Goal: Information Seeking & Learning: Find specific fact

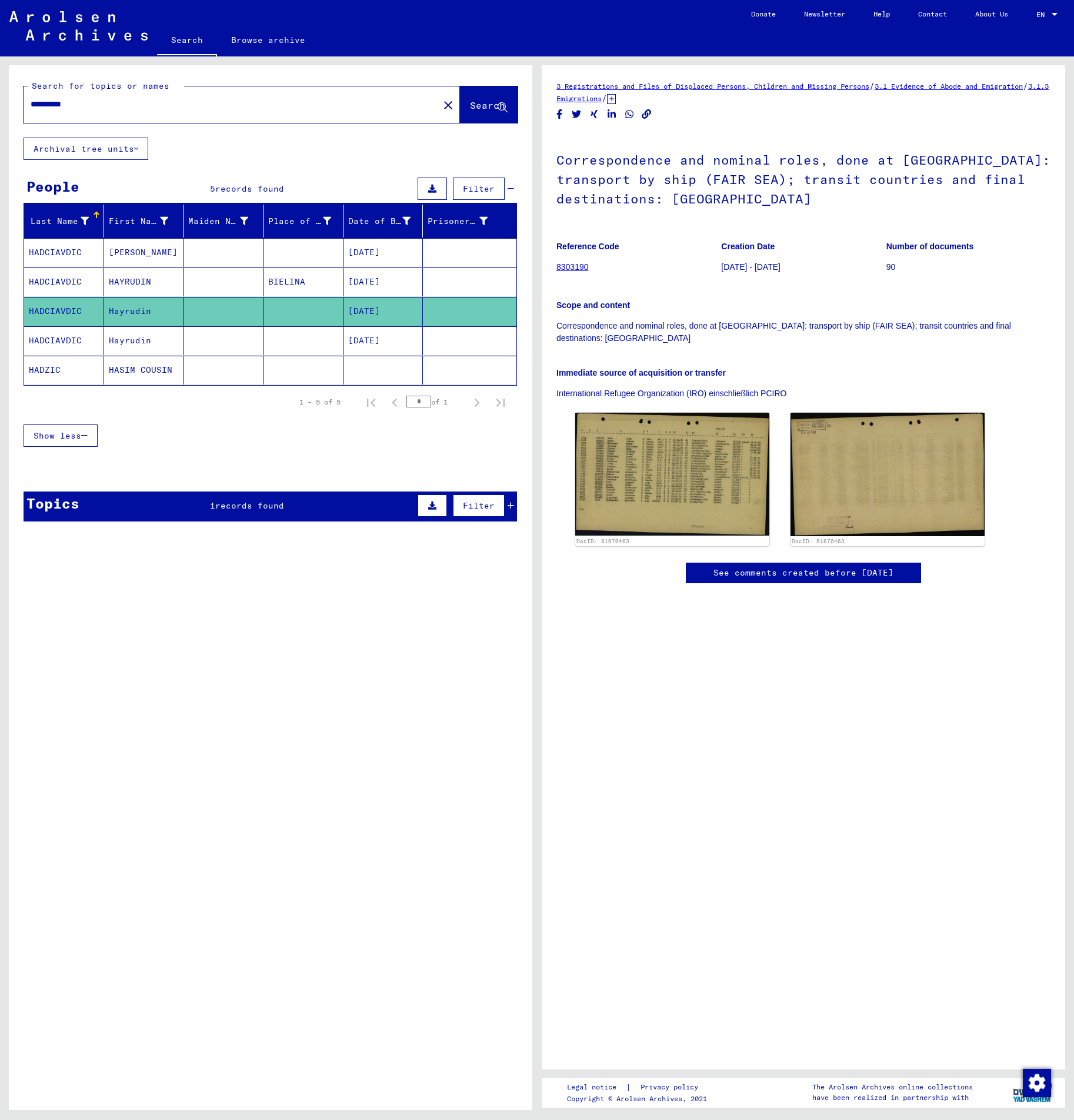
click at [109, 112] on div "**********" at bounding box center [227, 104] width 408 height 27
click at [118, 102] on input "**********" at bounding box center [231, 104] width 401 height 12
drag, startPoint x: 142, startPoint y: 101, endPoint x: -239, endPoint y: 102, distance: 381.0
click at [0, 102] on html "**********" at bounding box center [537, 560] width 1074 height 1120
type input "******"
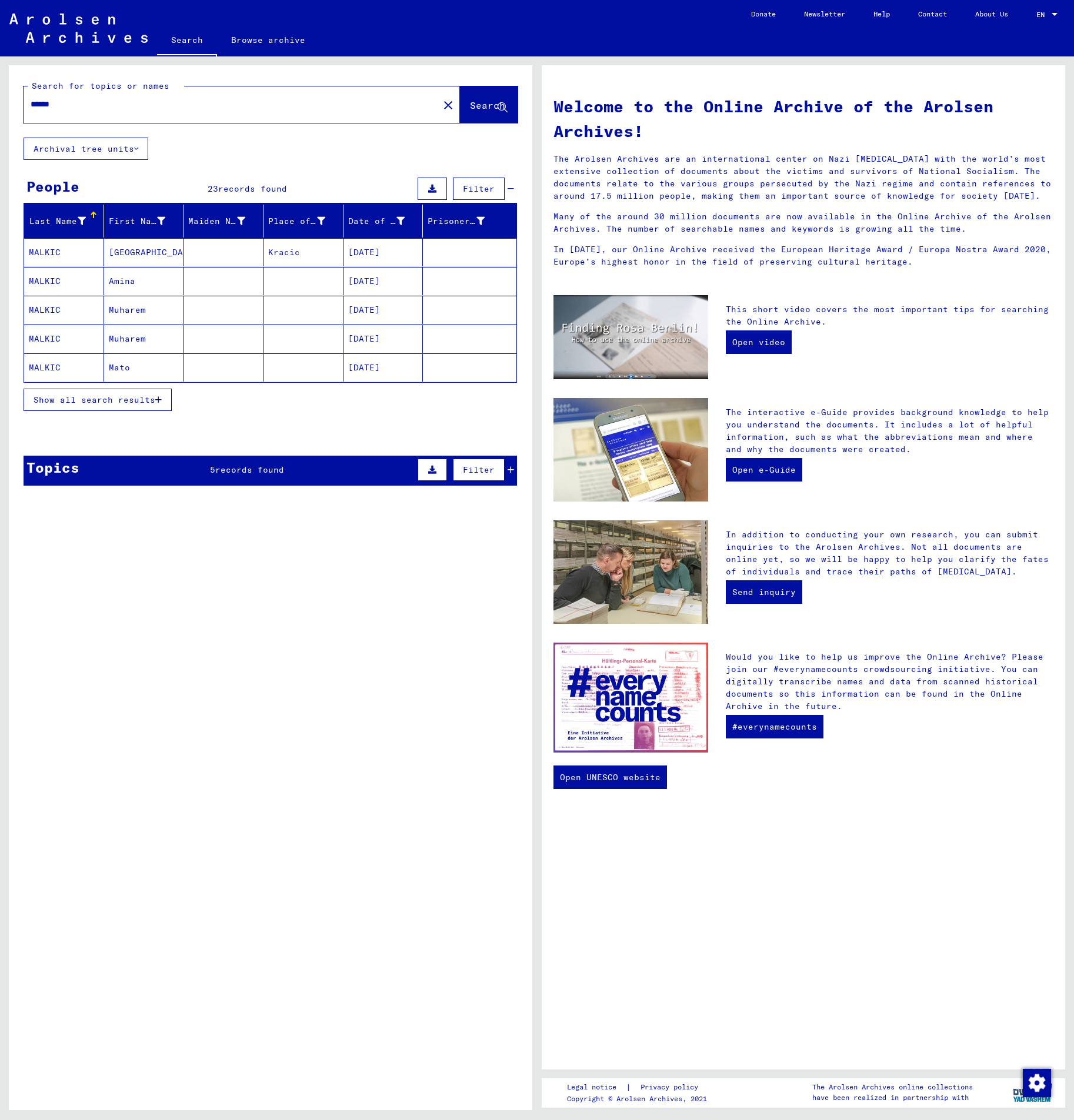
click at [135, 398] on span "Show all search results" at bounding box center [94, 399] width 122 height 11
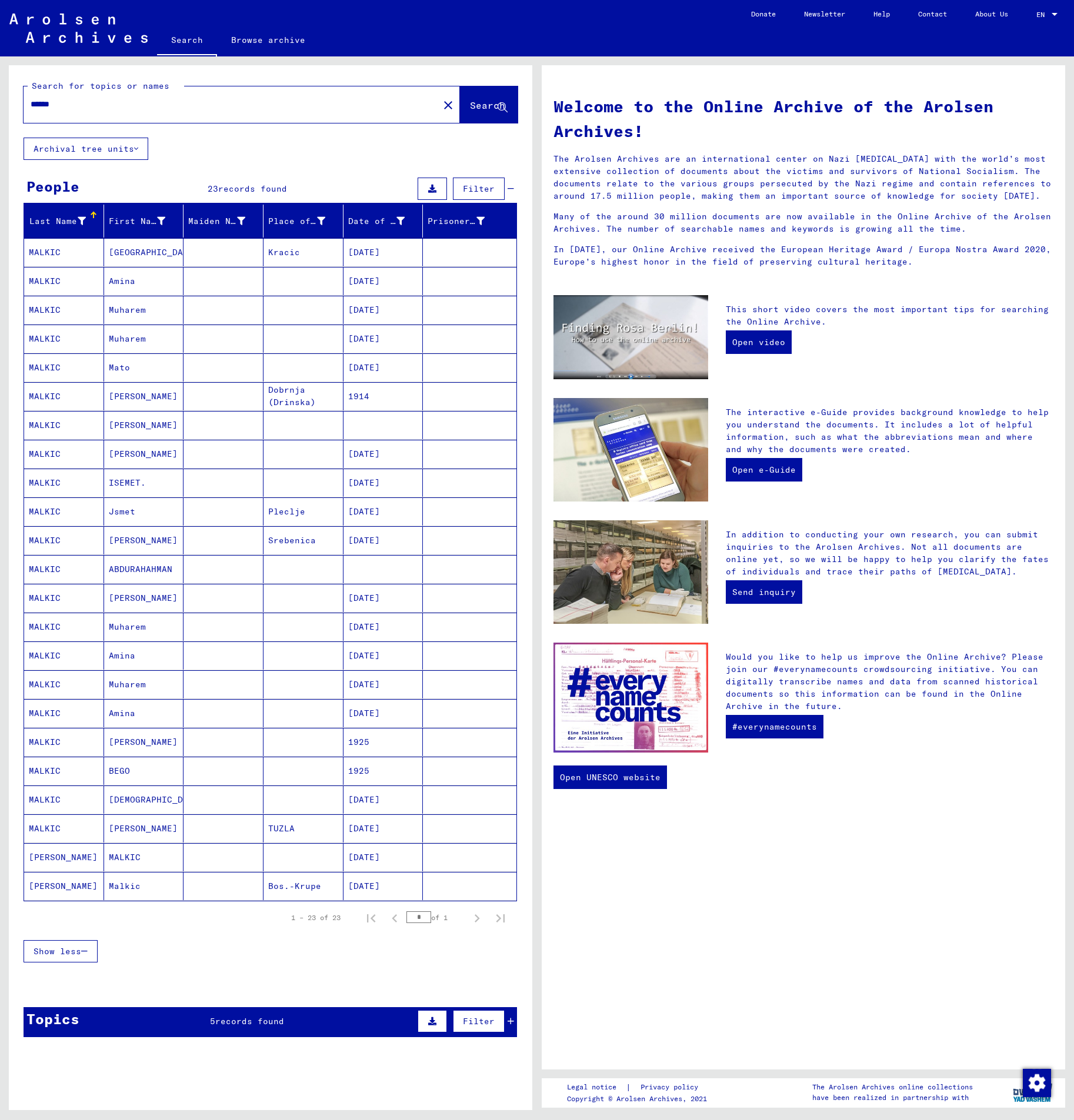
click at [137, 288] on mat-cell "Amina" at bounding box center [144, 281] width 80 height 28
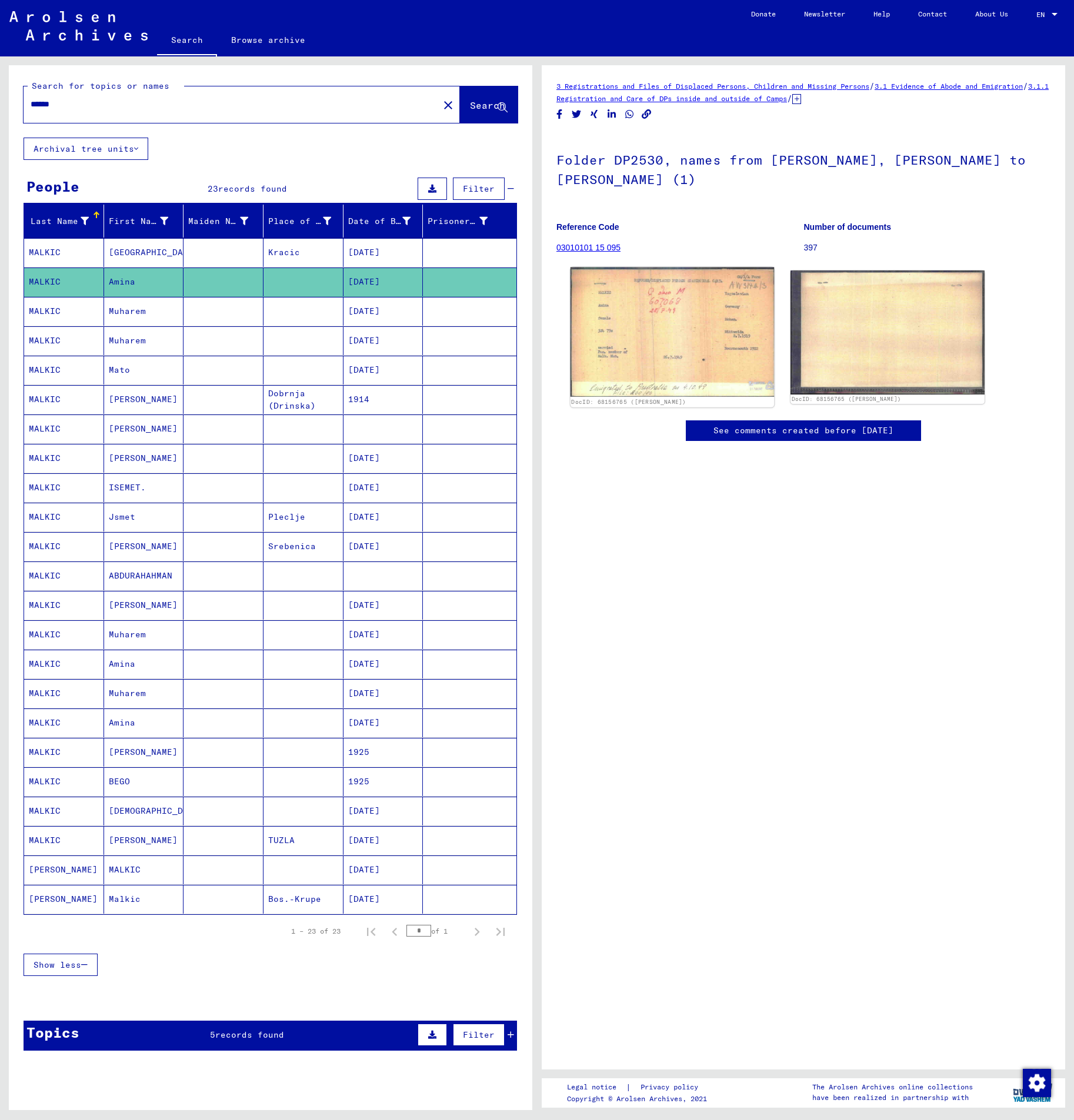
click at [692, 323] on img at bounding box center [672, 332] width 204 height 129
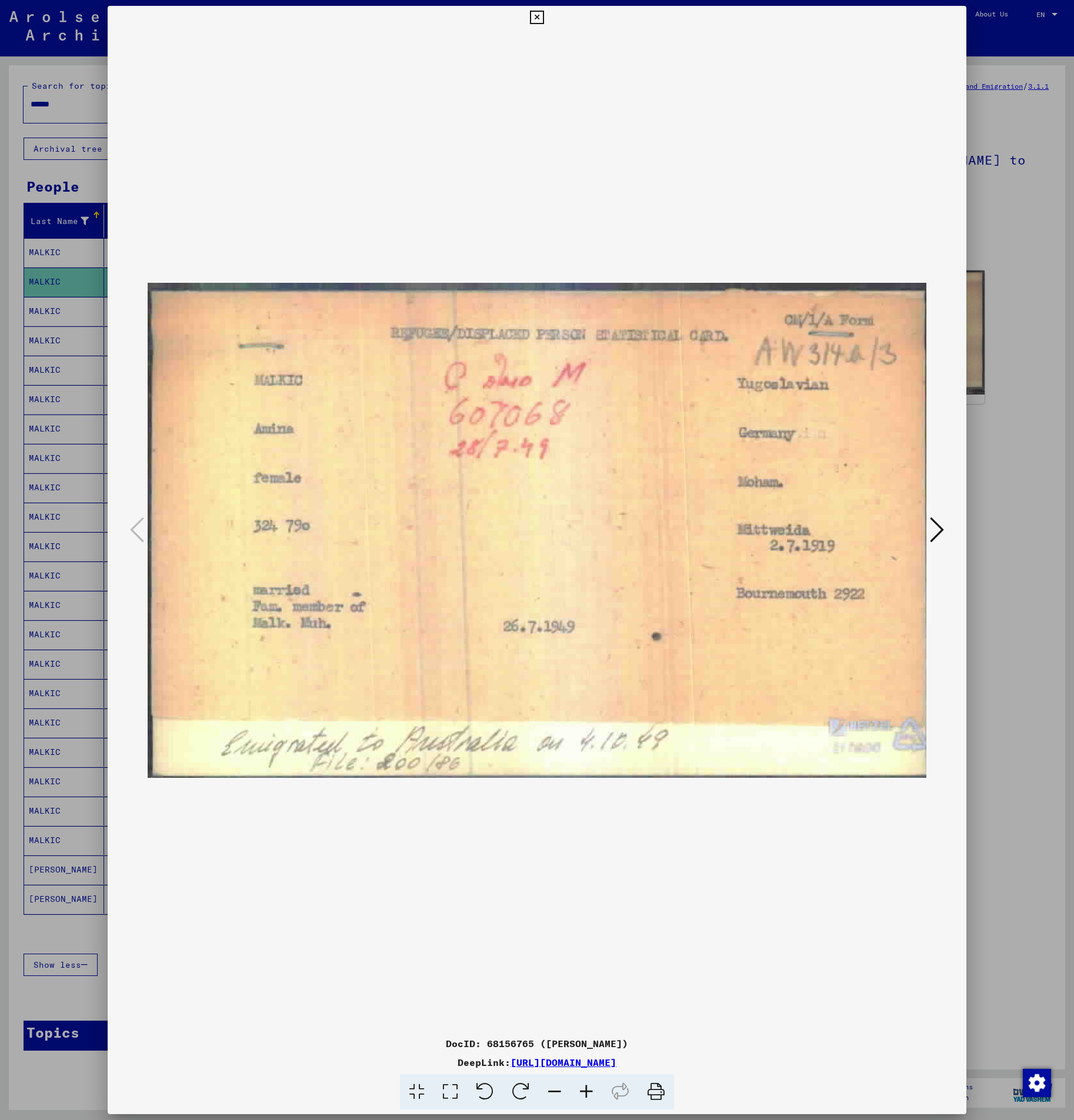
click at [994, 434] on div at bounding box center [537, 560] width 1074 height 1120
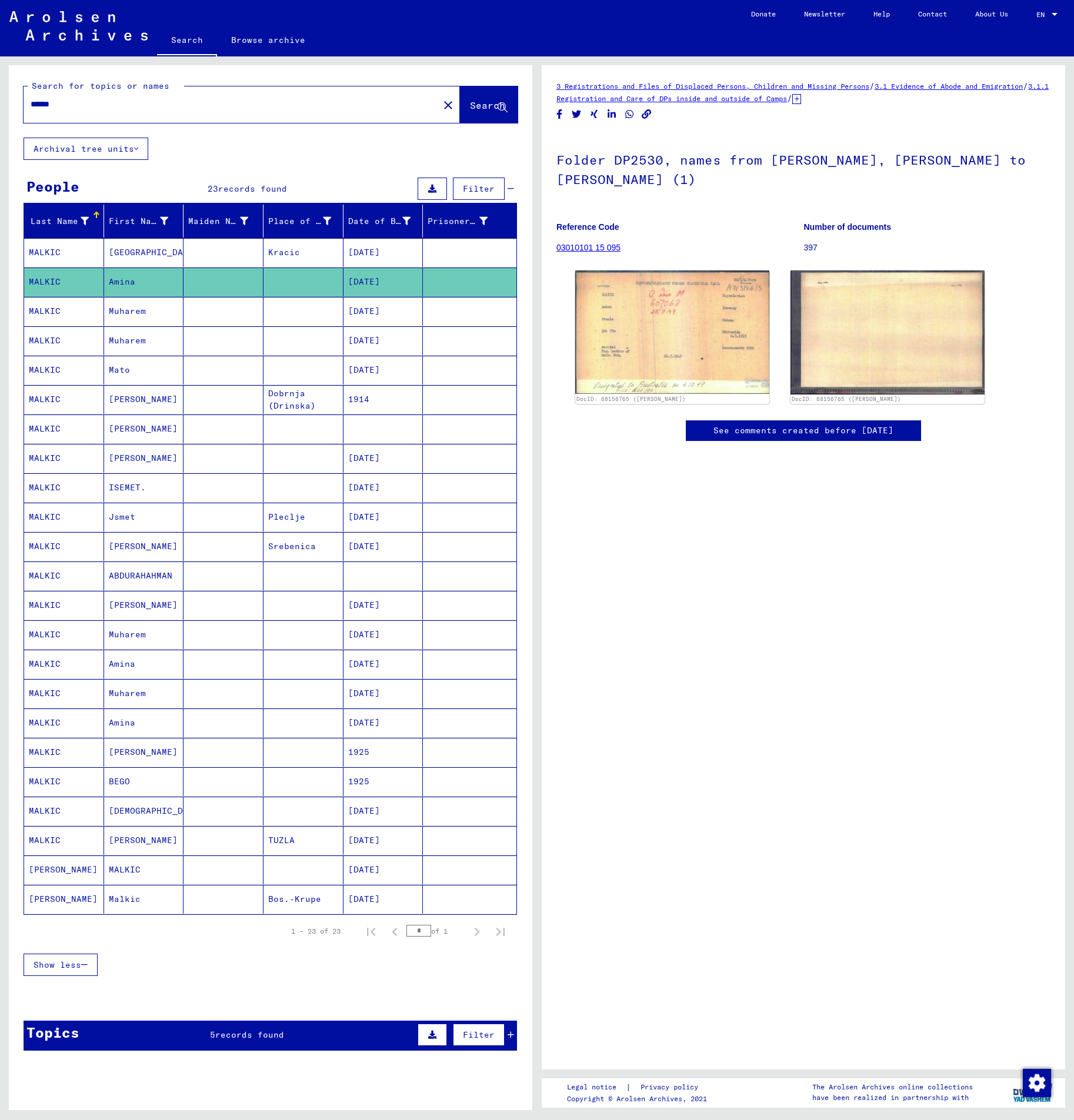
click at [137, 312] on mat-cell "Muharem" at bounding box center [144, 311] width 80 height 29
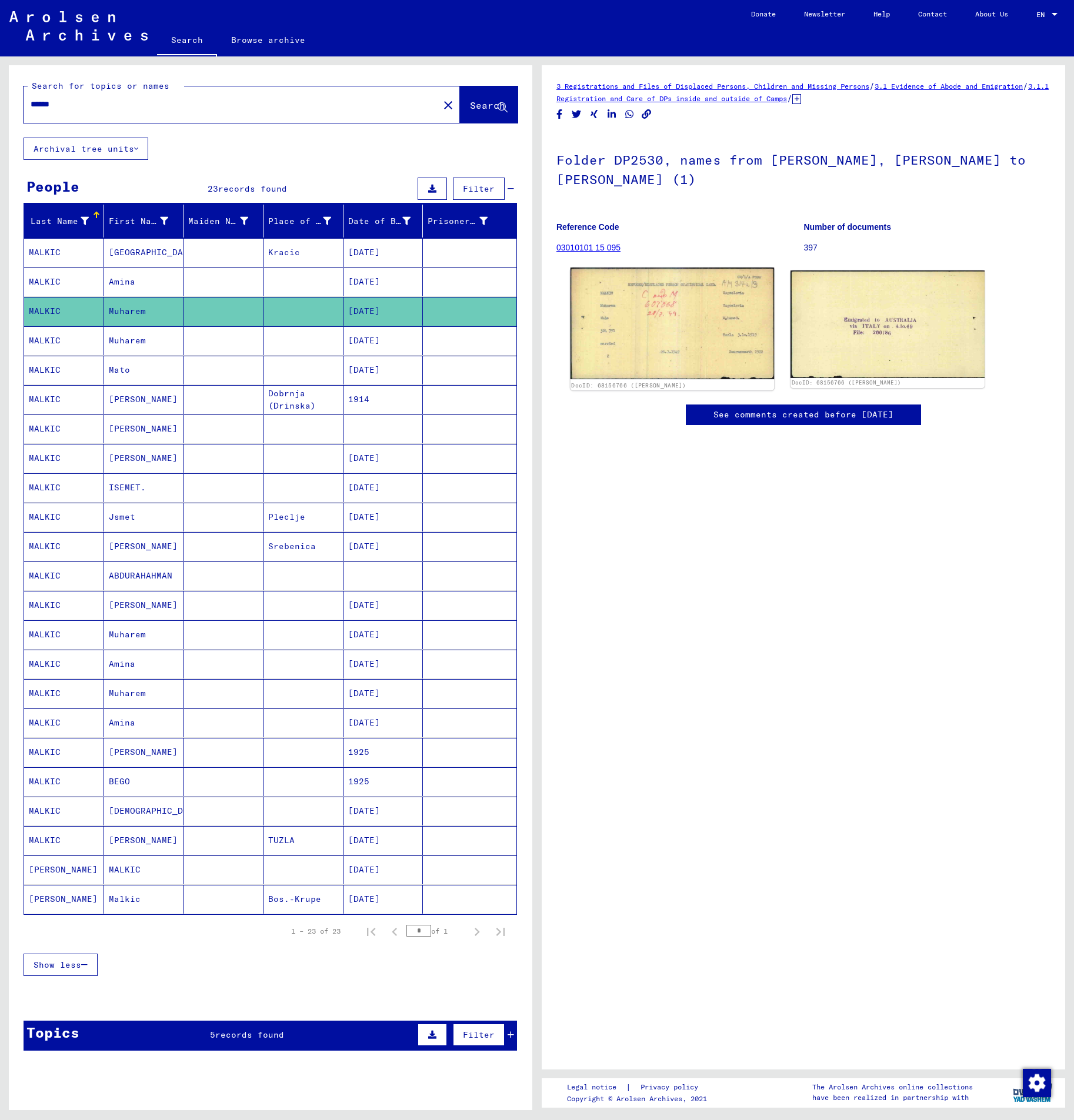
click at [725, 310] on img at bounding box center [672, 323] width 204 height 112
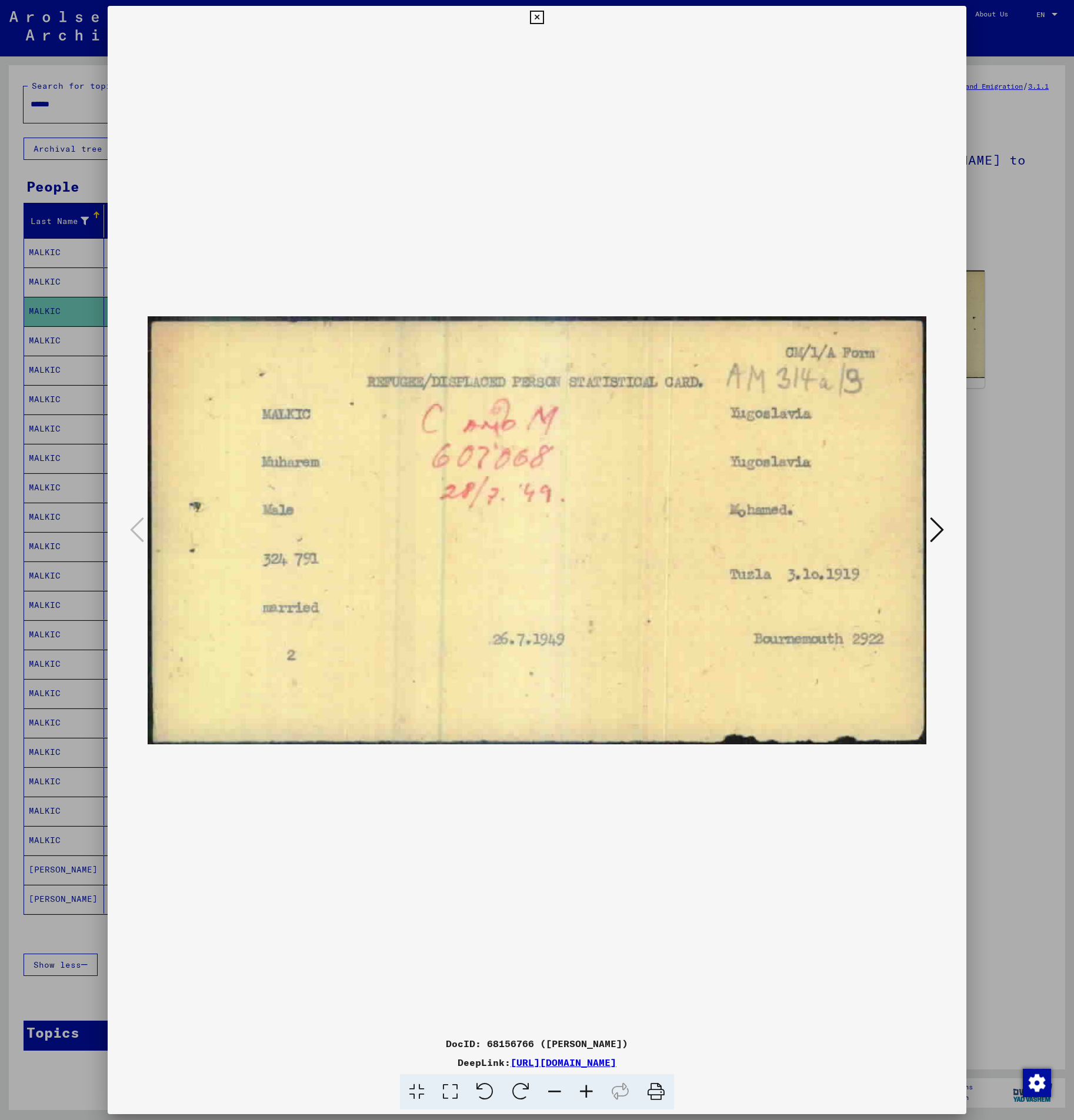
click at [997, 424] on div at bounding box center [537, 560] width 1074 height 1120
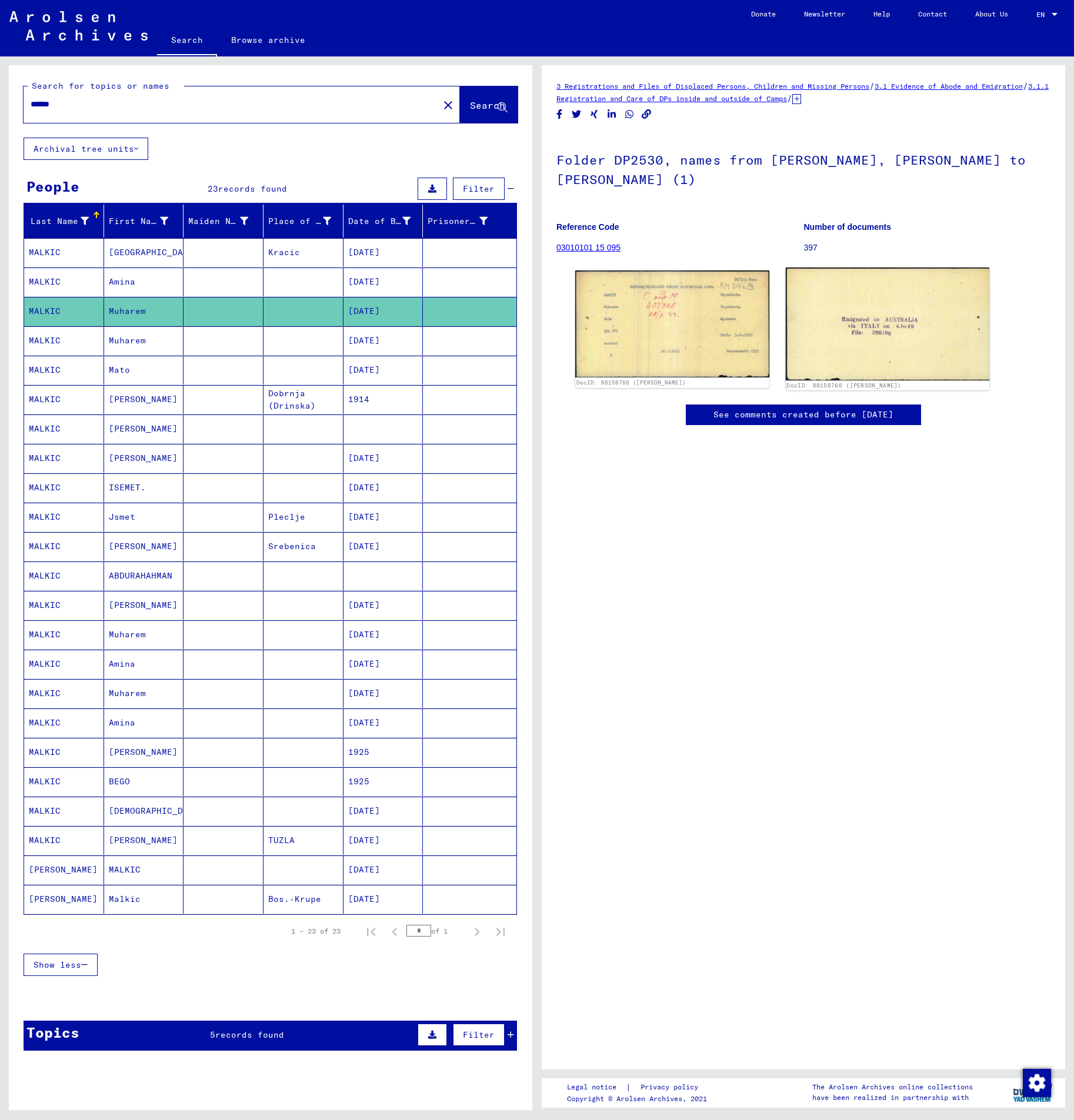
click at [922, 321] on img at bounding box center [887, 323] width 204 height 112
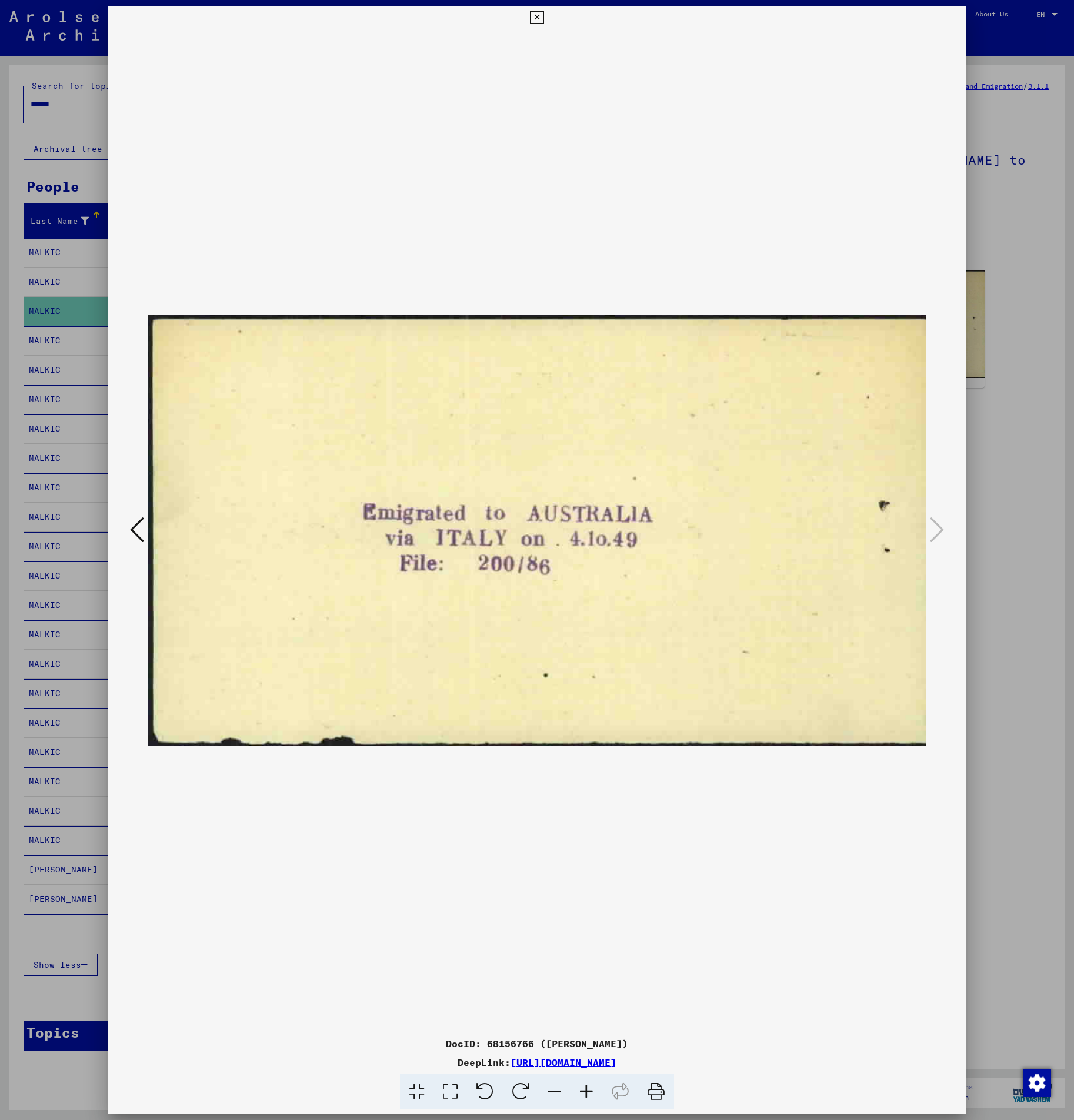
click at [1010, 464] on div at bounding box center [537, 560] width 1074 height 1120
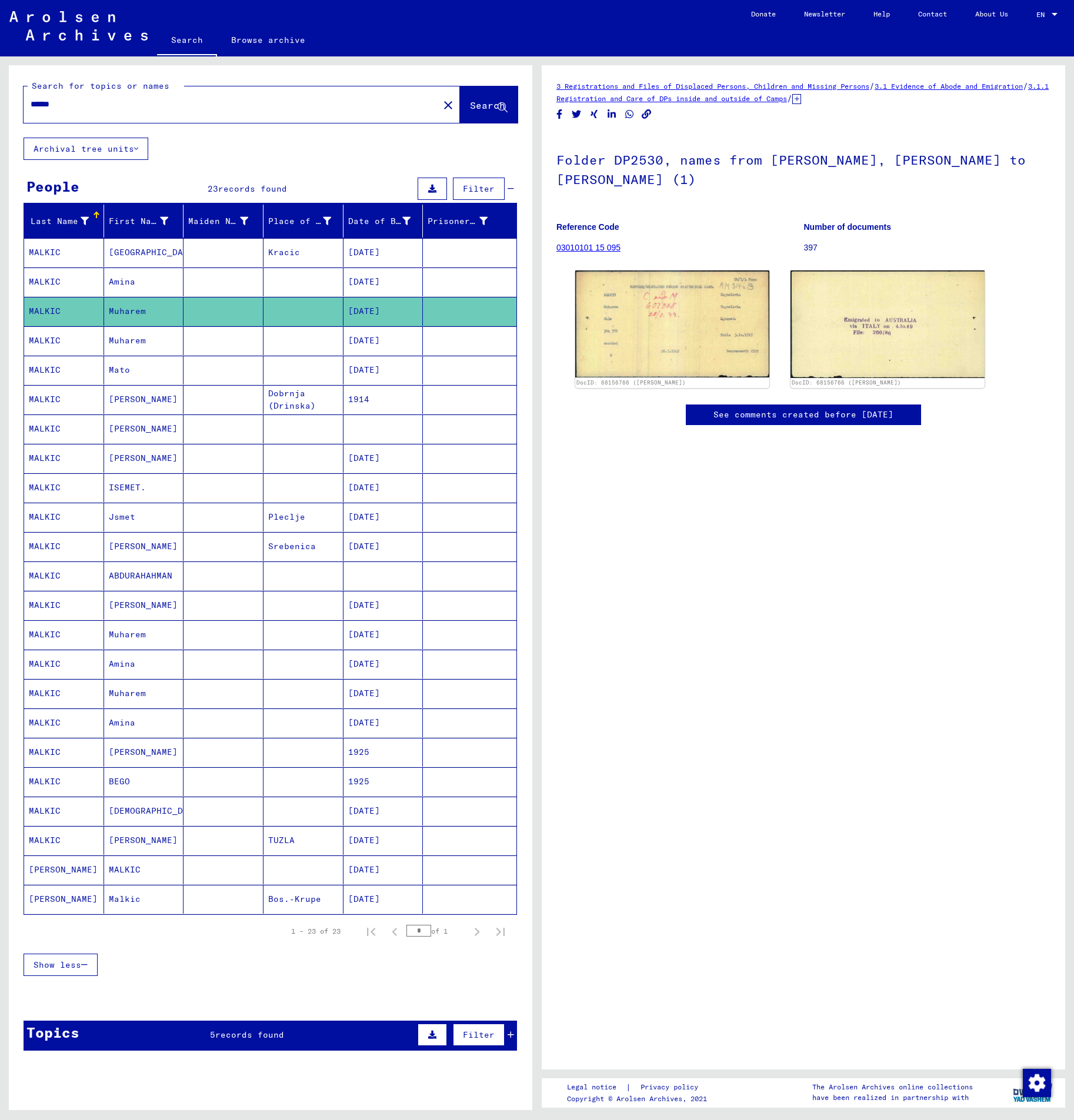
click at [157, 343] on mat-cell "Muharem" at bounding box center [144, 341] width 80 height 29
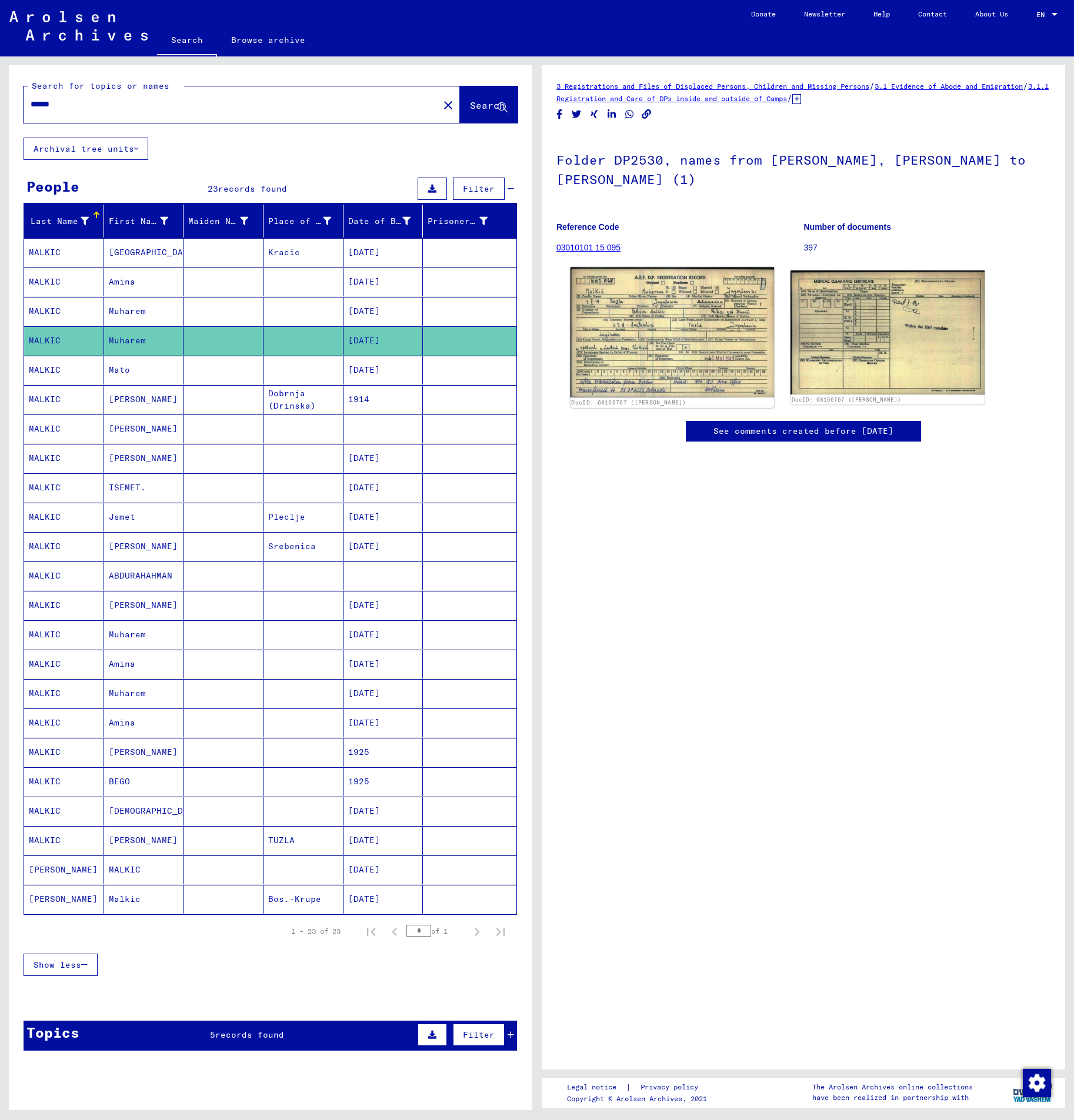
click at [631, 312] on img at bounding box center [672, 332] width 204 height 131
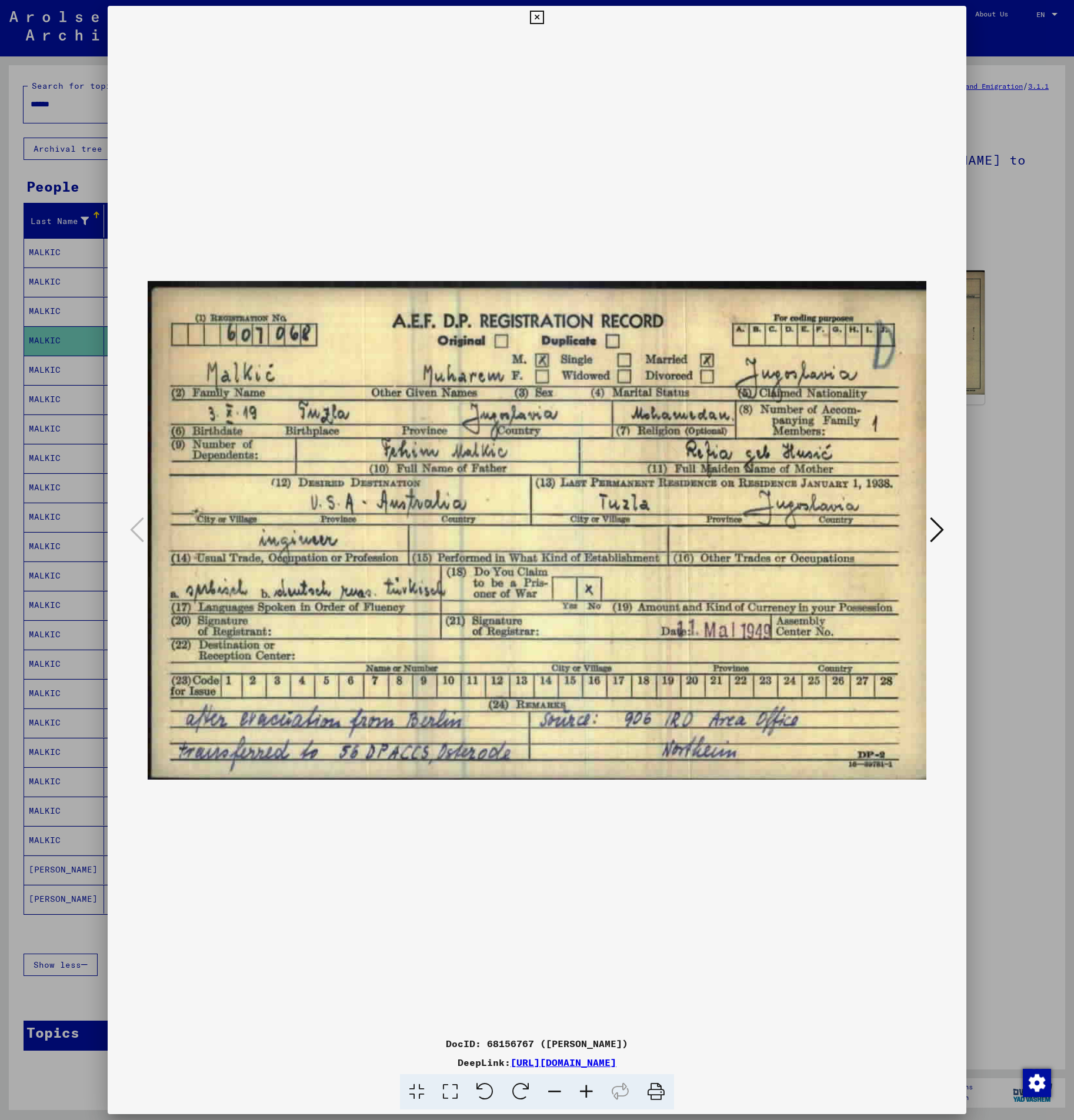
click at [102, 884] on div at bounding box center [537, 560] width 1074 height 1120
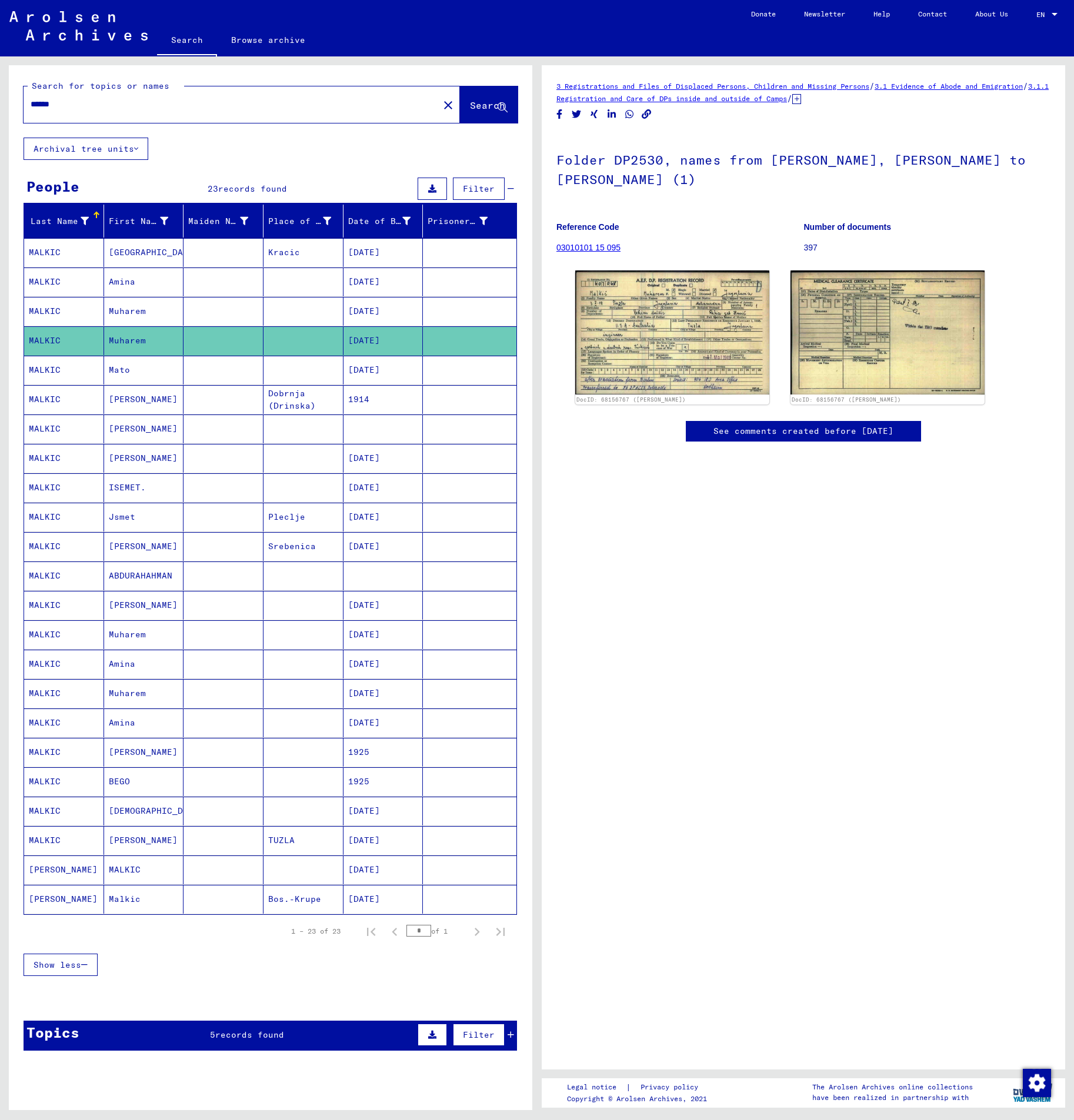
click at [137, 403] on mat-cell "[PERSON_NAME]" at bounding box center [144, 399] width 80 height 29
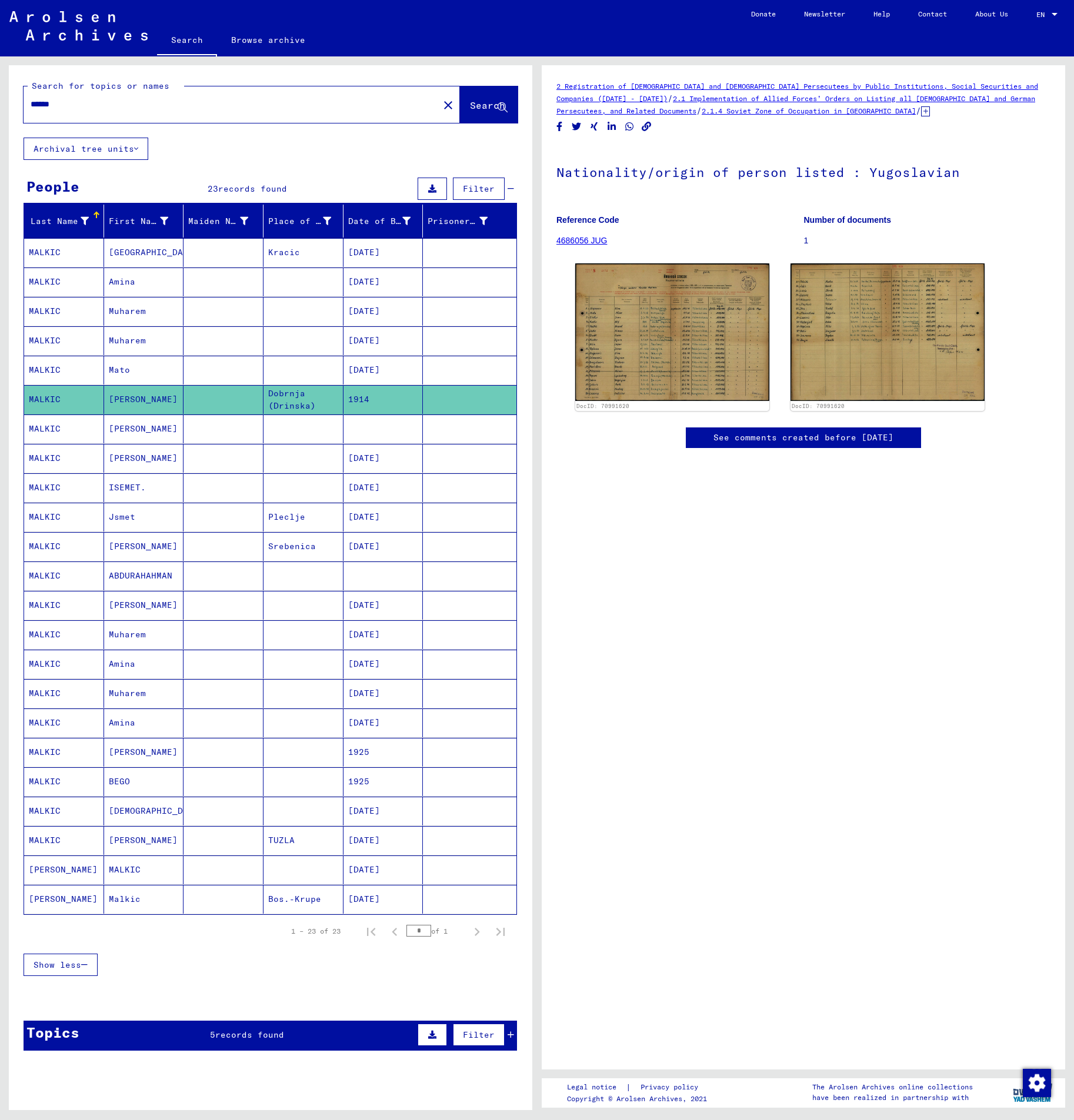
click at [159, 631] on mat-cell "Muharem" at bounding box center [144, 634] width 80 height 29
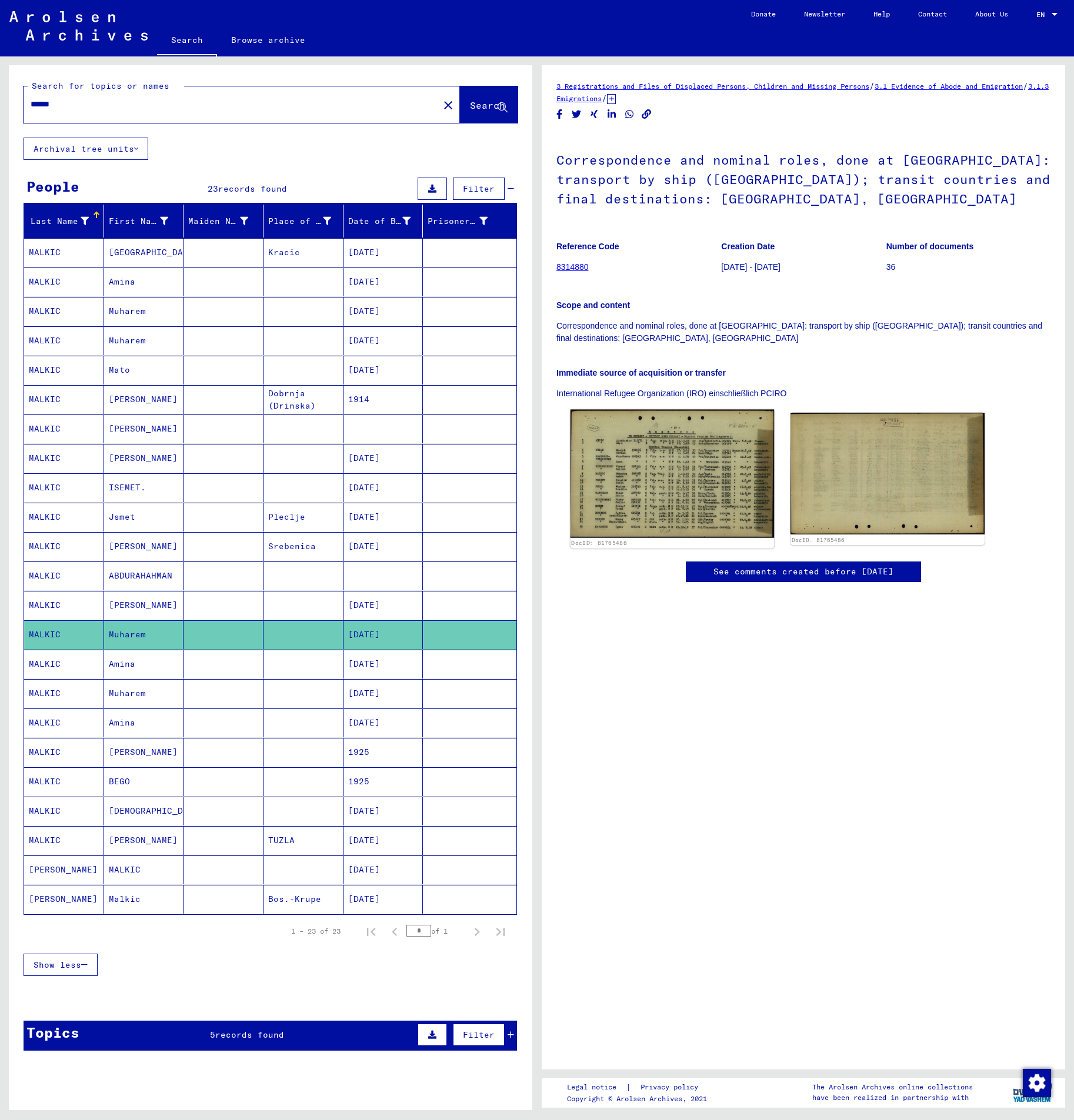
click at [670, 461] on img at bounding box center [672, 474] width 204 height 128
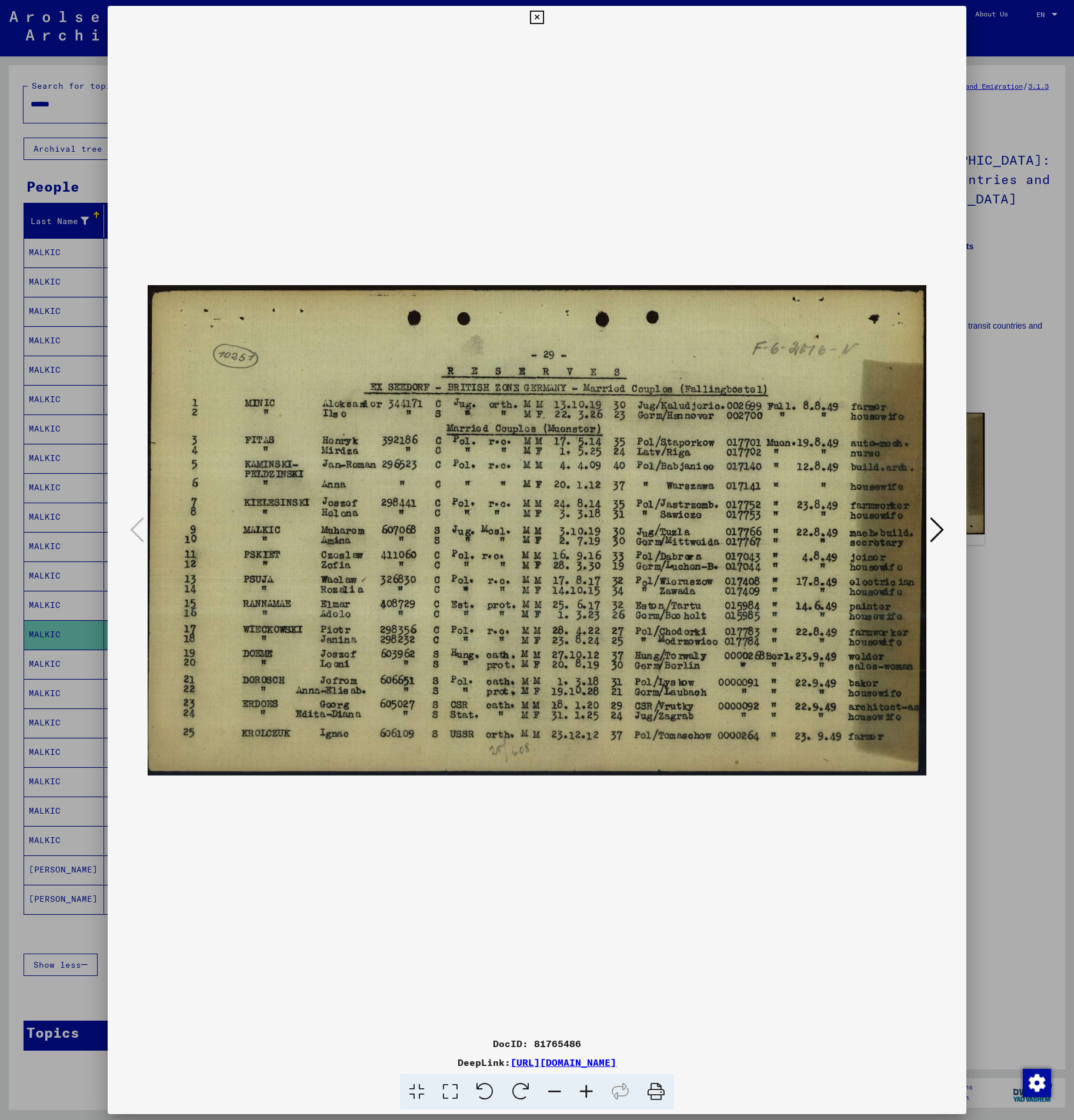
click at [77, 552] on div at bounding box center [537, 560] width 1074 height 1120
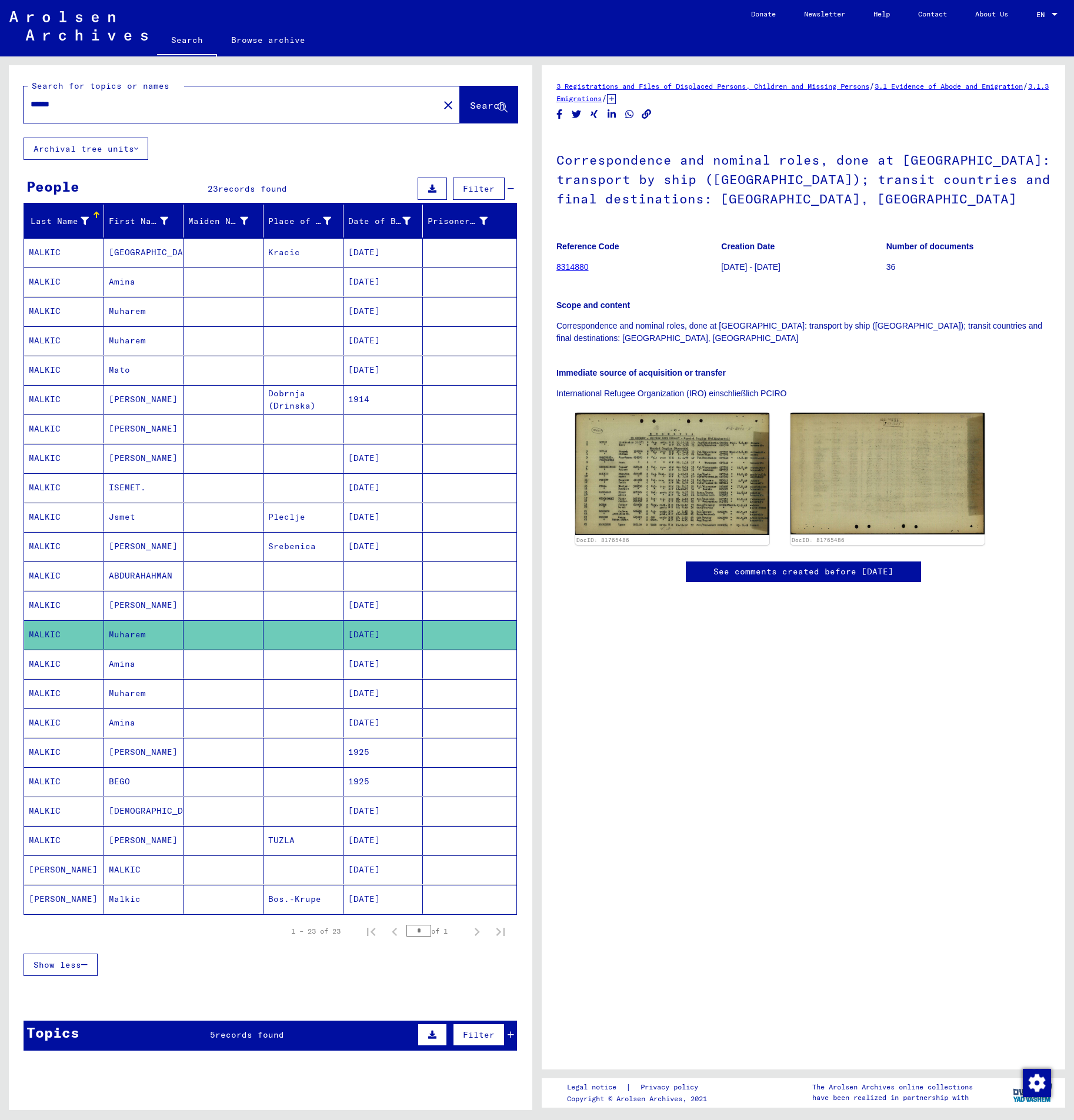
click at [121, 659] on mat-cell "Amina" at bounding box center [144, 664] width 80 height 29
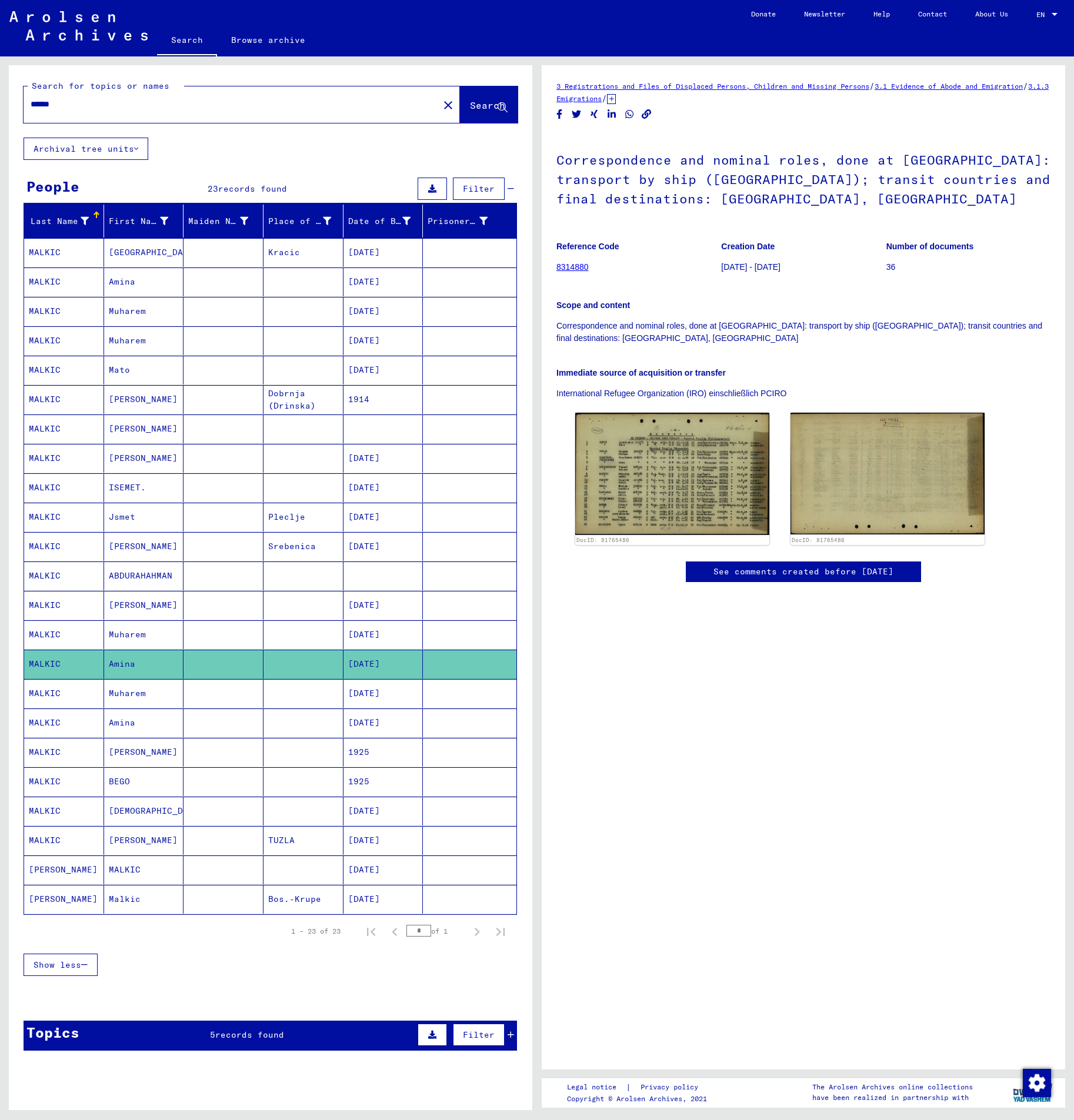
click at [122, 662] on mat-cell "Amina" at bounding box center [144, 664] width 80 height 29
click at [132, 688] on mat-cell "Muharem" at bounding box center [144, 693] width 80 height 29
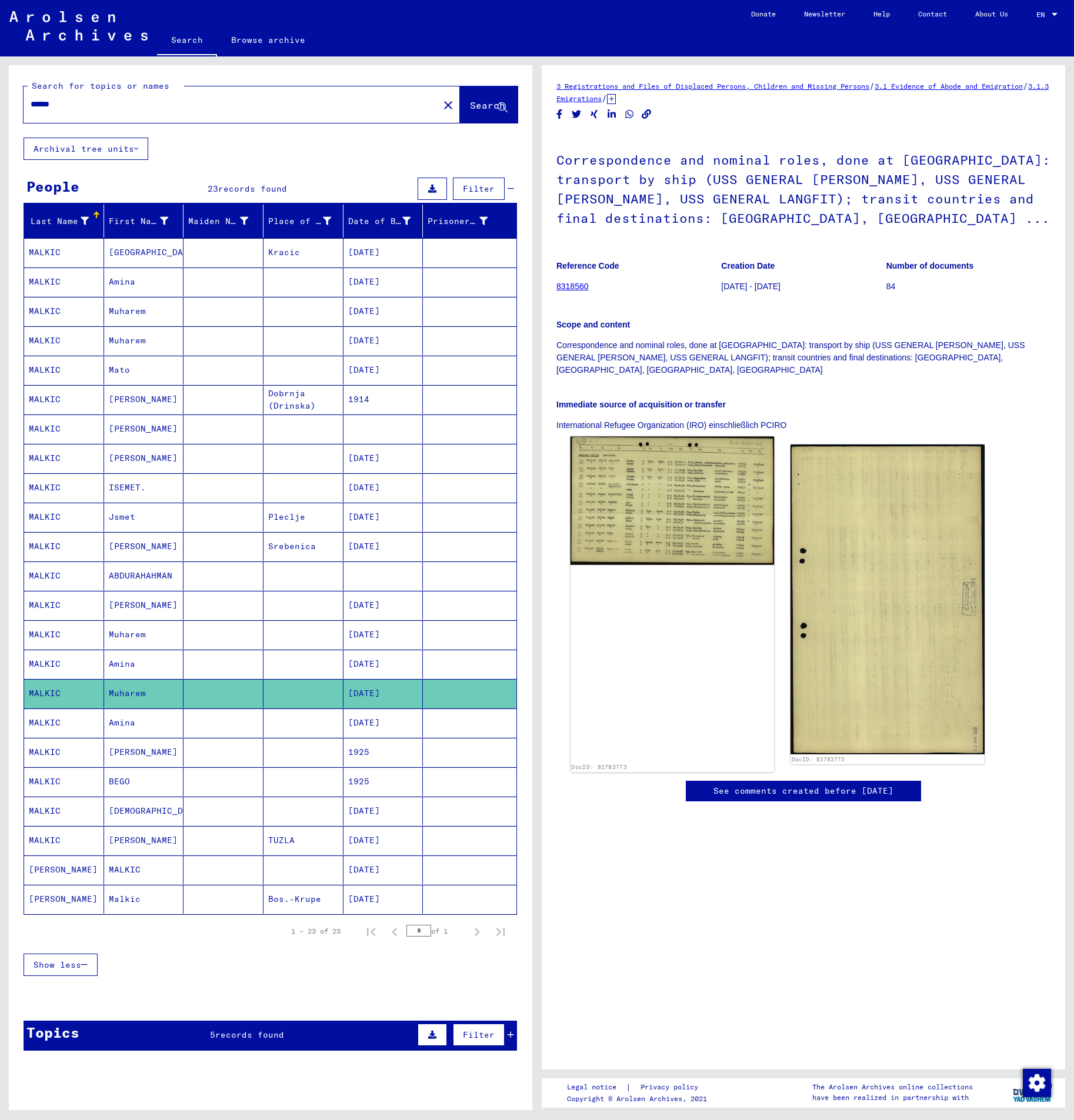
click at [640, 537] on img at bounding box center [672, 501] width 204 height 128
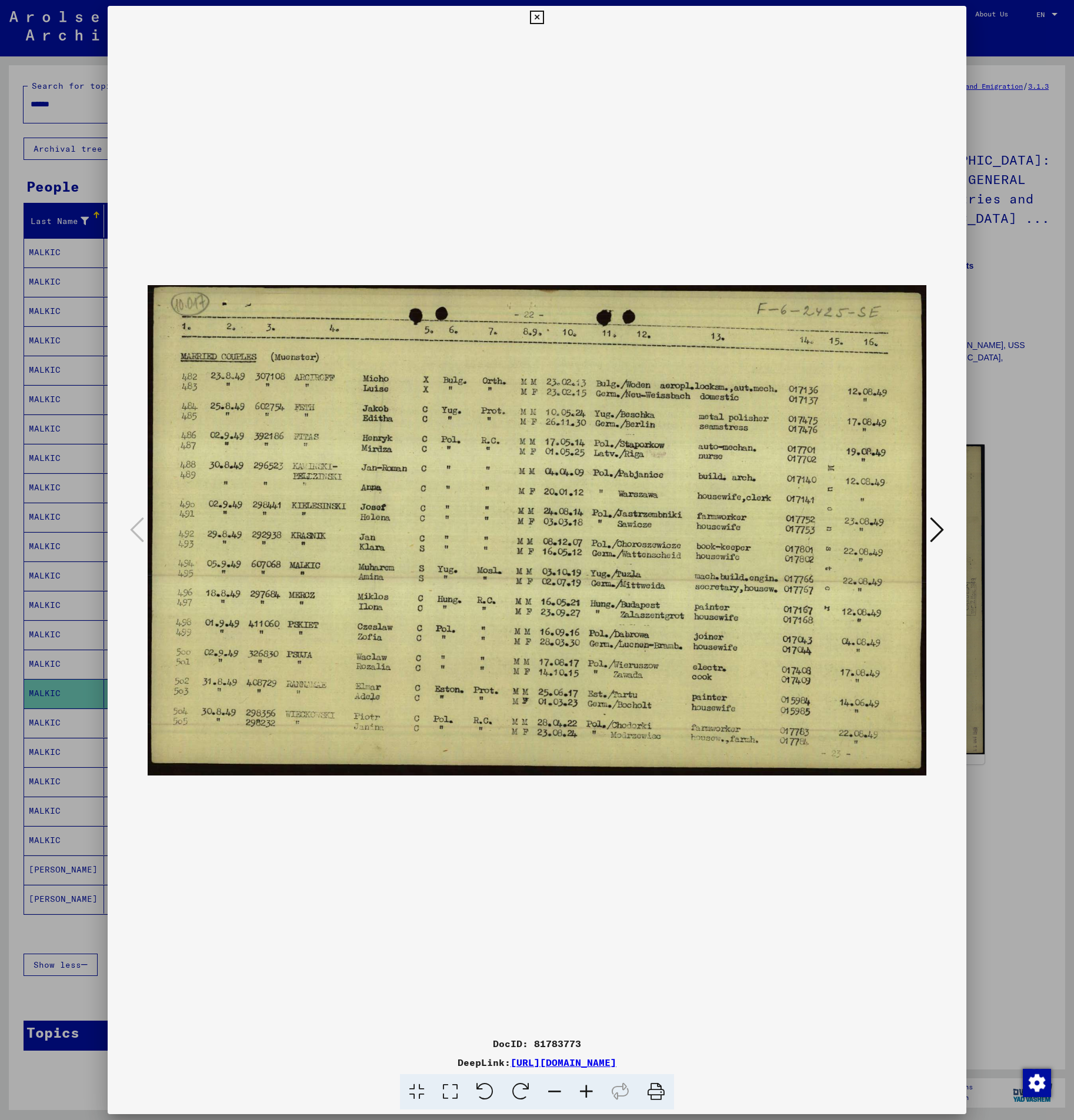
click at [989, 622] on div at bounding box center [537, 560] width 1074 height 1120
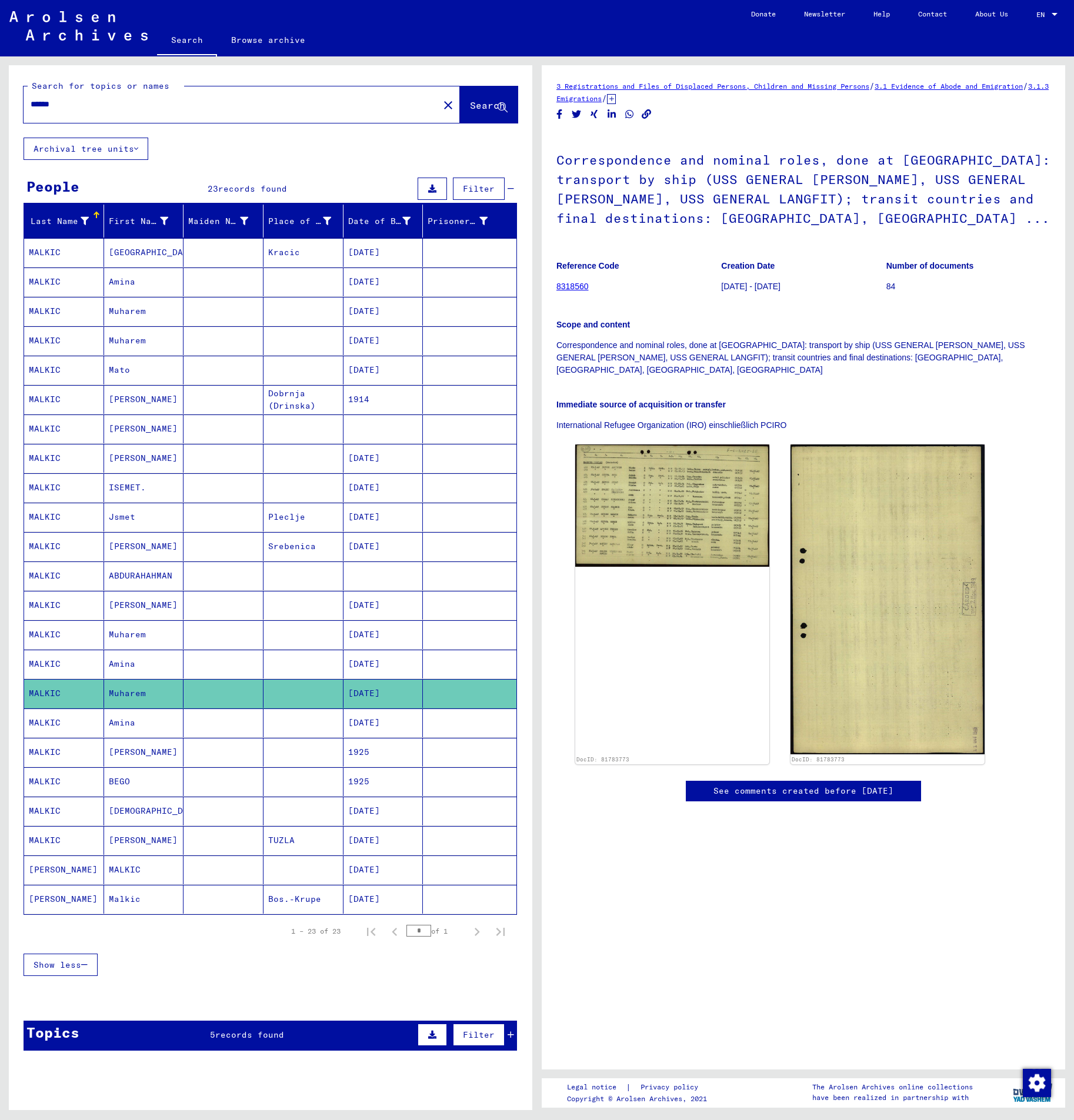
click at [141, 722] on mat-cell "Amina" at bounding box center [144, 722] width 80 height 29
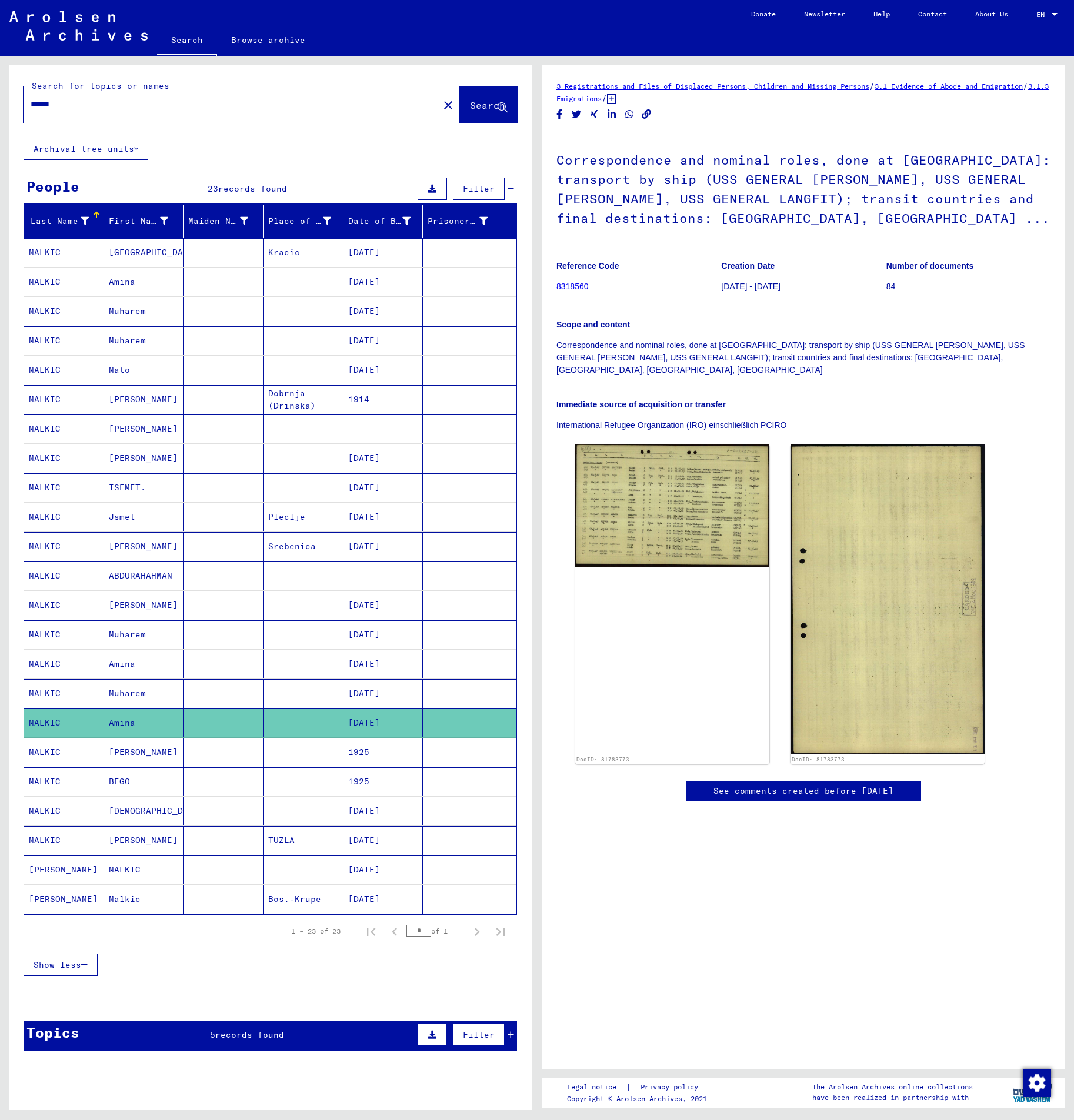
click at [142, 746] on mat-cell "[PERSON_NAME]" at bounding box center [144, 752] width 80 height 29
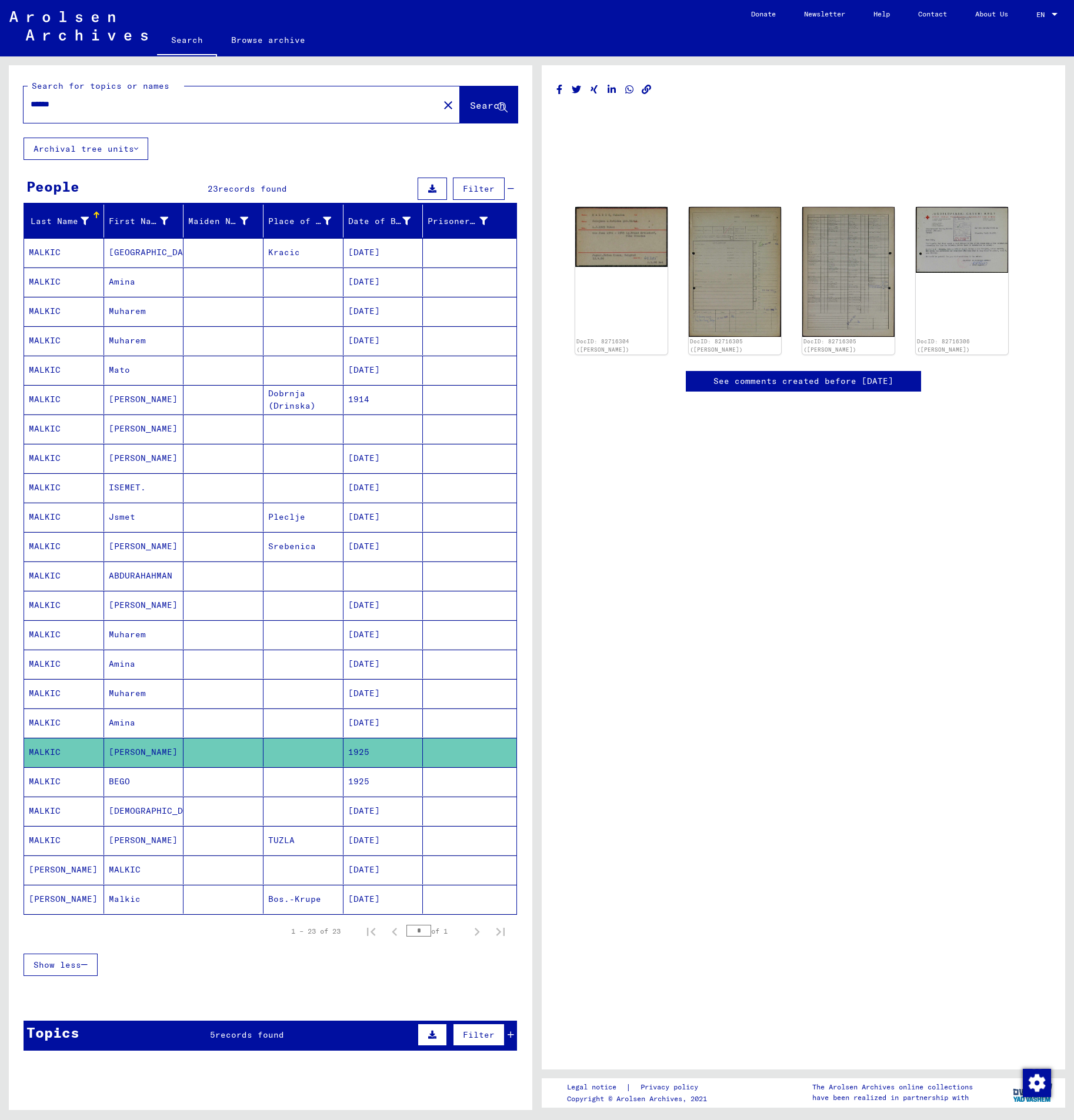
click at [189, 839] on mat-cell at bounding box center [223, 840] width 80 height 29
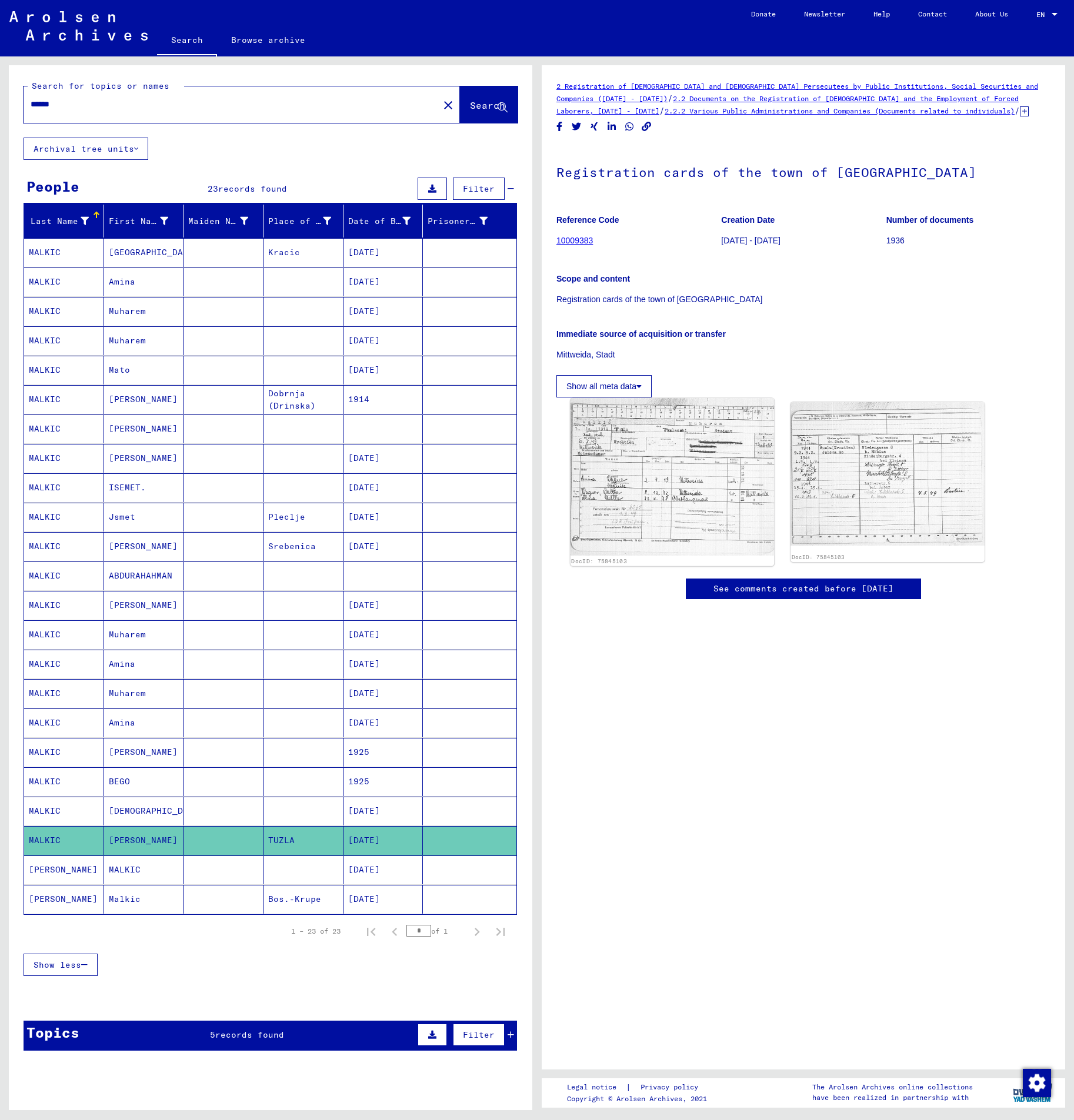
click at [661, 490] on img at bounding box center [672, 477] width 204 height 158
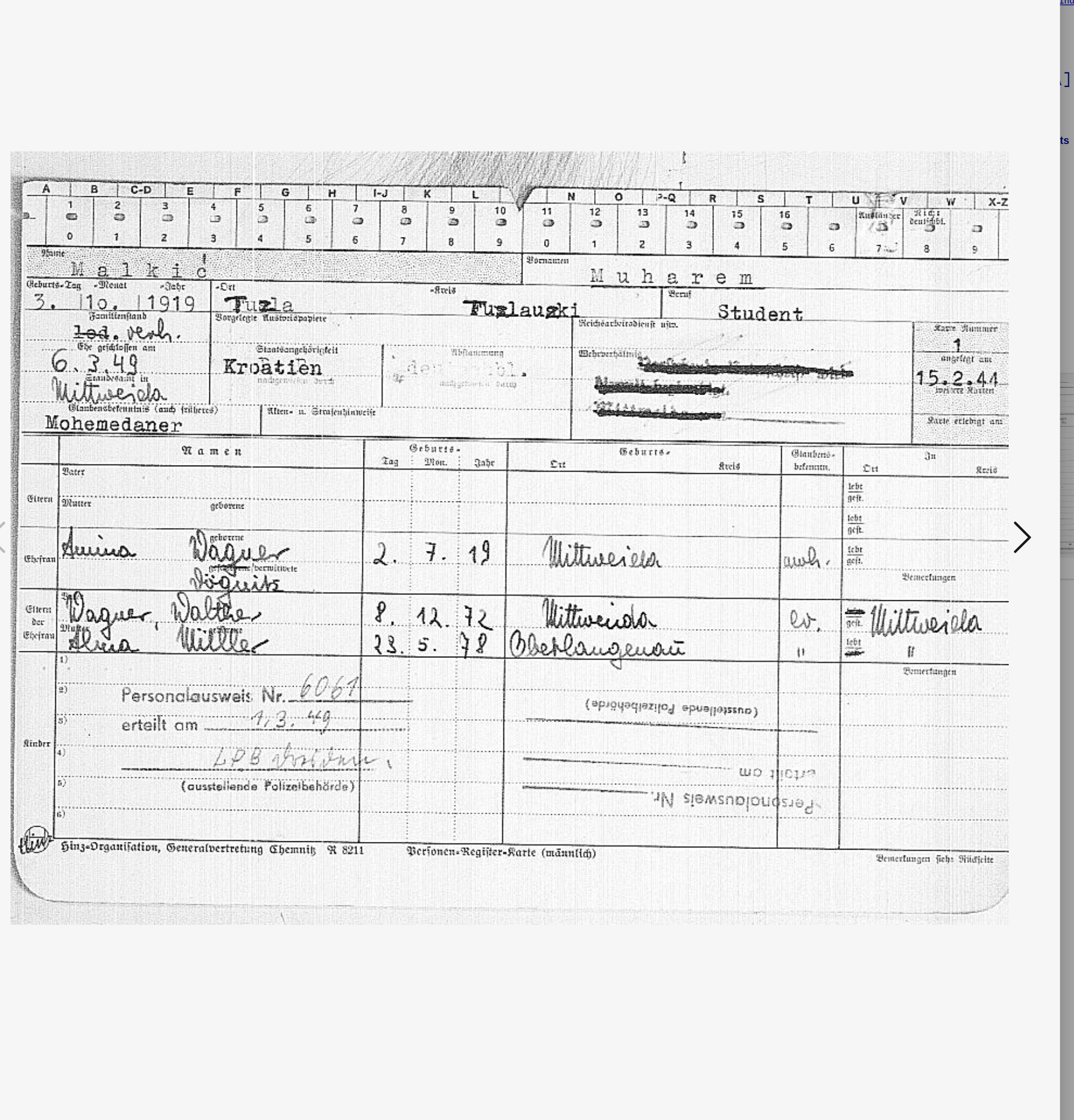
click at [926, 414] on img at bounding box center [537, 530] width 779 height 1002
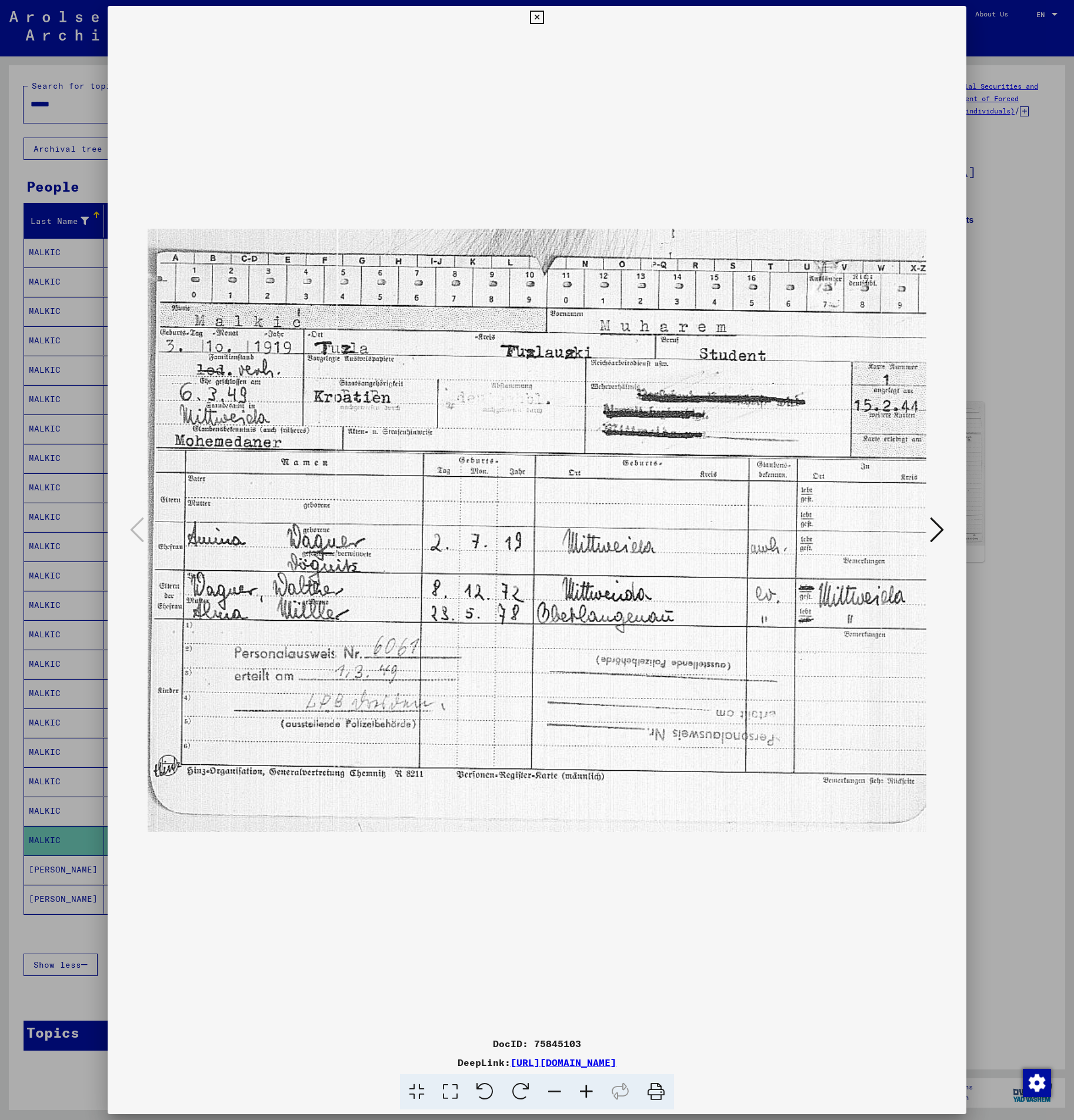
click at [1010, 527] on div at bounding box center [537, 560] width 1074 height 1120
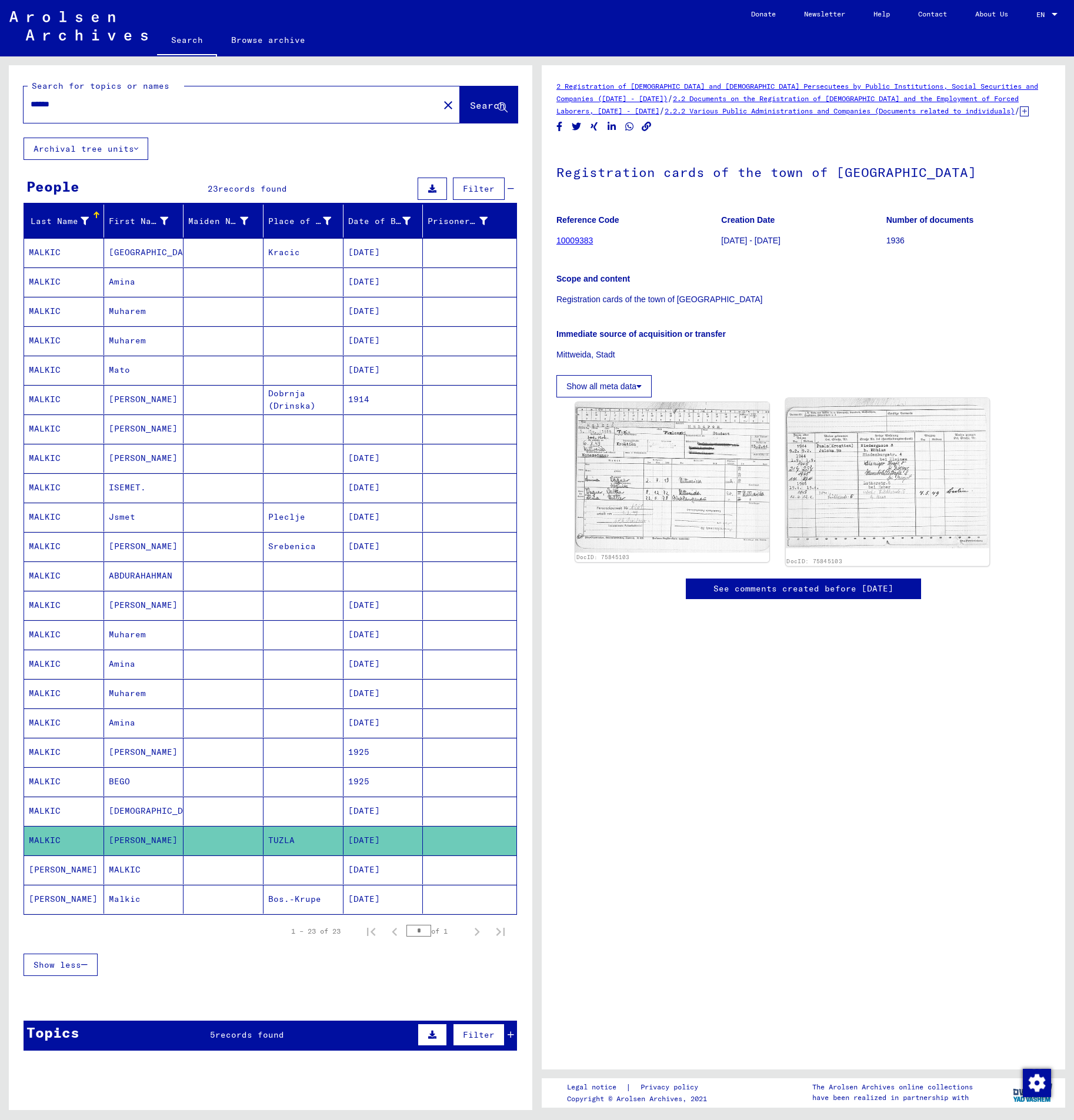
click at [892, 467] on img at bounding box center [887, 473] width 204 height 150
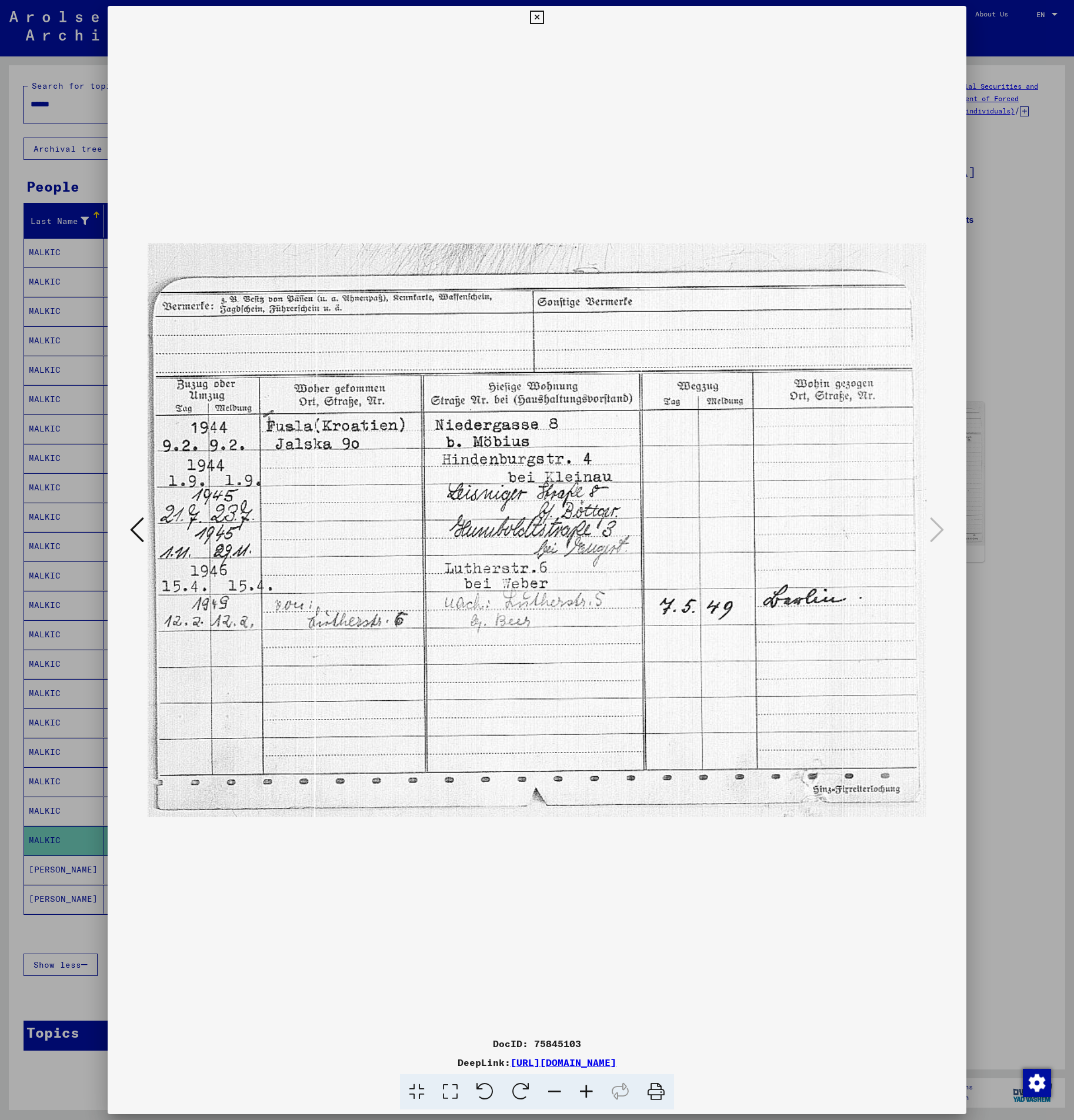
click at [1046, 608] on div at bounding box center [537, 560] width 1074 height 1120
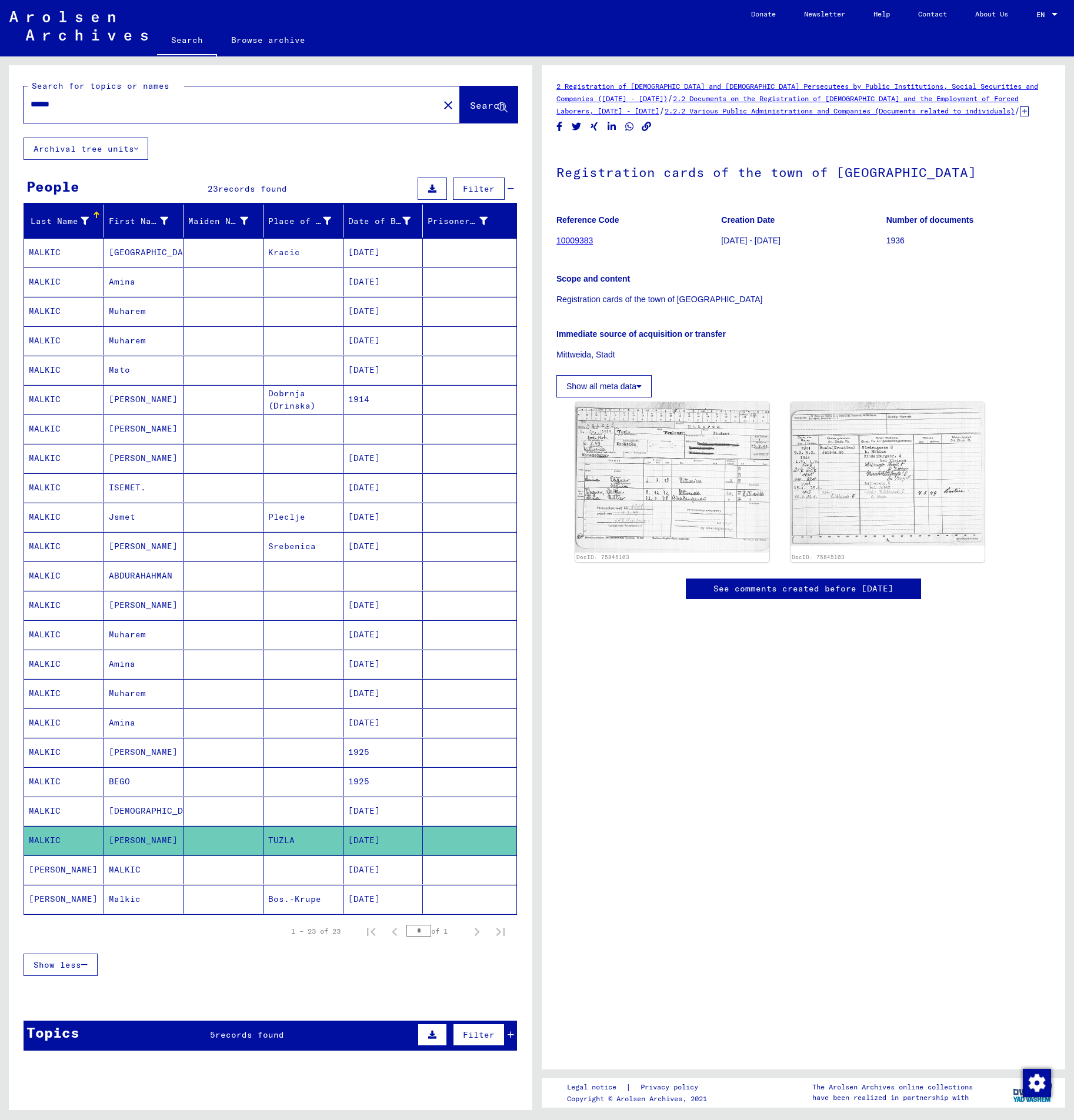
click at [214, 868] on mat-cell at bounding box center [223, 870] width 80 height 29
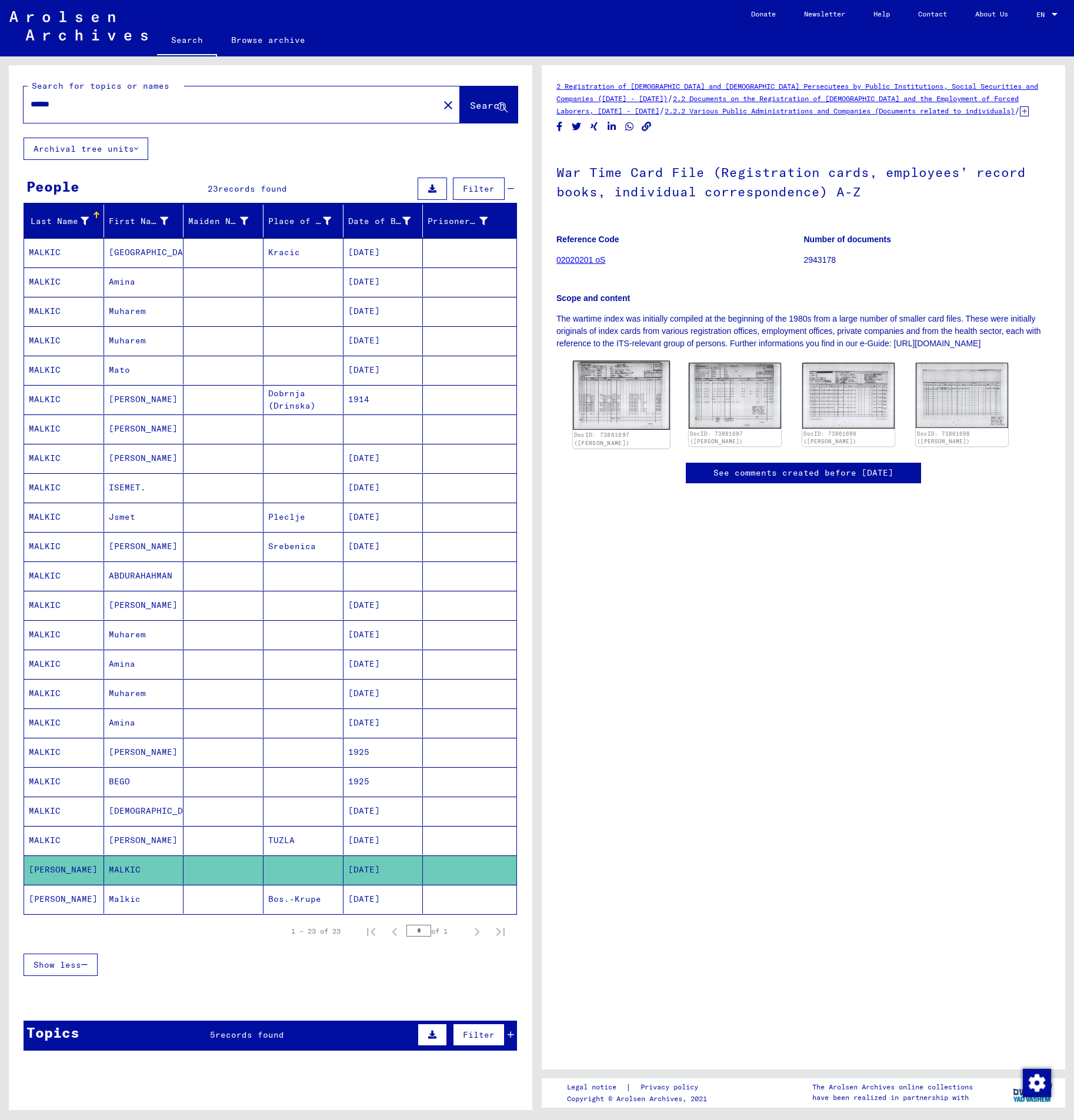
click at [611, 407] on img at bounding box center [621, 395] width 97 height 69
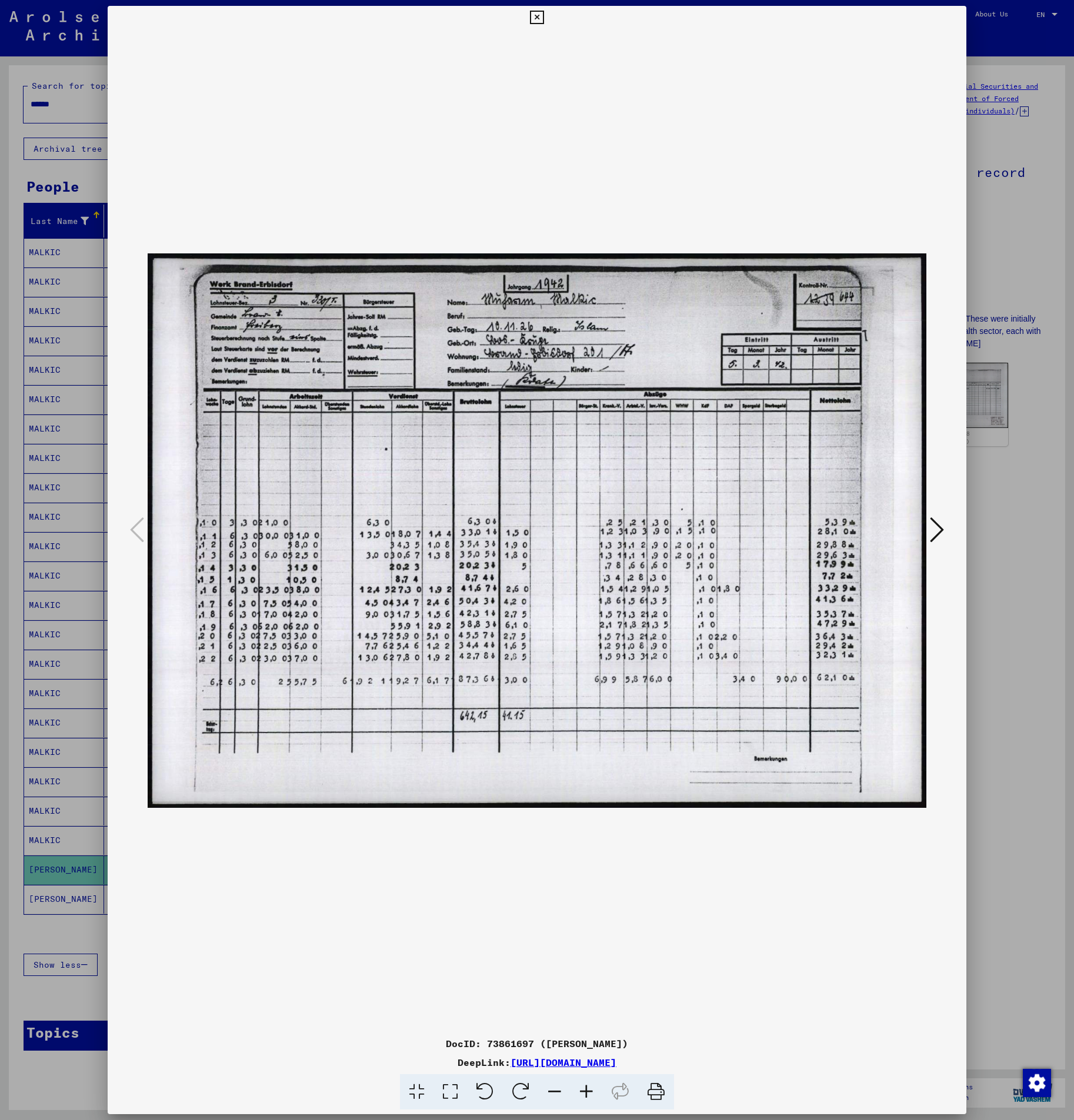
click at [943, 541] on icon at bounding box center [937, 530] width 14 height 28
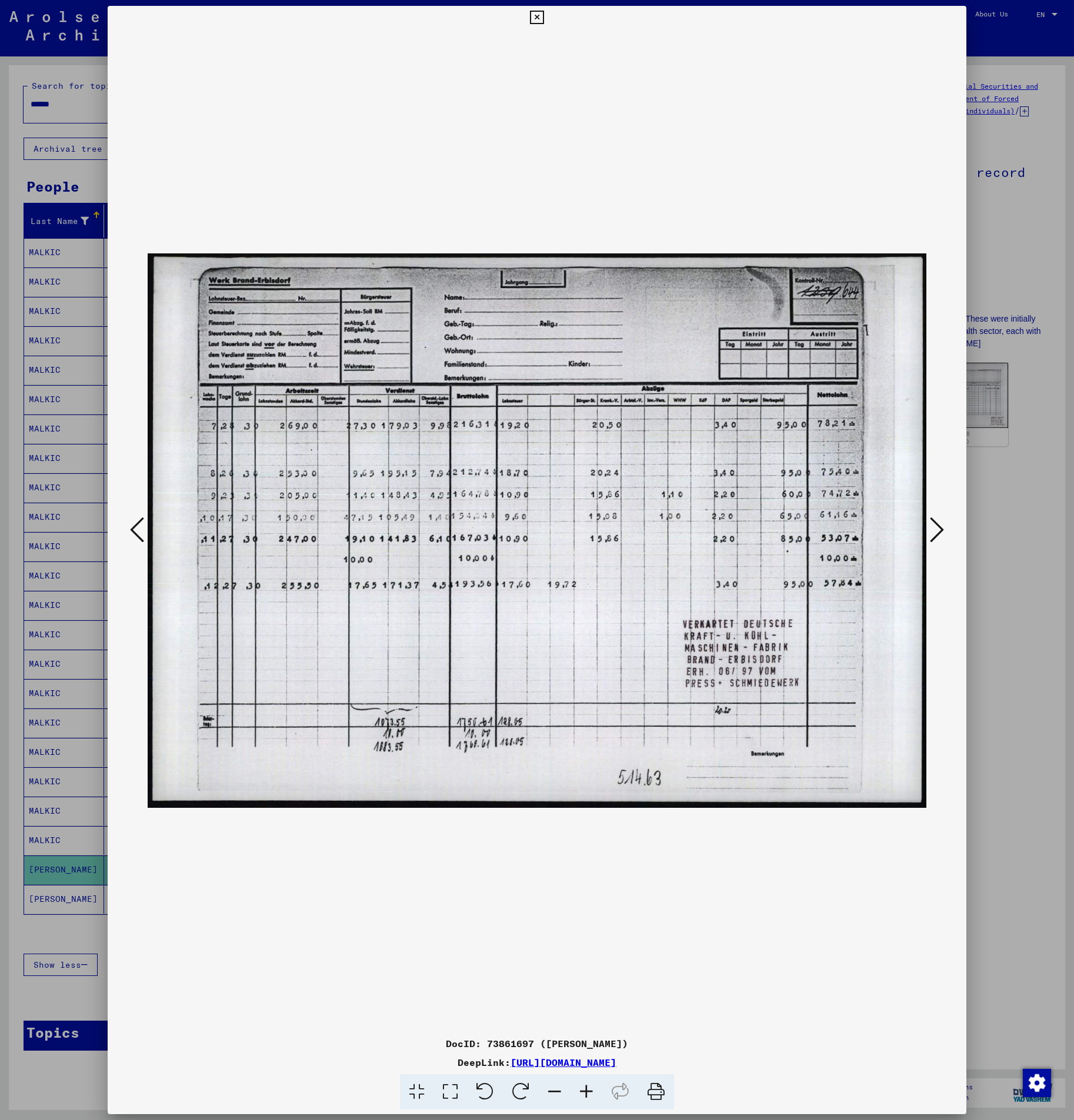
click at [943, 541] on icon at bounding box center [937, 530] width 14 height 28
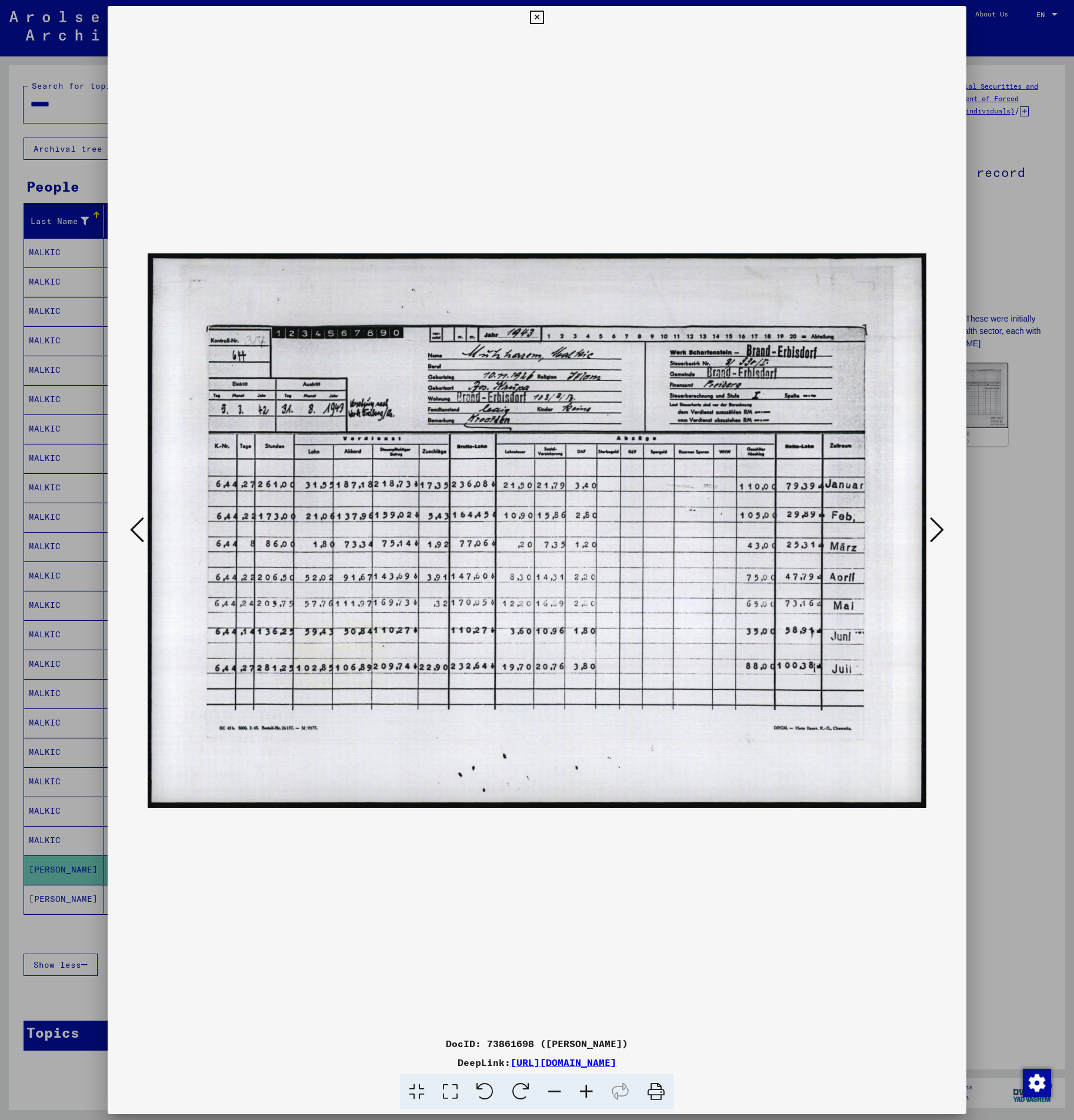
click at [942, 541] on icon at bounding box center [937, 530] width 14 height 28
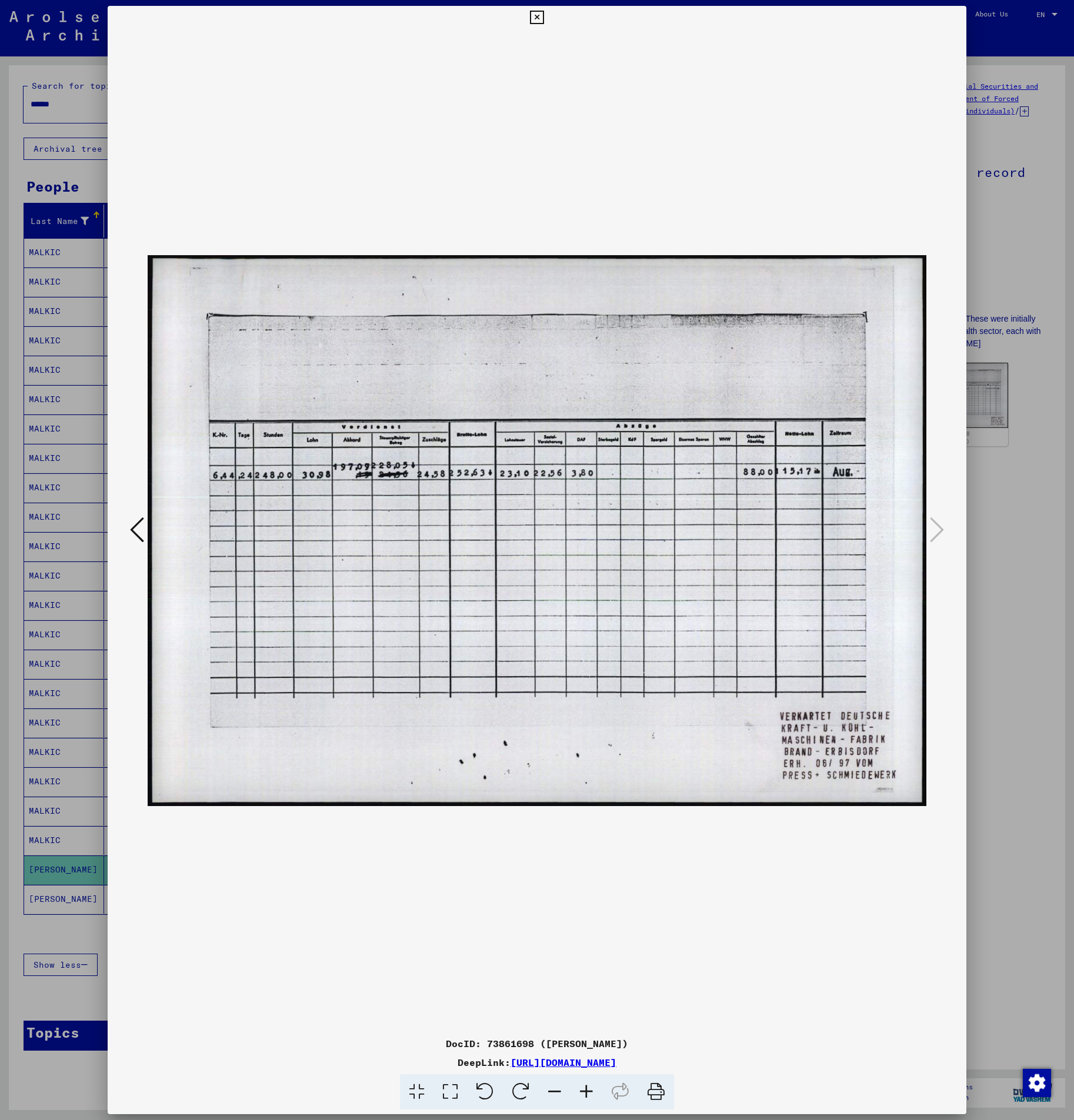
click at [1002, 528] on div at bounding box center [537, 560] width 1074 height 1120
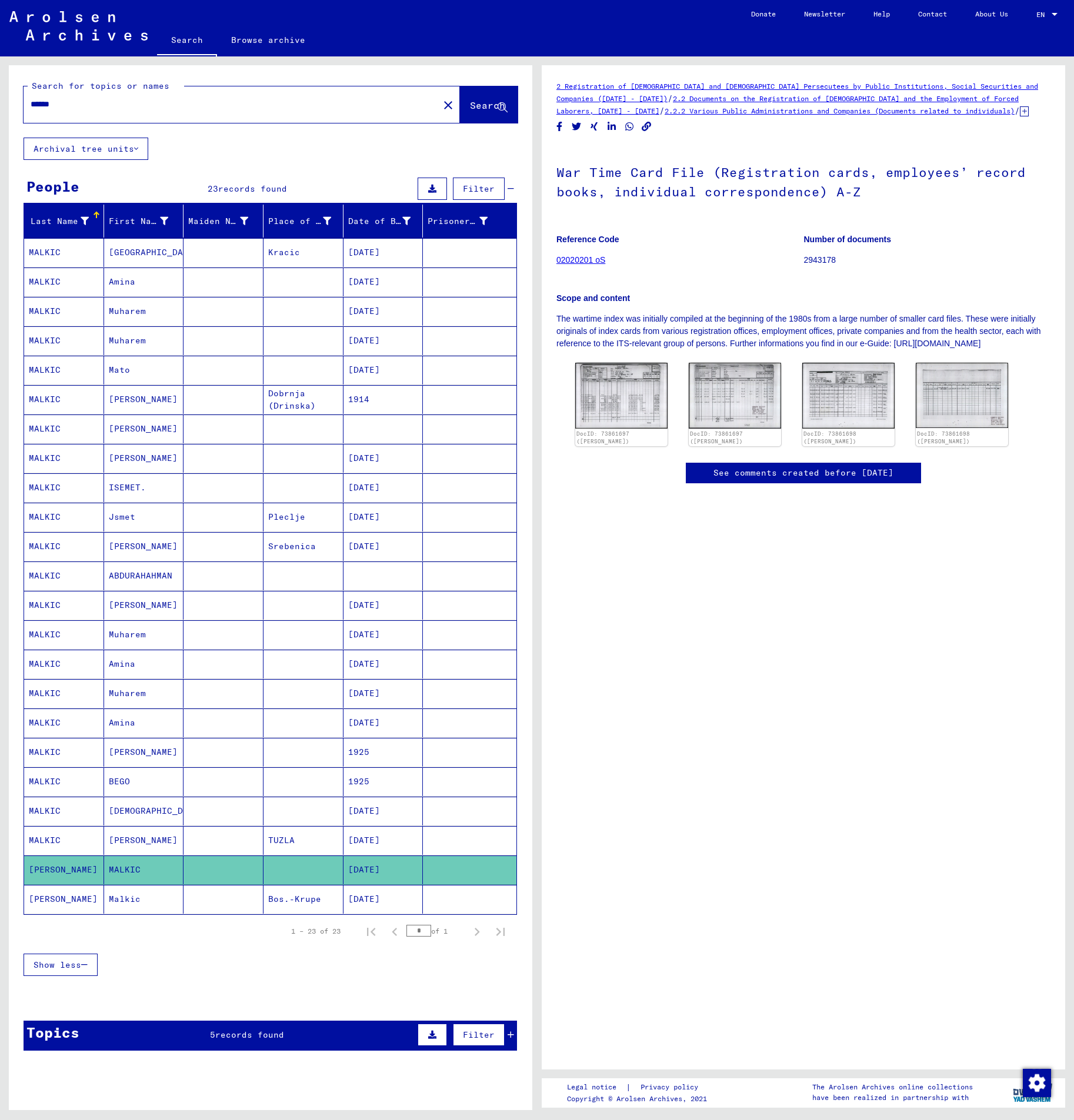
click at [221, 898] on mat-cell at bounding box center [223, 899] width 80 height 29
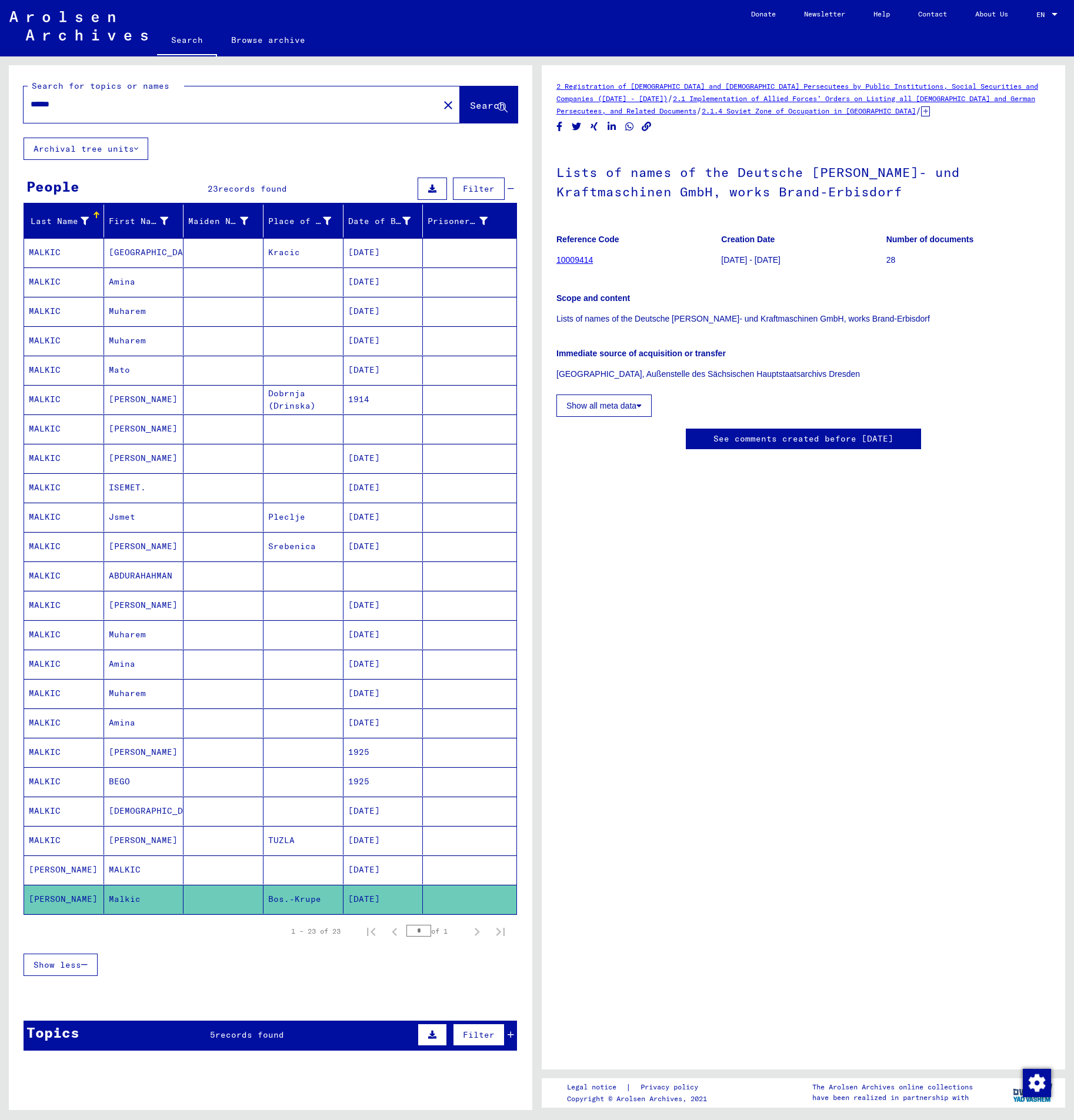
click at [244, 838] on mat-cell at bounding box center [223, 840] width 80 height 29
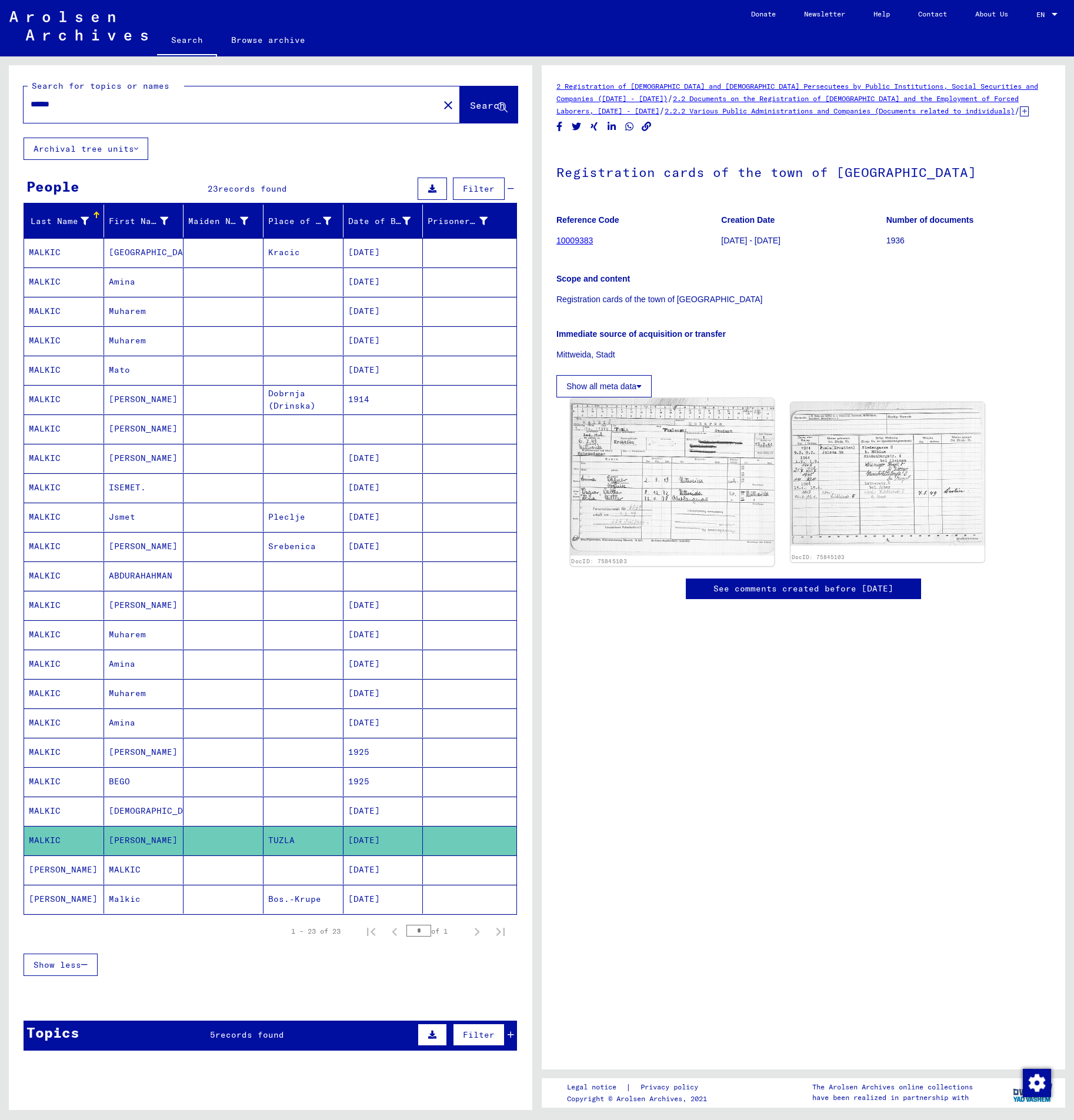
click at [640, 457] on img at bounding box center [672, 477] width 204 height 158
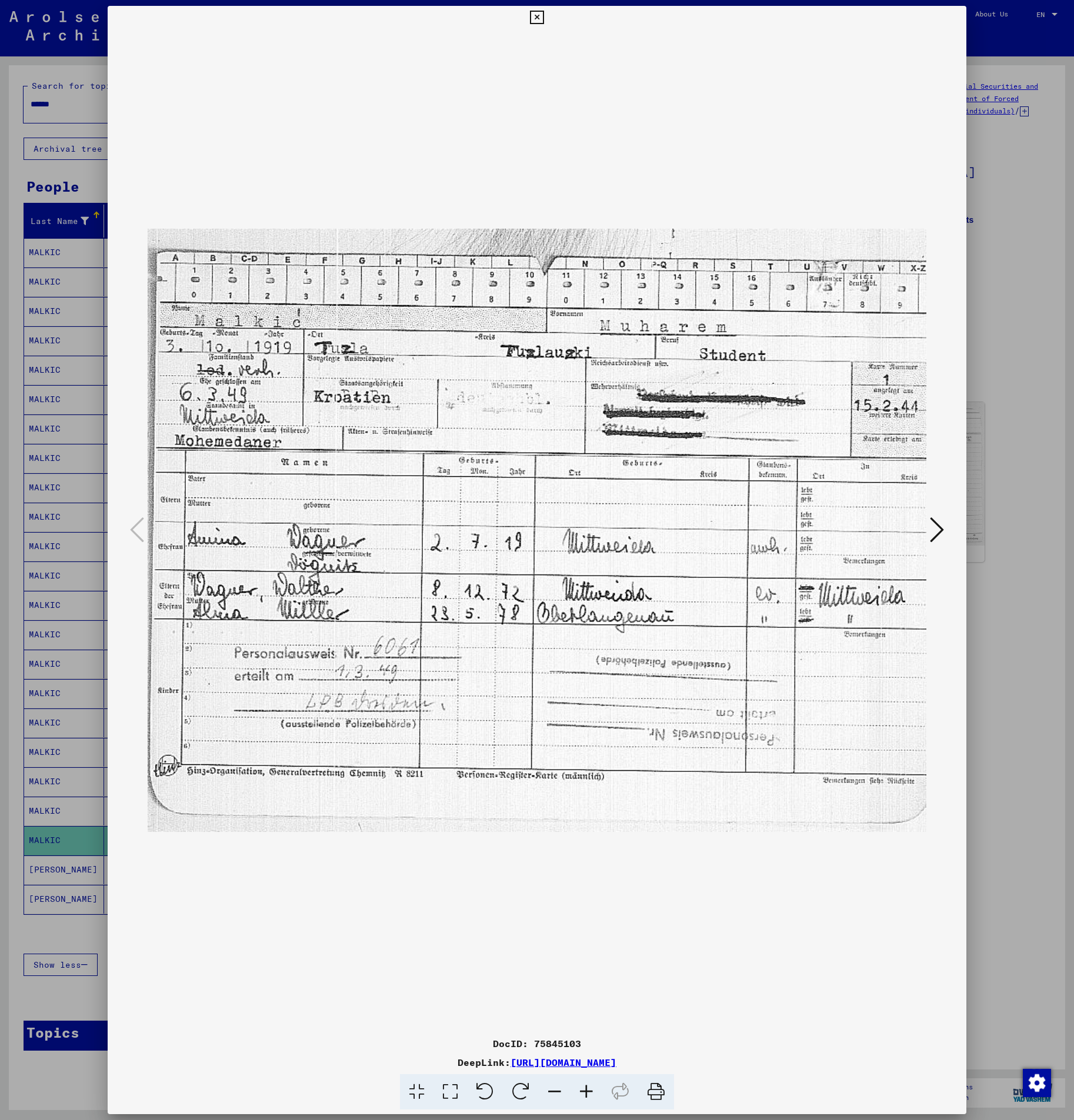
click at [932, 541] on icon at bounding box center [937, 530] width 14 height 28
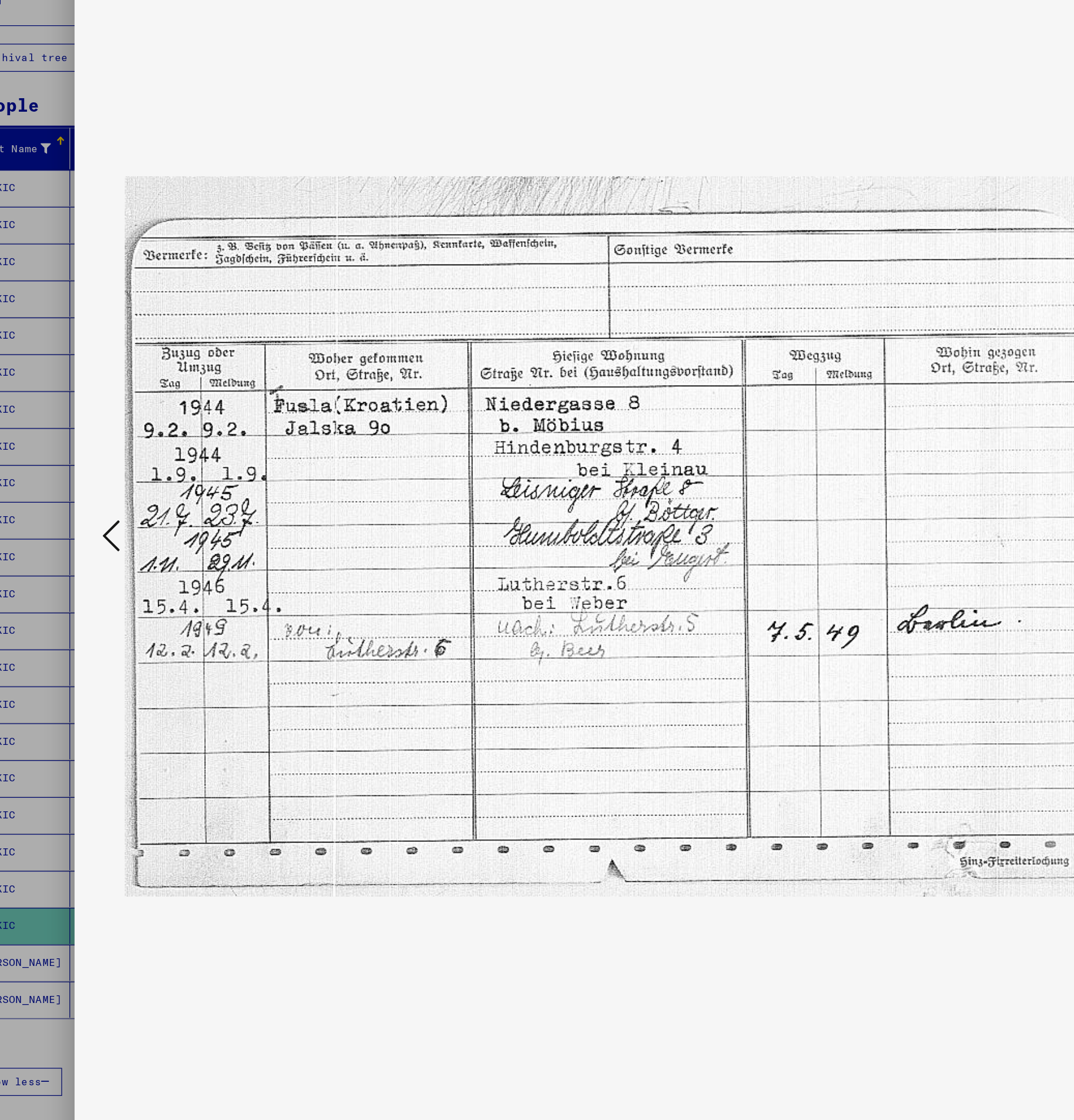
click at [61, 514] on div at bounding box center [537, 560] width 1074 height 1120
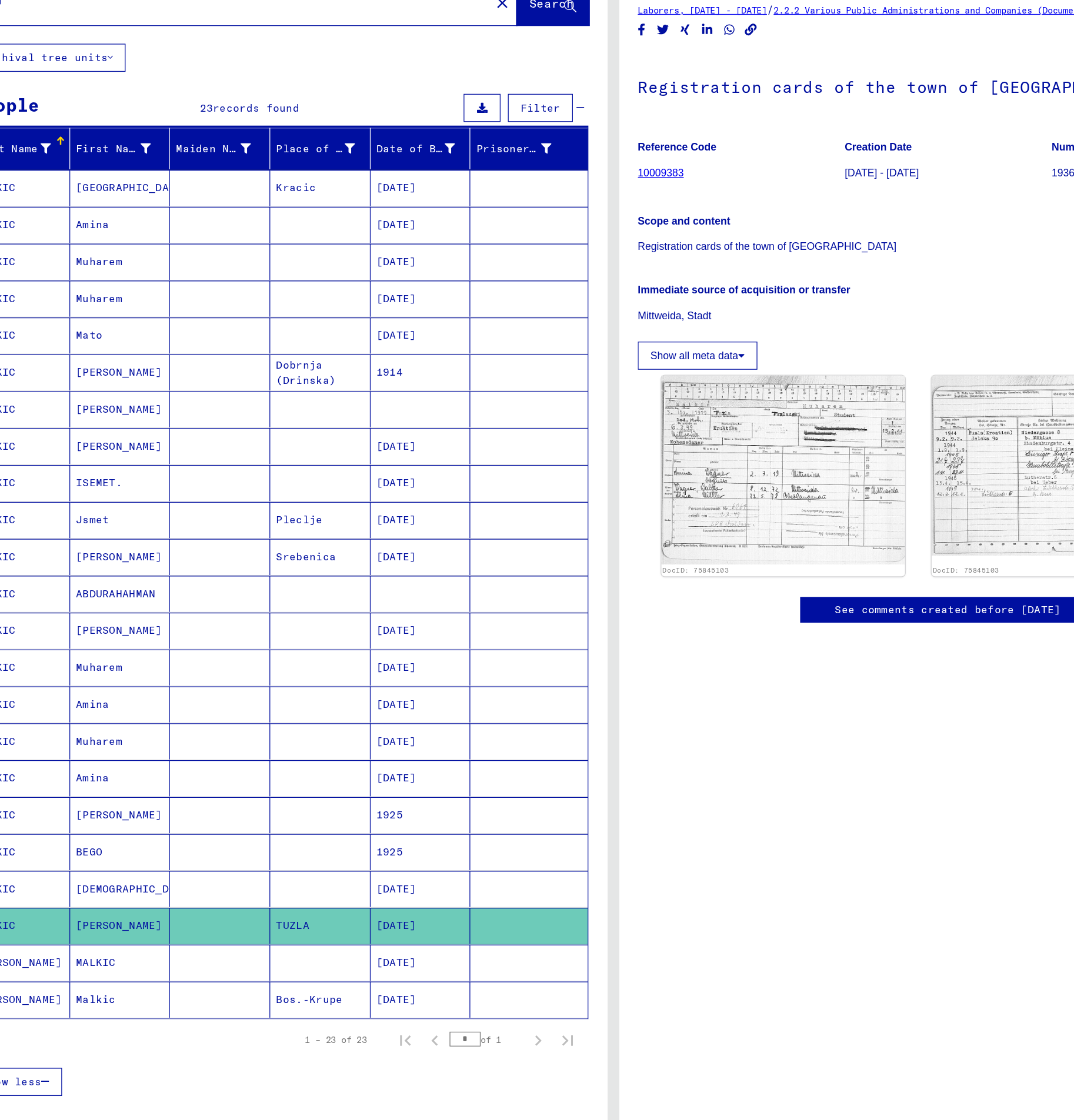
click at [155, 315] on mat-cell "Muharem" at bounding box center [144, 311] width 80 height 29
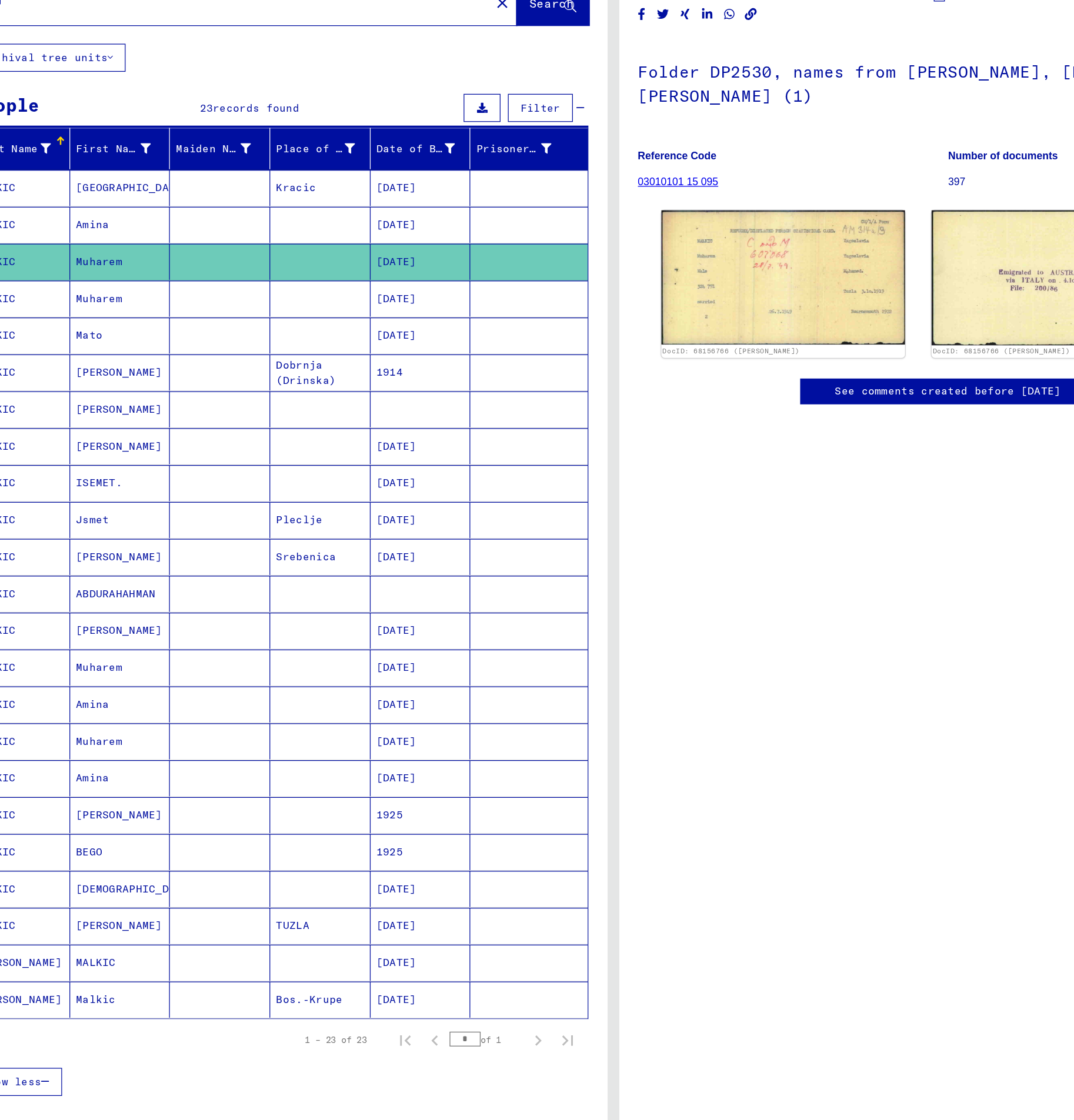
click at [155, 635] on mat-cell "Muharem" at bounding box center [144, 634] width 80 height 29
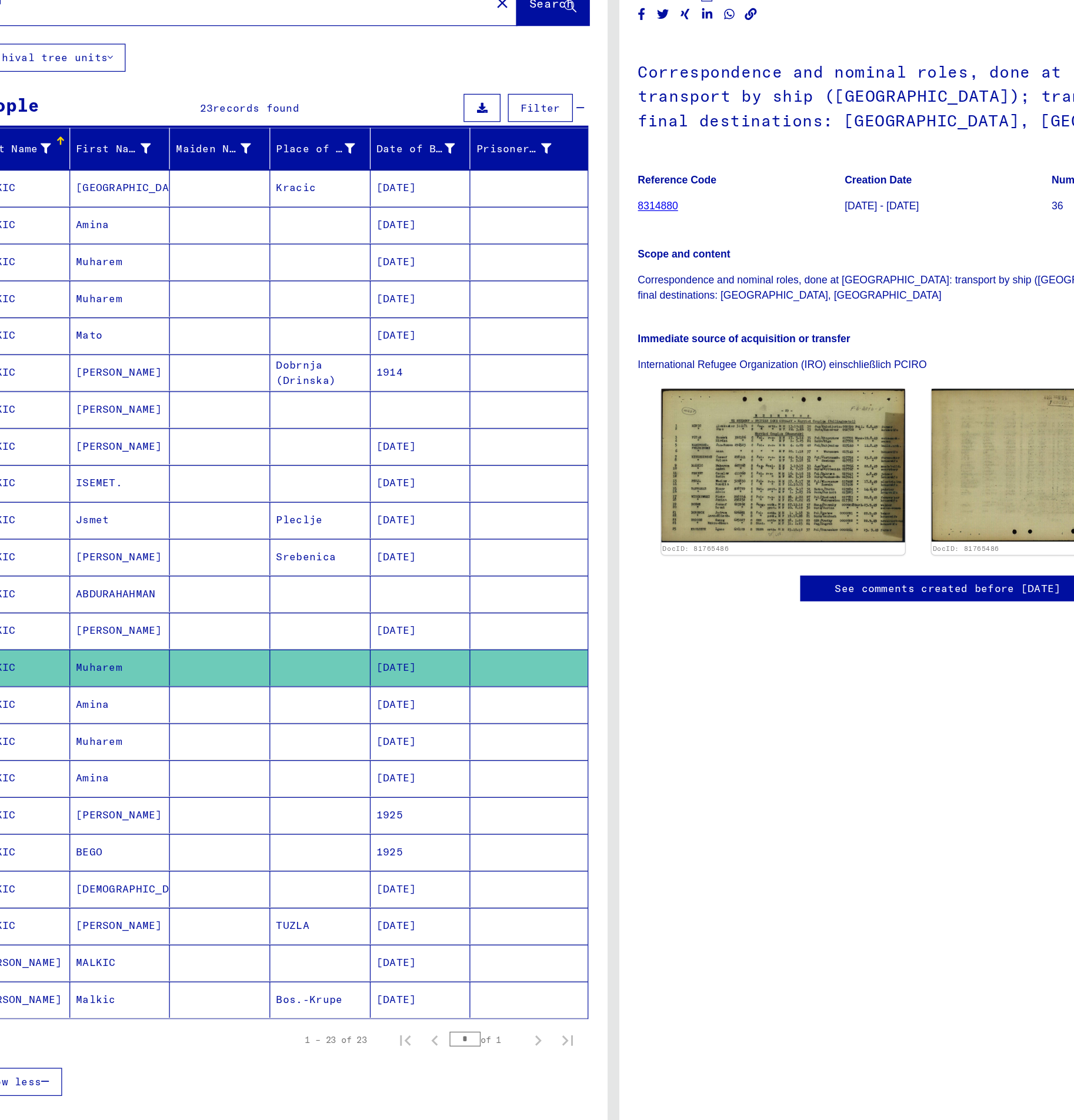
click at [169, 699] on mat-cell "Muharem" at bounding box center [144, 693] width 80 height 29
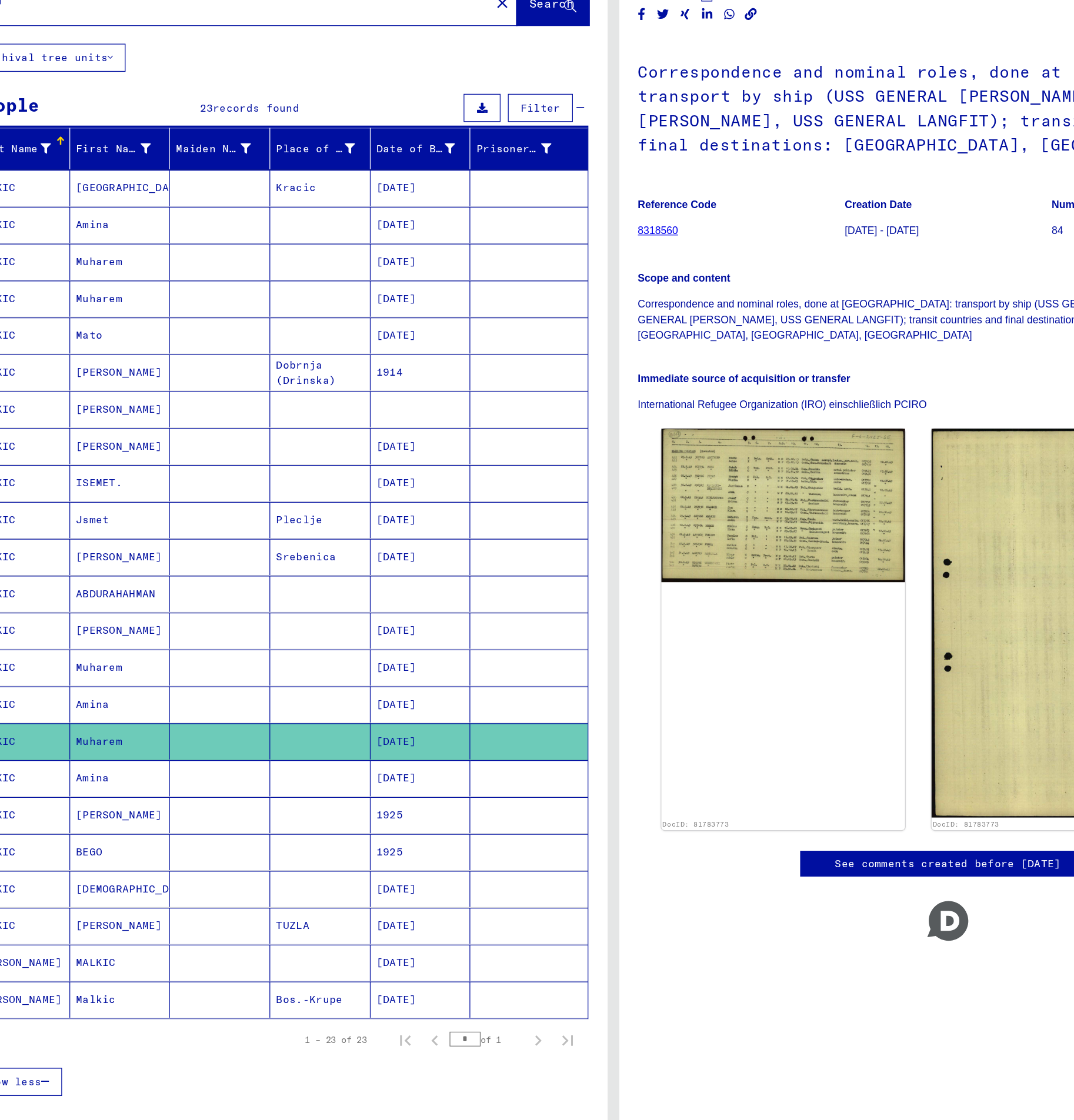
click at [156, 753] on mat-cell "[PERSON_NAME]" at bounding box center [144, 752] width 80 height 29
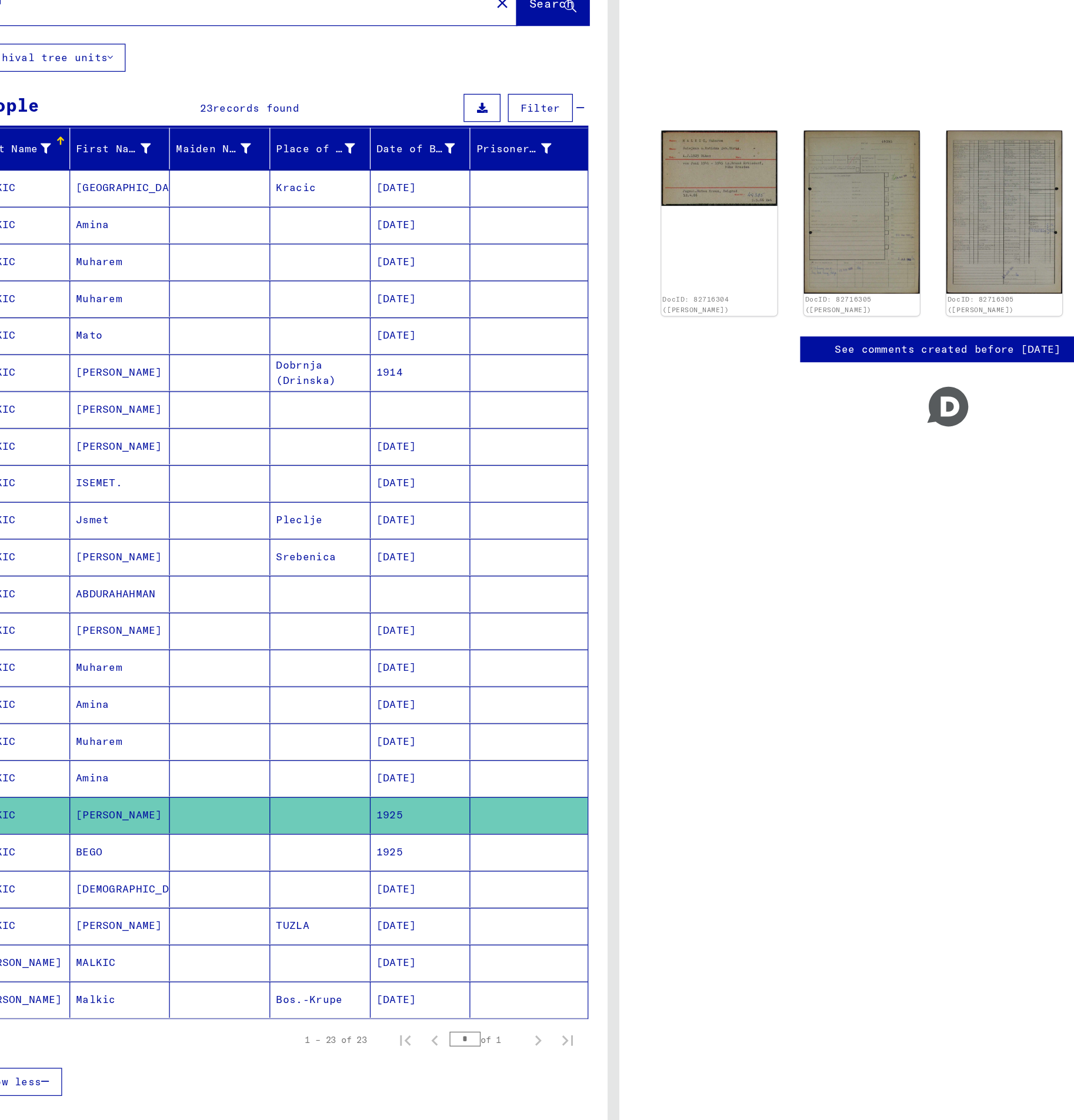
click at [145, 321] on mat-cell "Muharem" at bounding box center [144, 311] width 80 height 29
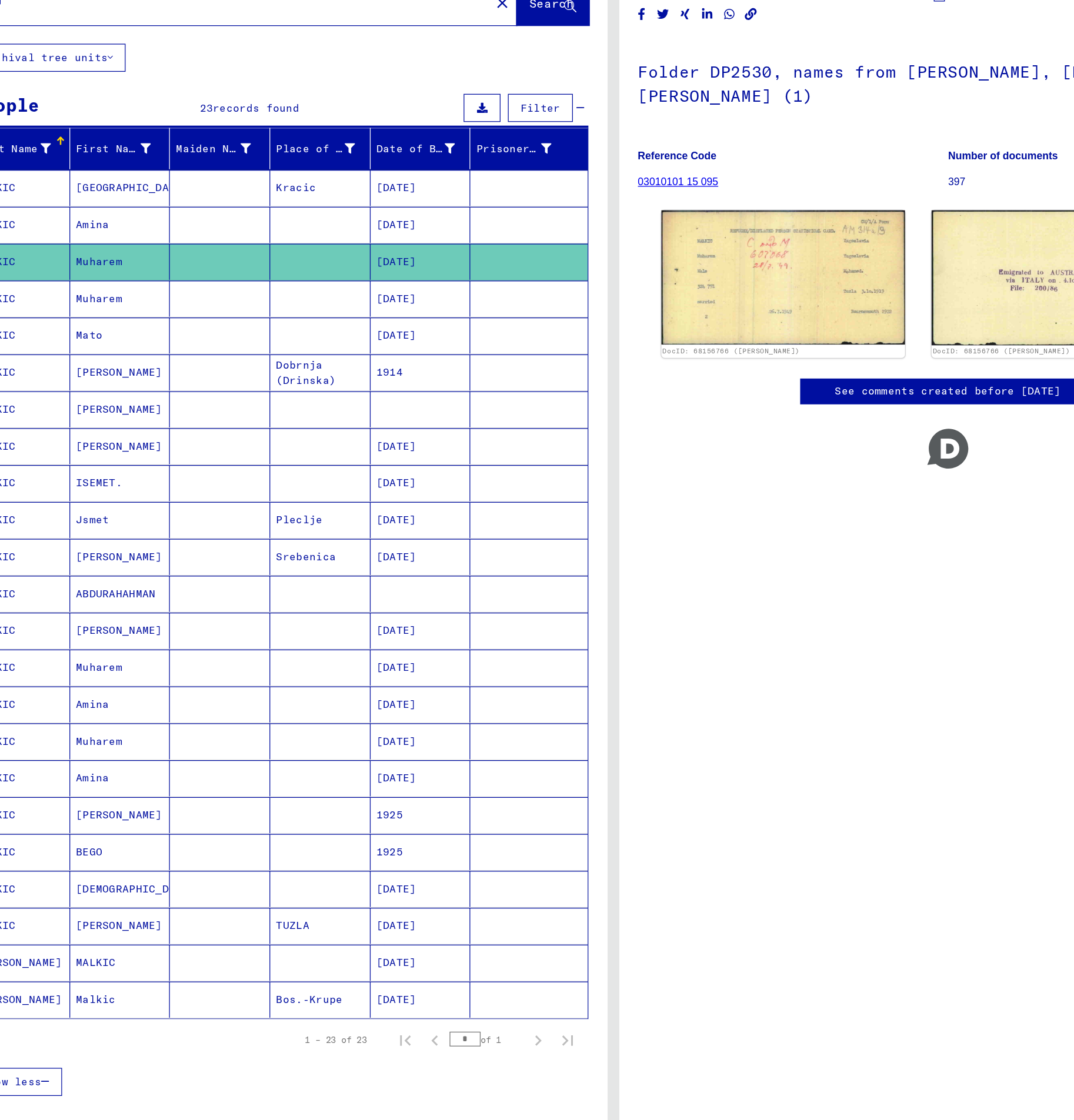
click at [206, 356] on mat-cell at bounding box center [223, 370] width 80 height 29
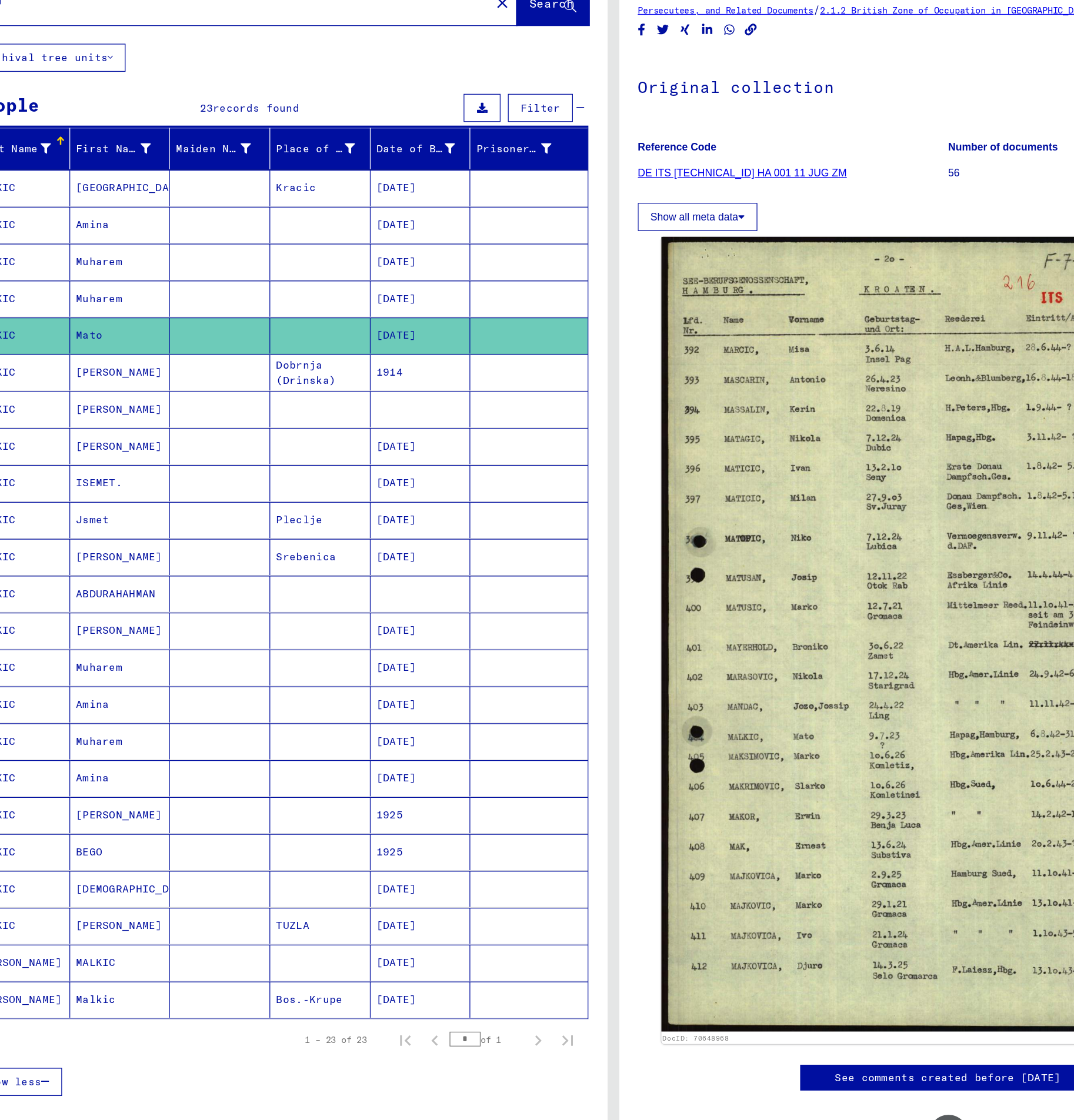
click at [212, 342] on mat-cell at bounding box center [223, 341] width 80 height 29
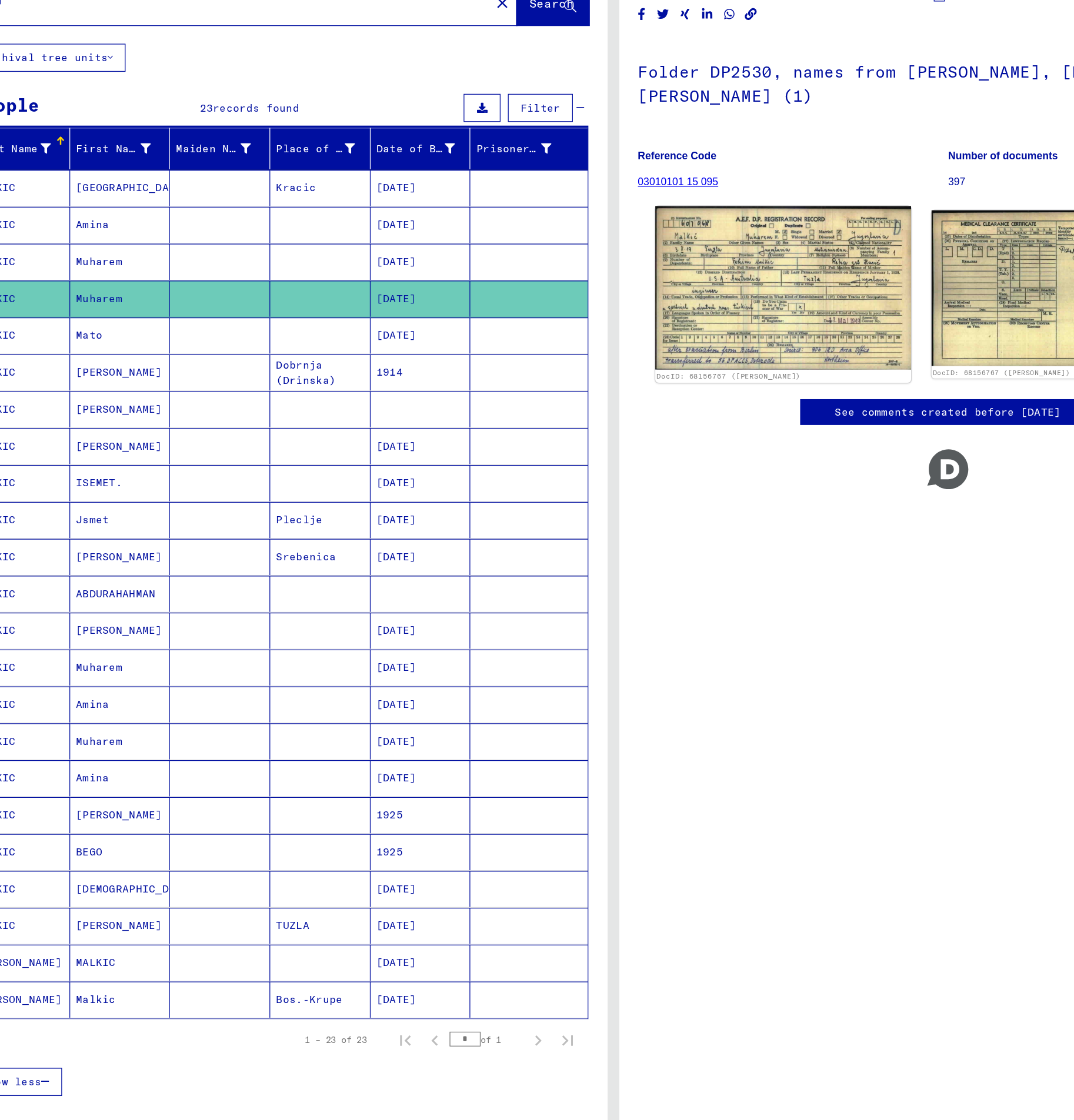
click at [628, 315] on img at bounding box center [672, 332] width 204 height 131
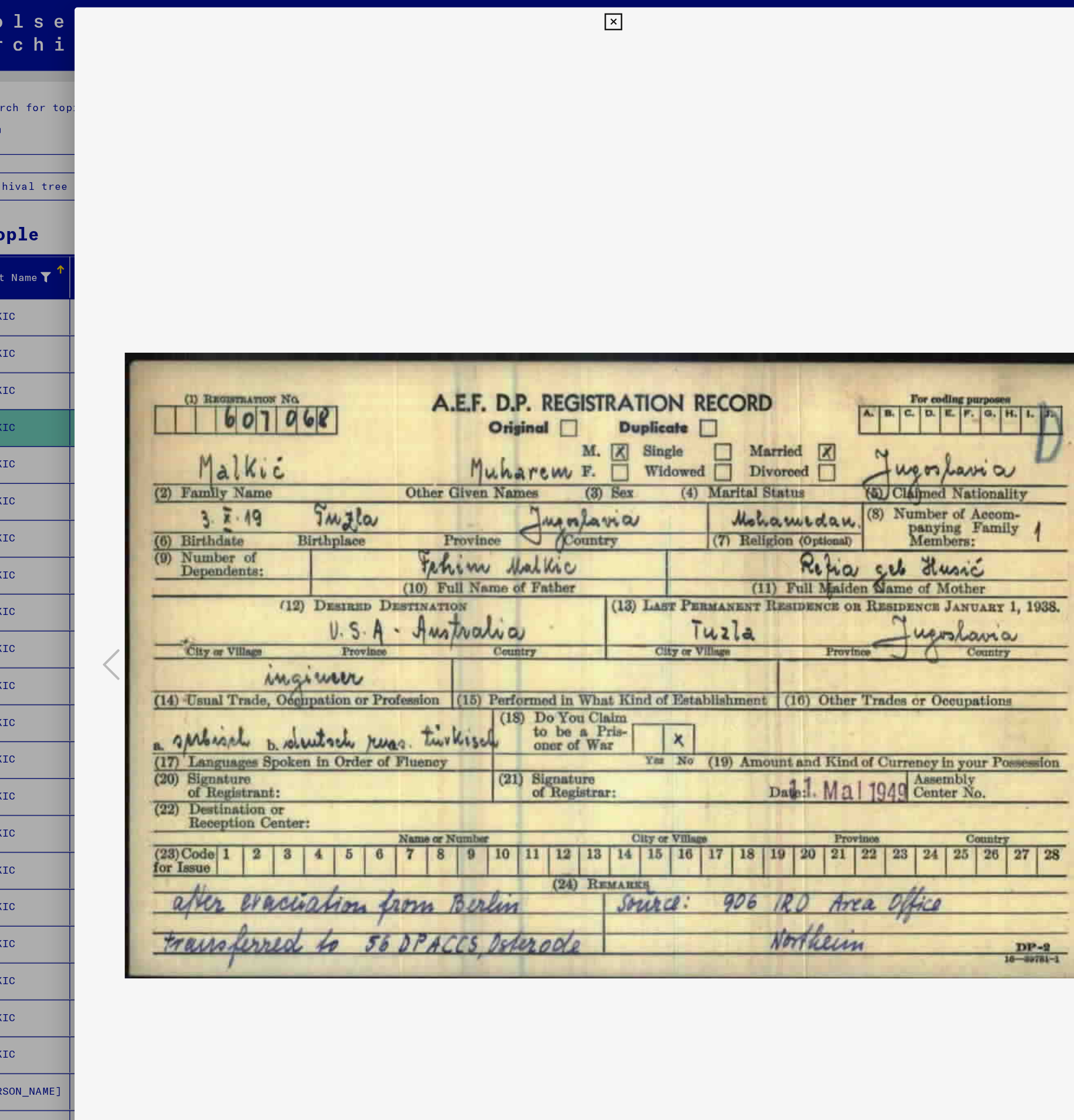
click at [618, 796] on img at bounding box center [537, 530] width 779 height 1002
click at [849, 471] on img at bounding box center [537, 530] width 779 height 1002
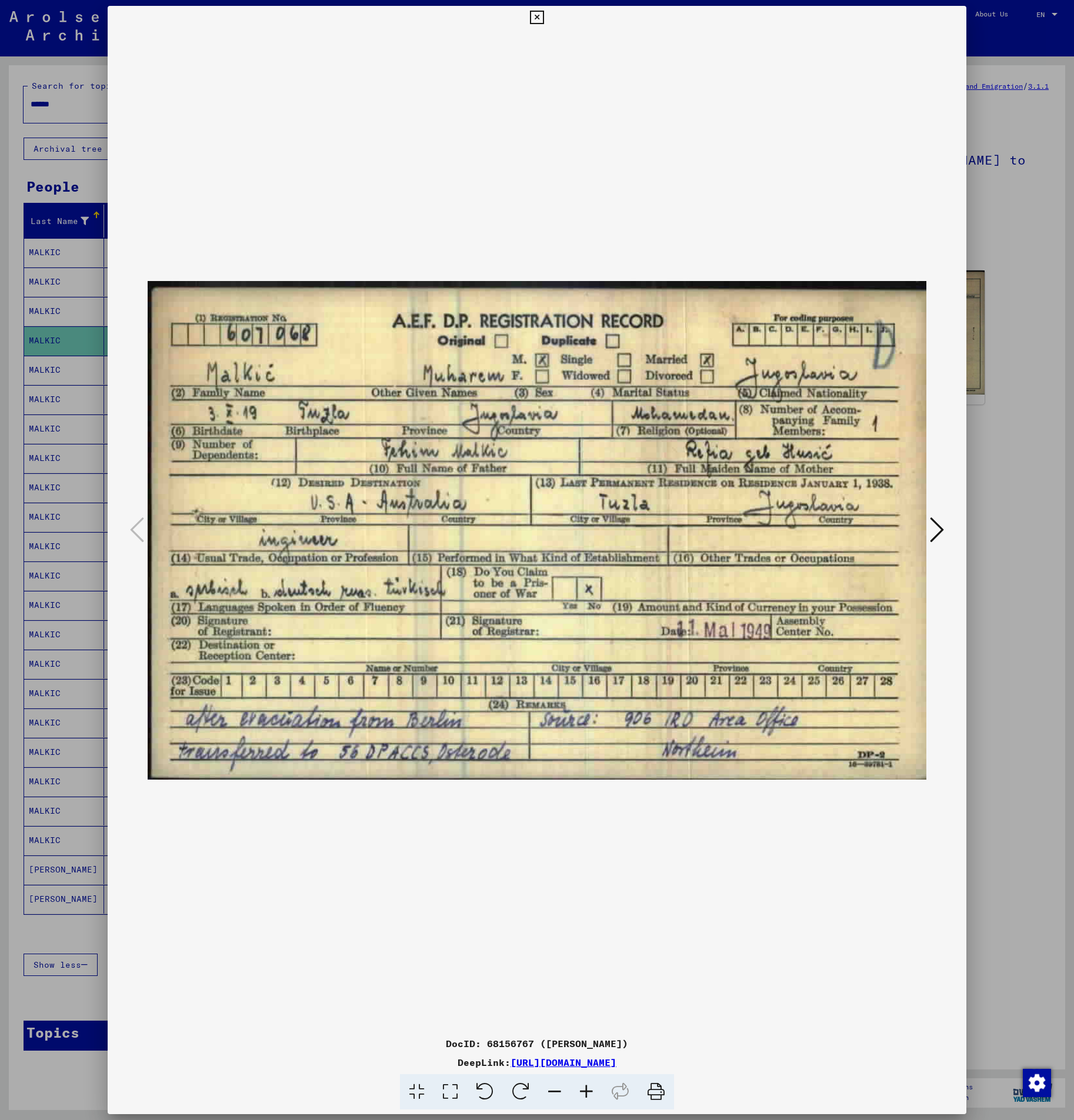
click at [941, 528] on icon at bounding box center [937, 530] width 14 height 28
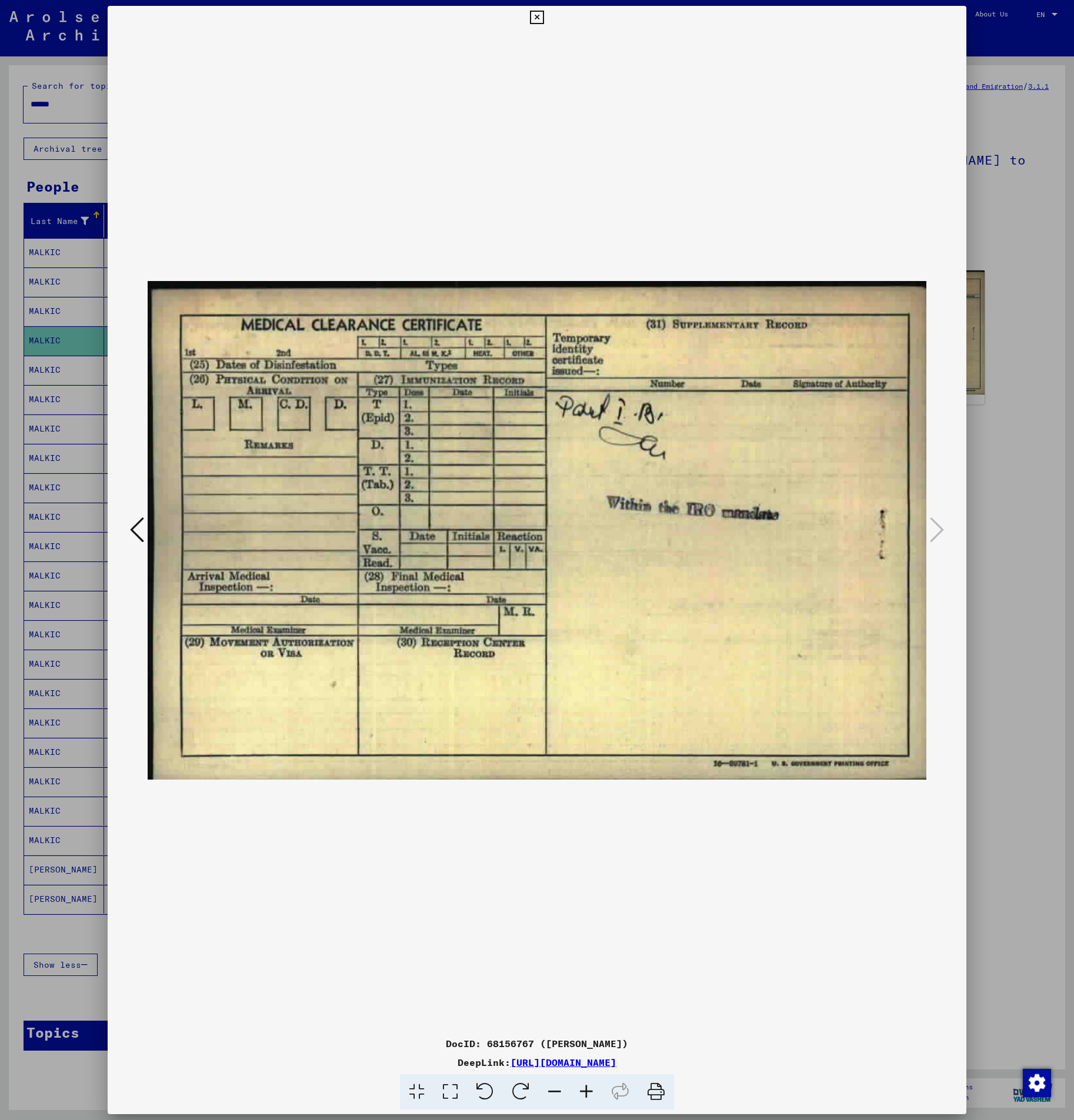
click at [1024, 533] on div at bounding box center [537, 560] width 1074 height 1120
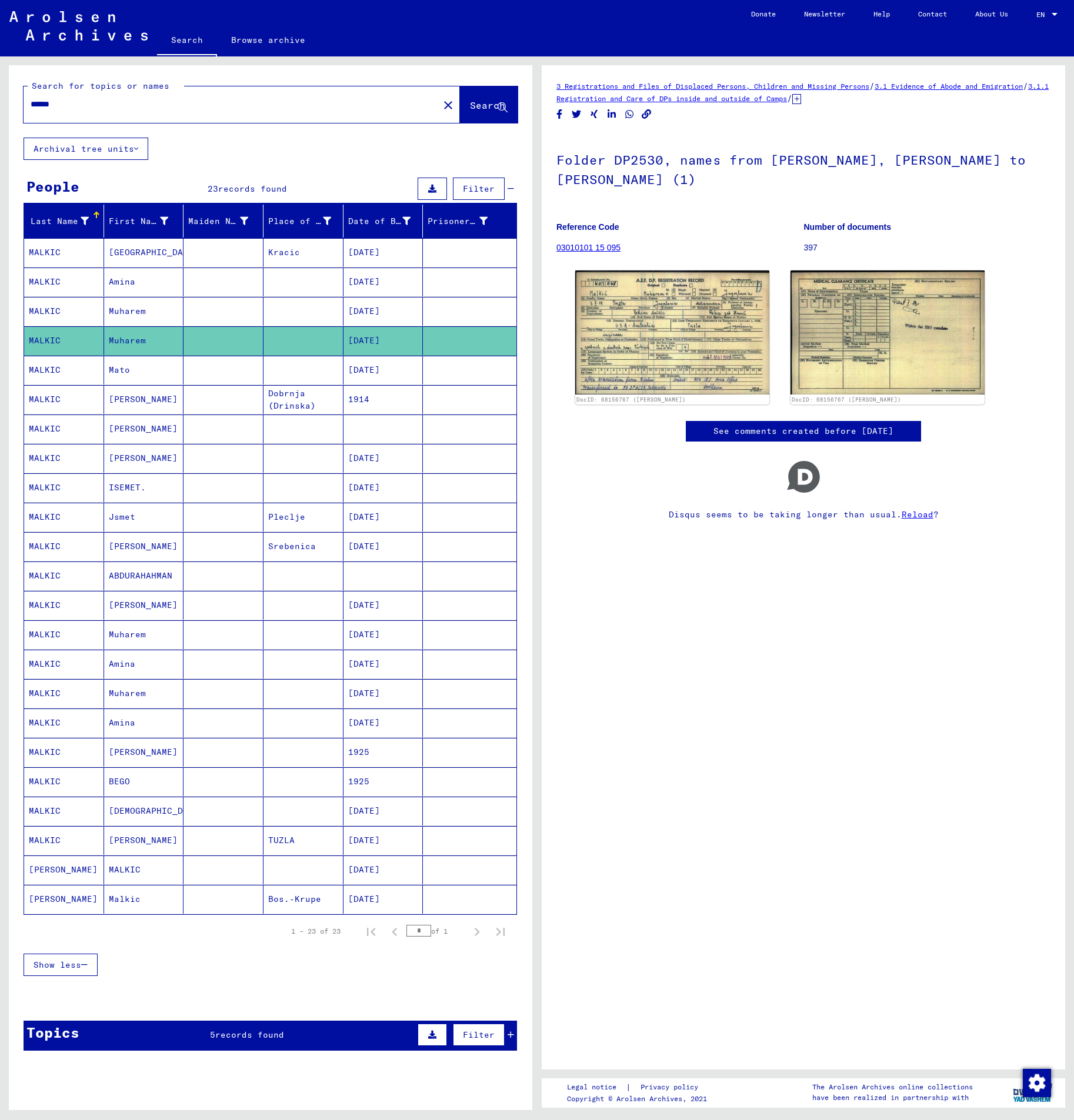
click at [143, 880] on mat-cell "MALKIC" at bounding box center [144, 870] width 80 height 29
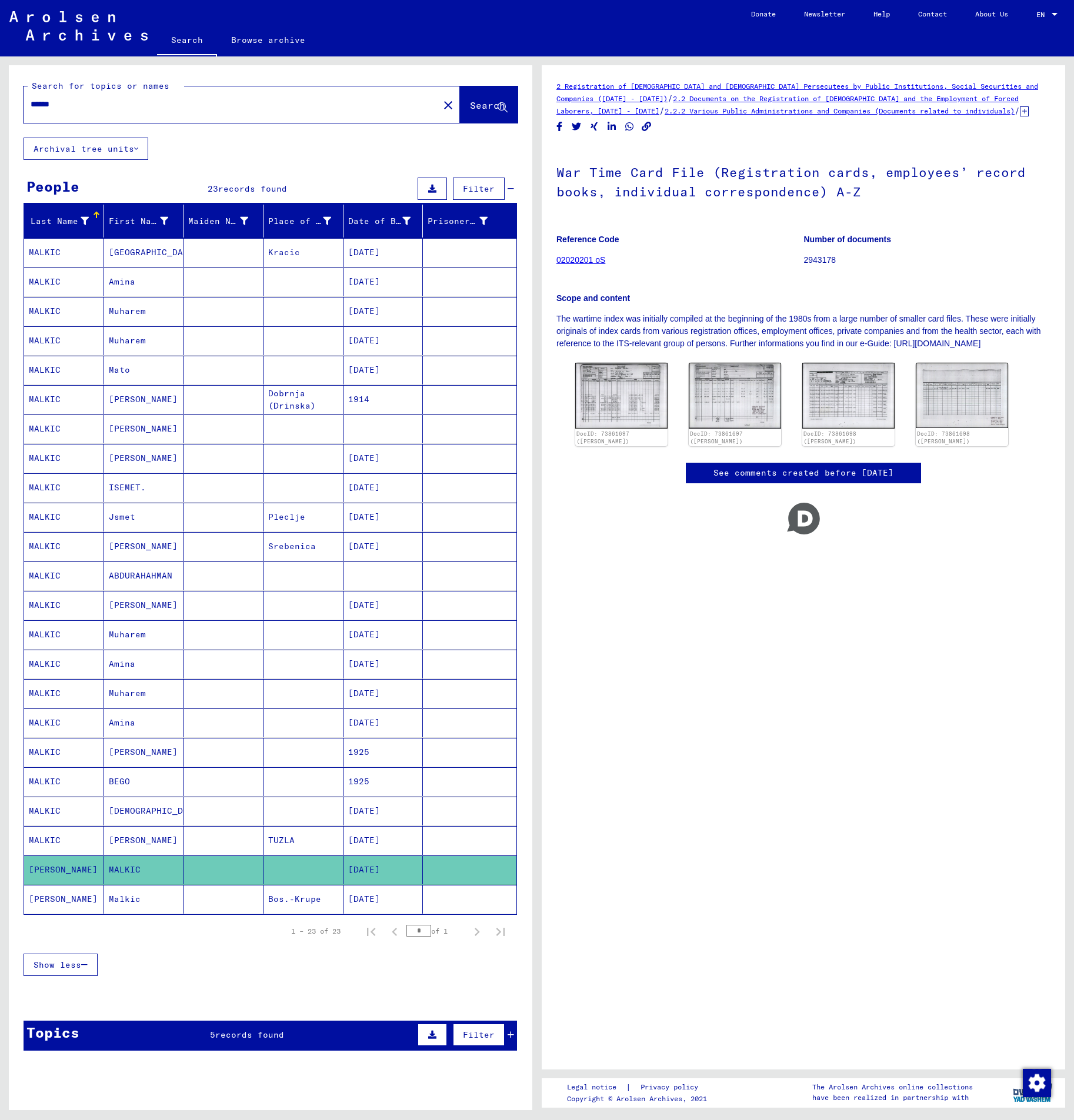
click at [144, 838] on mat-cell "[PERSON_NAME]" at bounding box center [144, 840] width 80 height 29
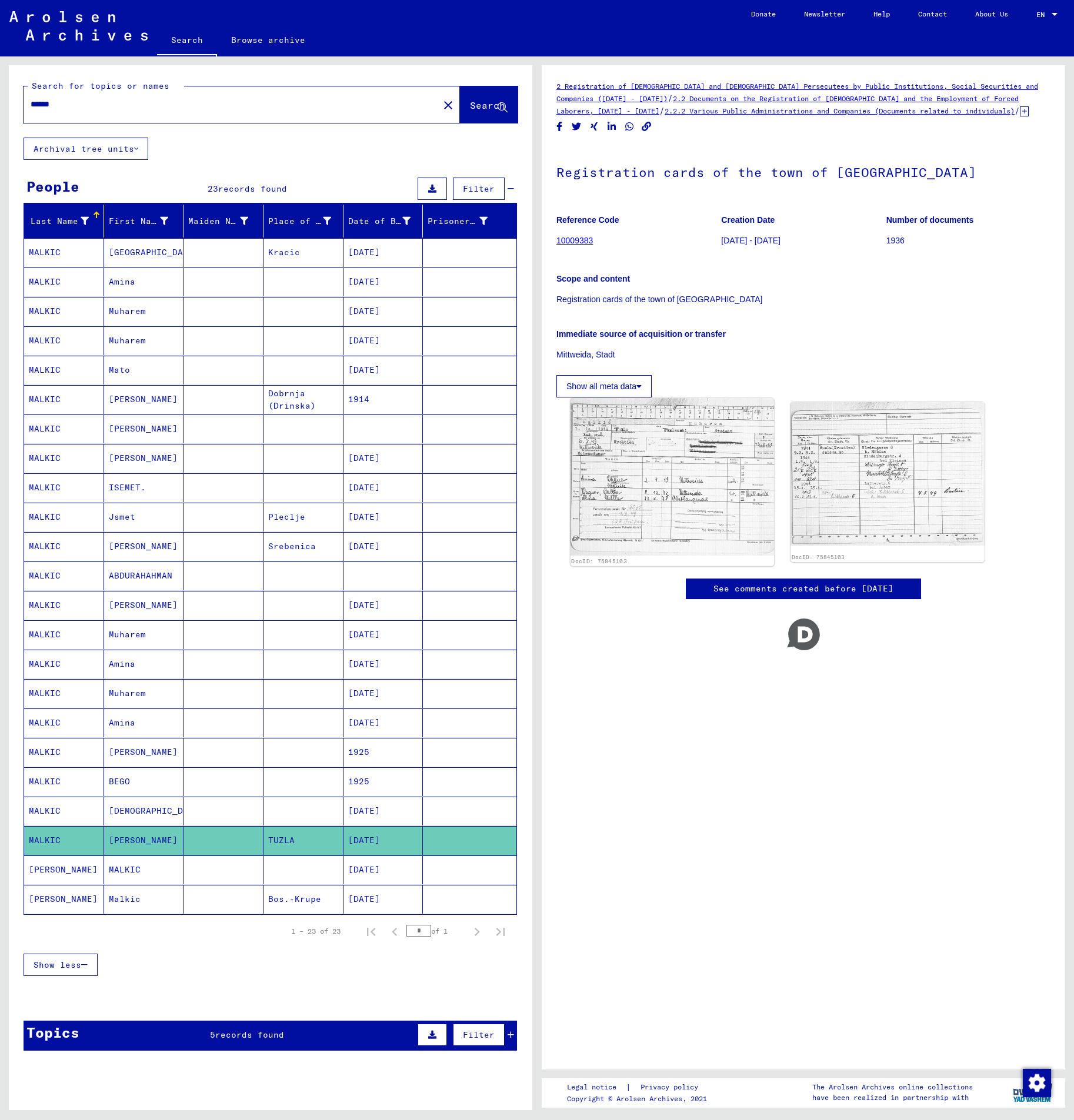
click at [652, 473] on img at bounding box center [672, 477] width 204 height 158
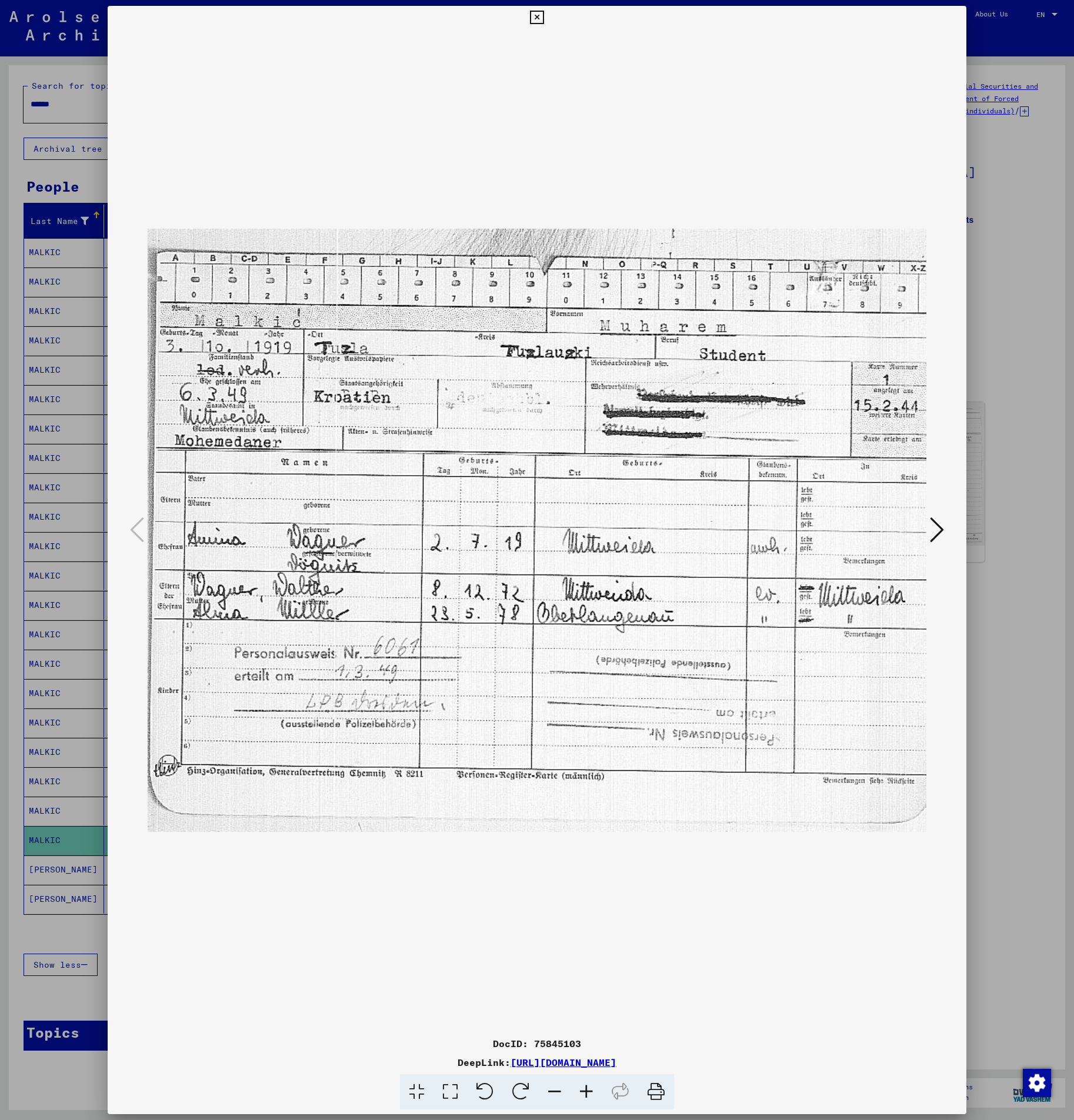
click at [577, 507] on img at bounding box center [537, 530] width 779 height 1002
click at [937, 532] on icon at bounding box center [937, 530] width 14 height 28
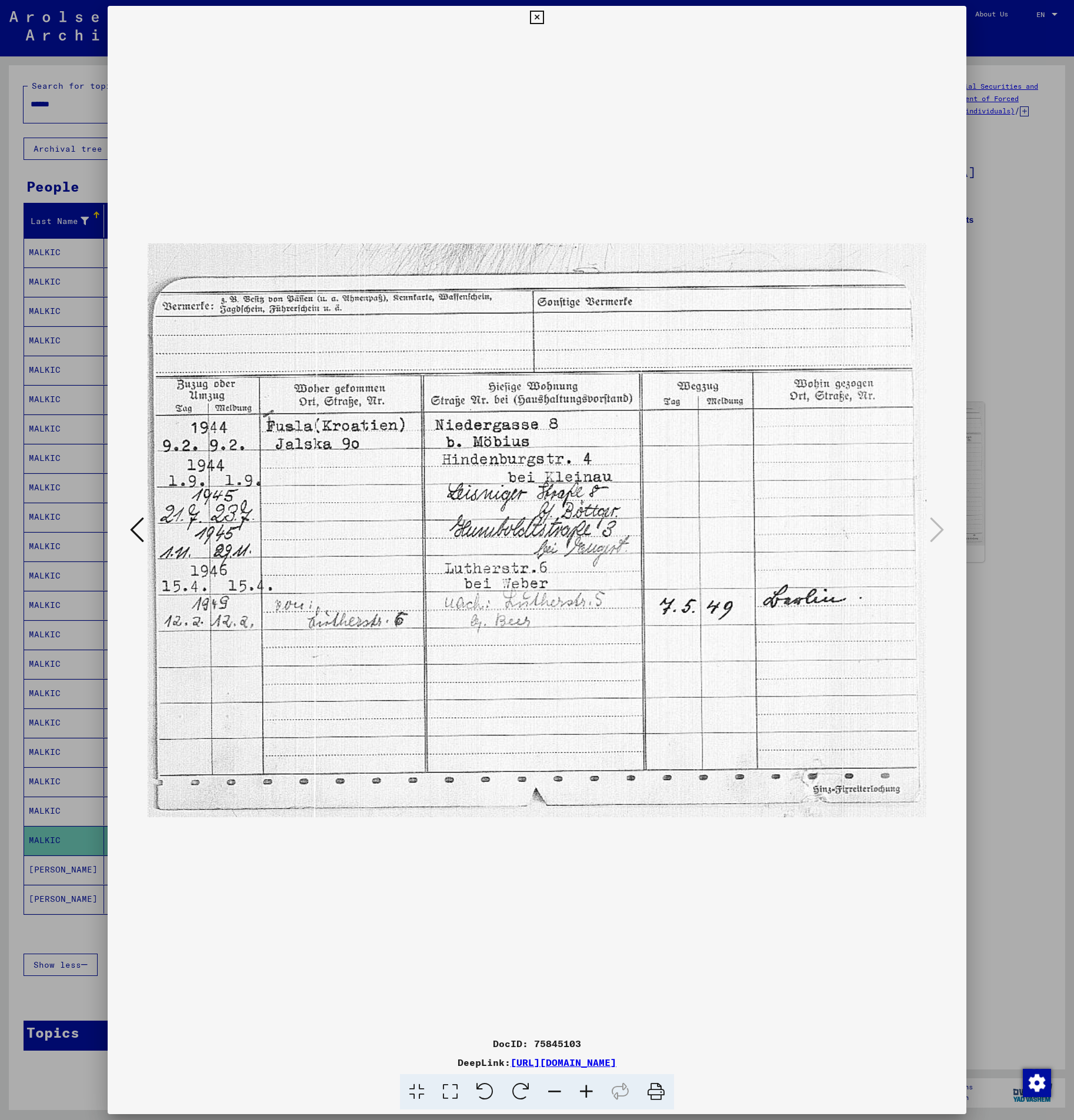
click at [127, 522] on button at bounding box center [137, 531] width 21 height 33
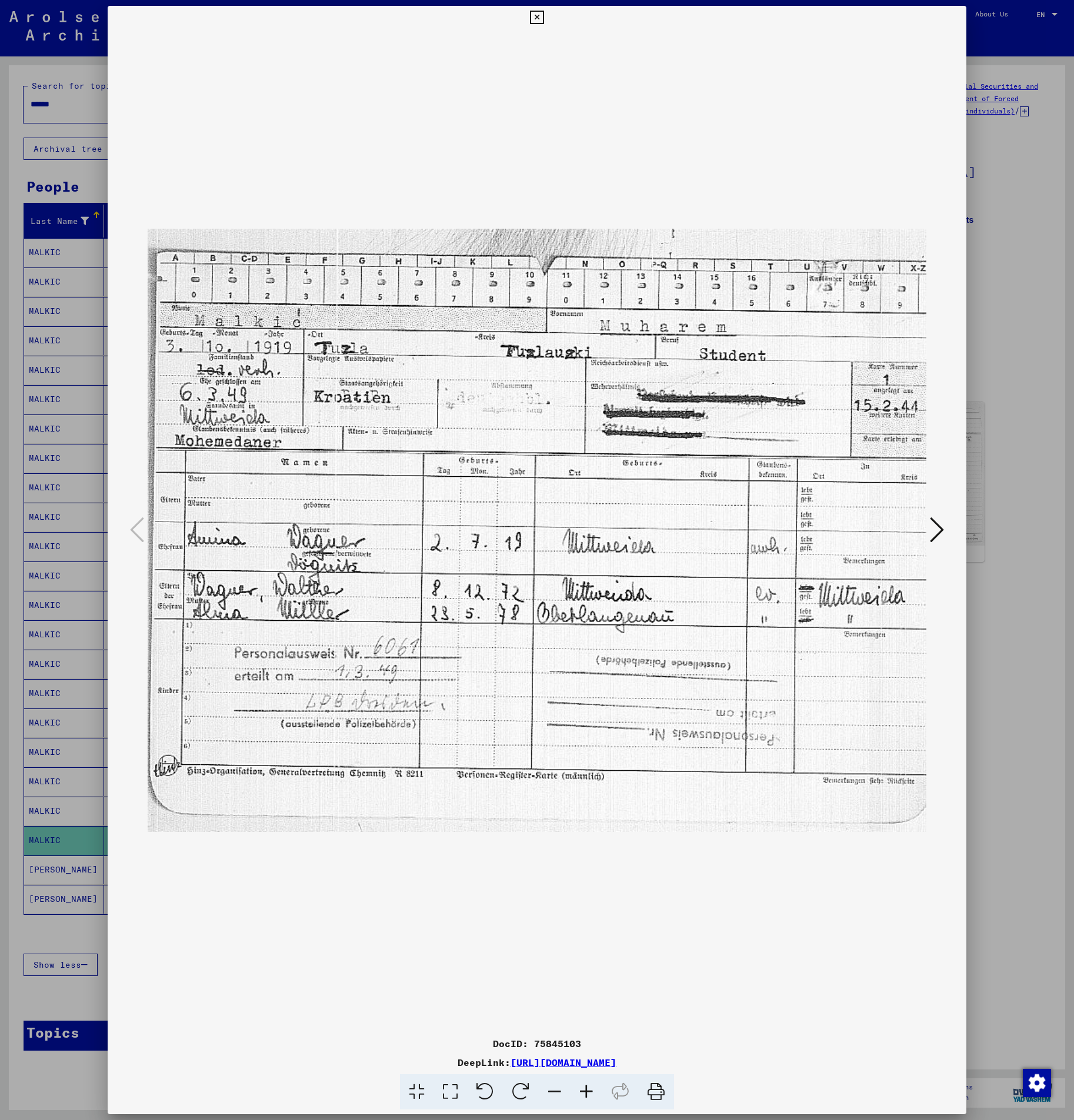
drag, startPoint x: 1046, startPoint y: 508, endPoint x: 1030, endPoint y: 508, distance: 16.0
click at [1042, 508] on div at bounding box center [537, 560] width 1074 height 1120
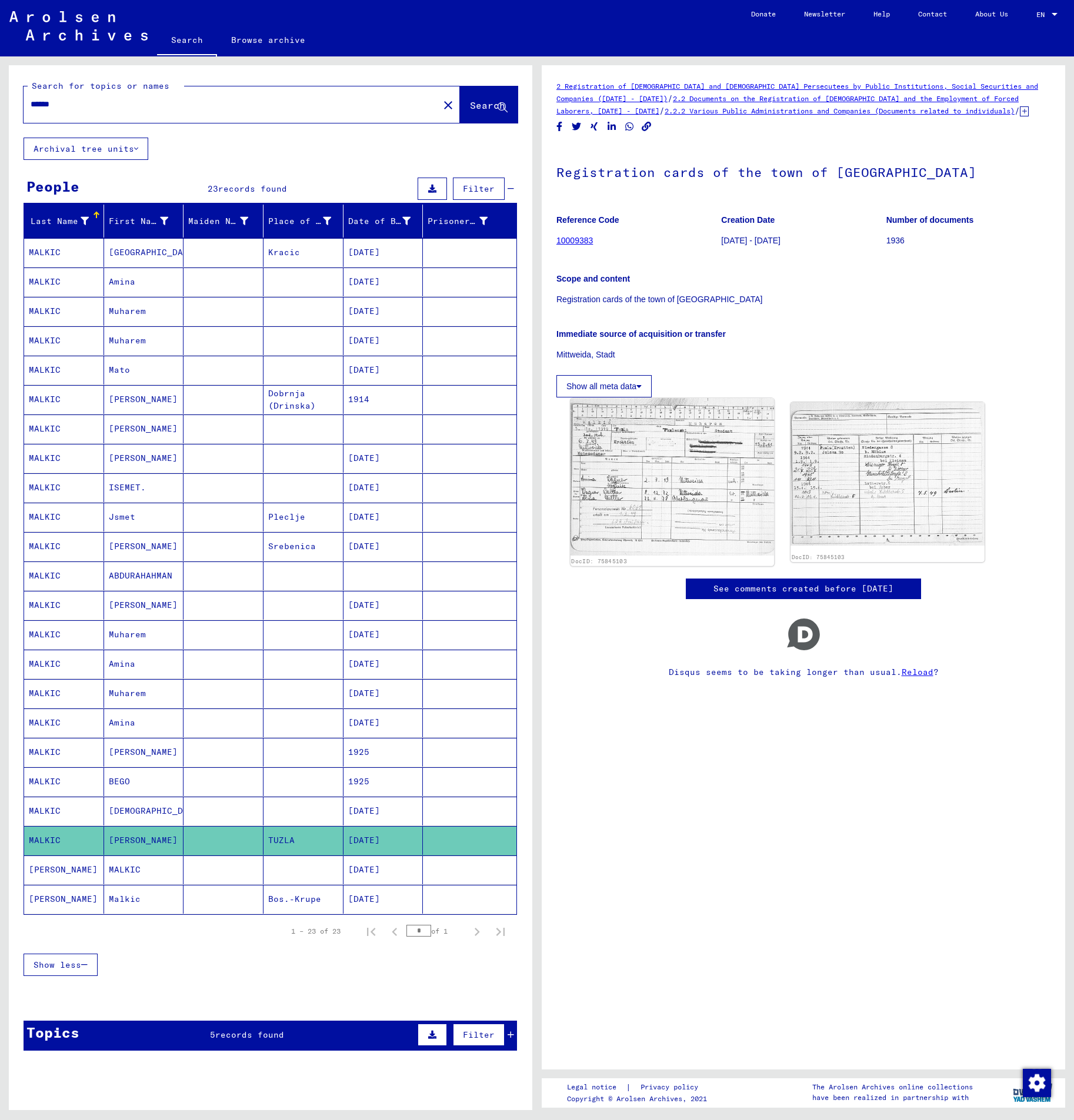
click at [712, 476] on img at bounding box center [672, 477] width 204 height 158
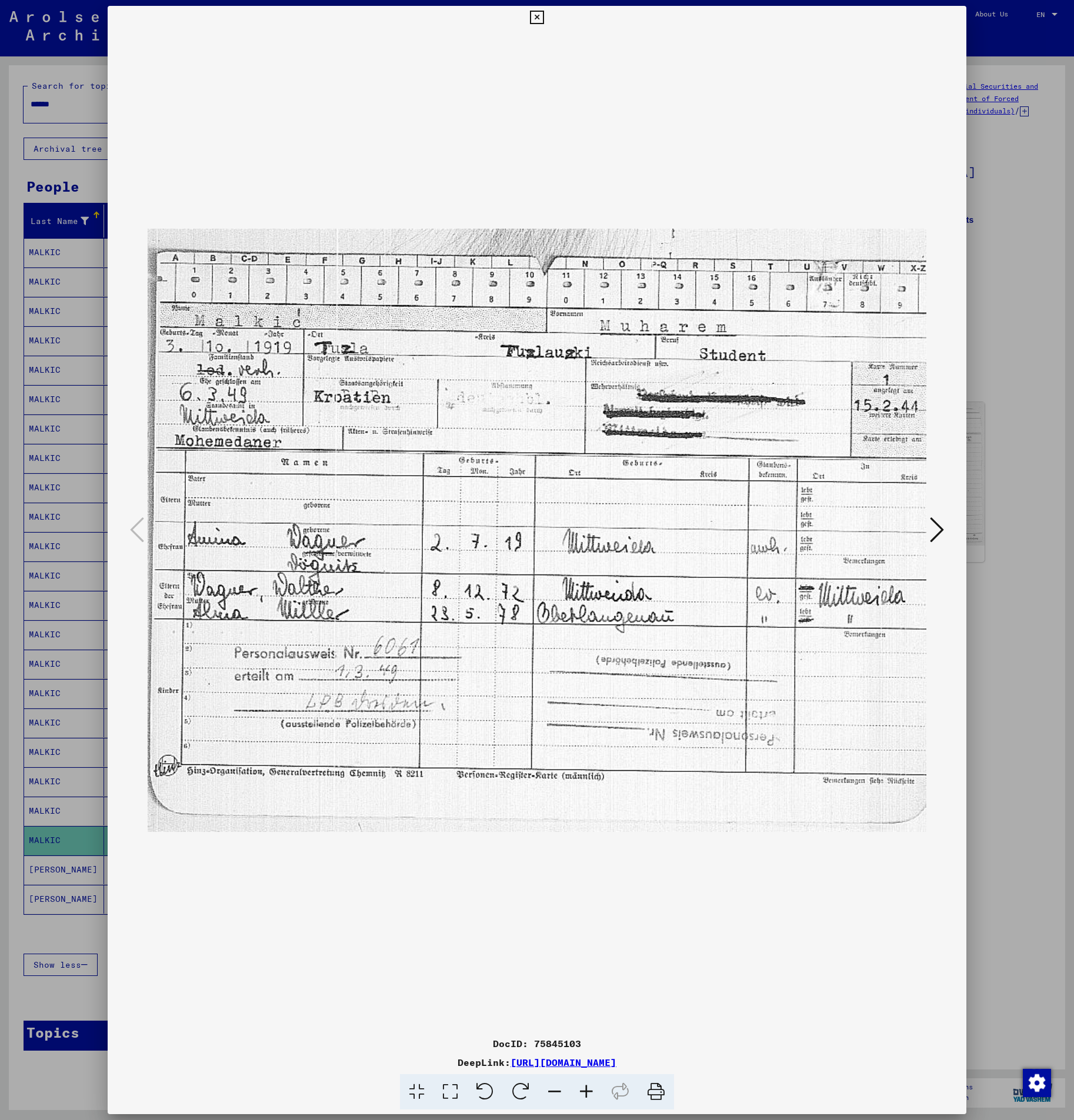
click at [1007, 544] on div at bounding box center [537, 560] width 1074 height 1120
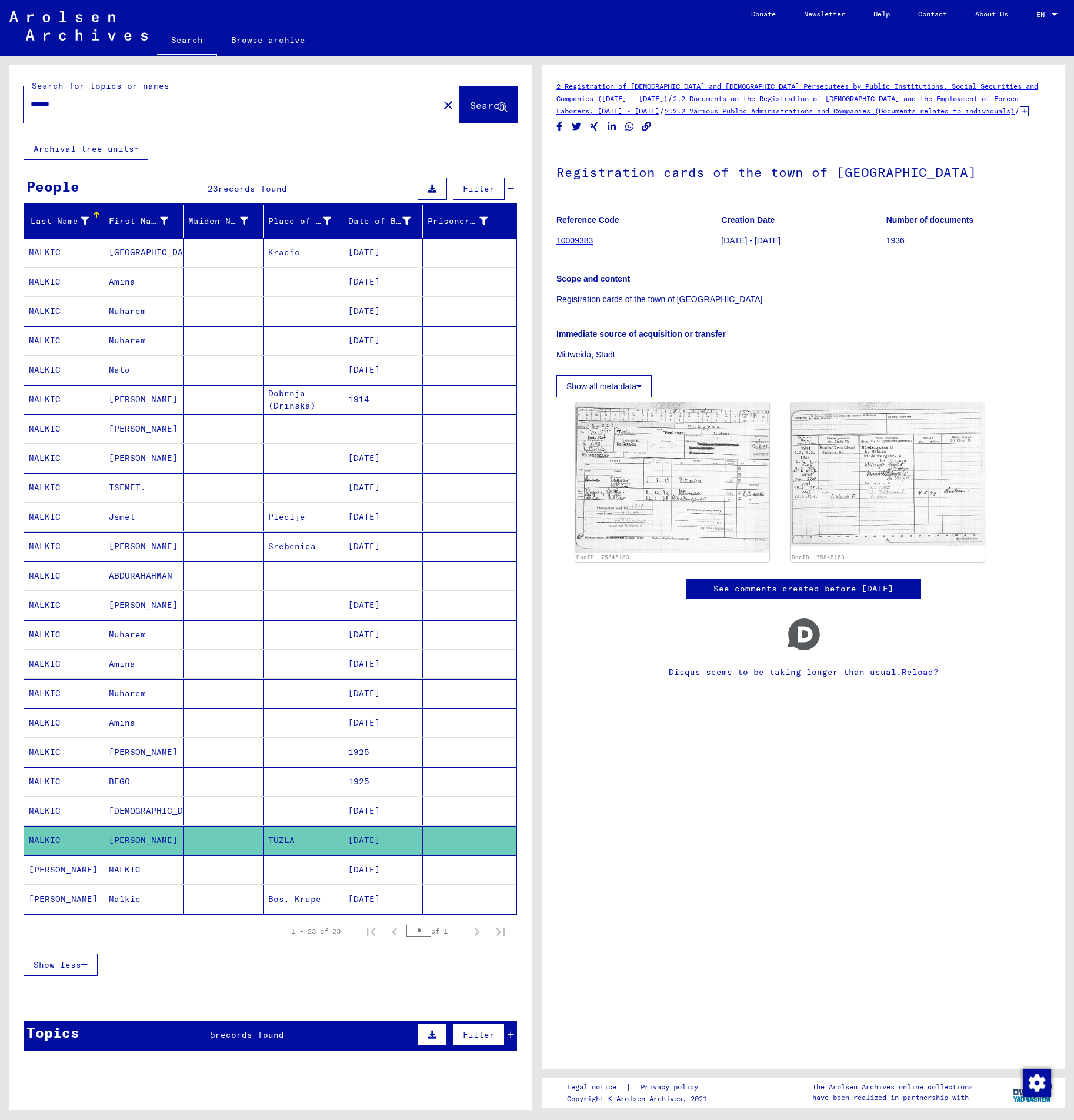
click at [165, 748] on mat-cell "[PERSON_NAME]" at bounding box center [144, 752] width 80 height 29
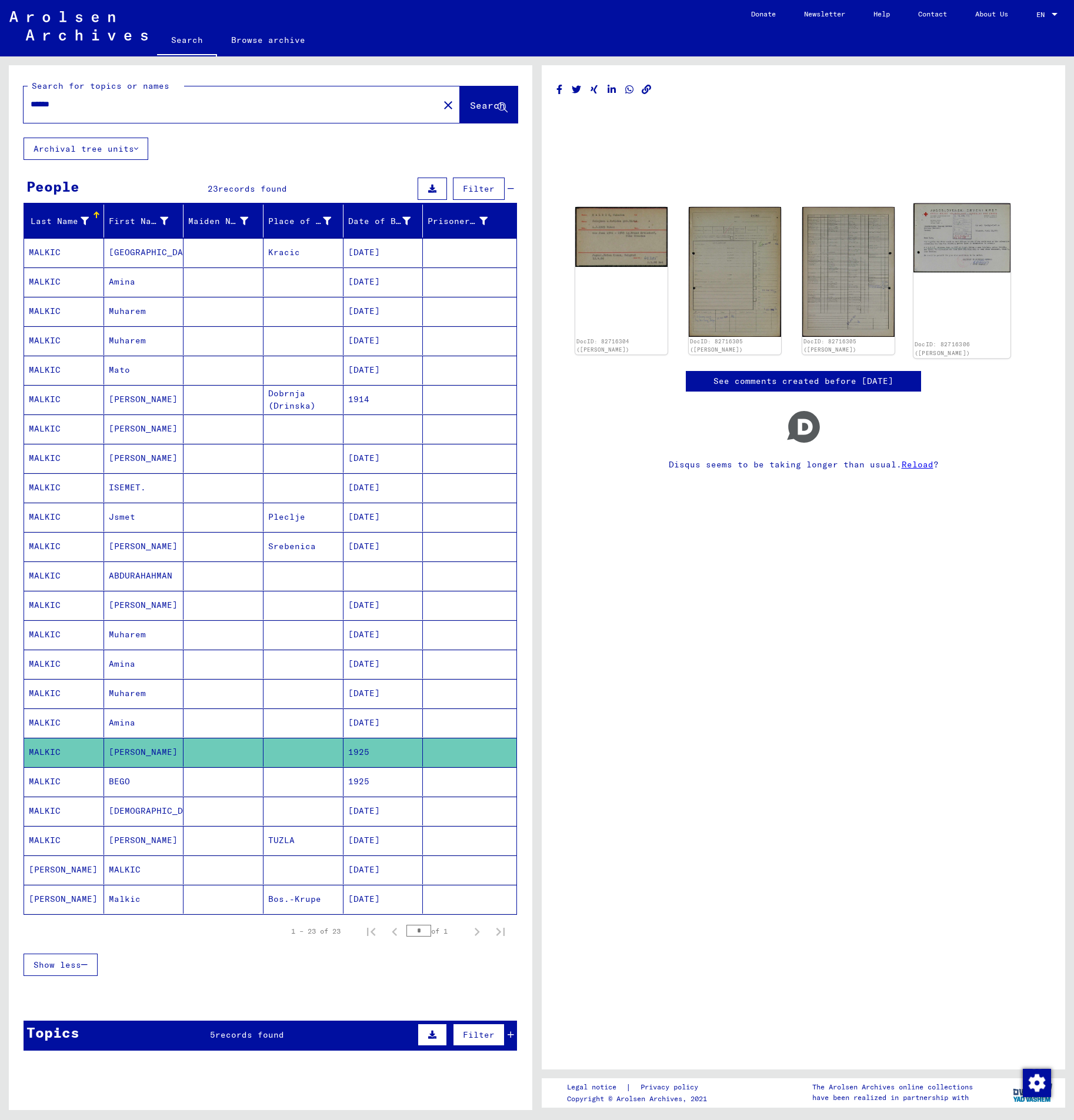
click at [942, 247] on img at bounding box center [962, 238] width 97 height 69
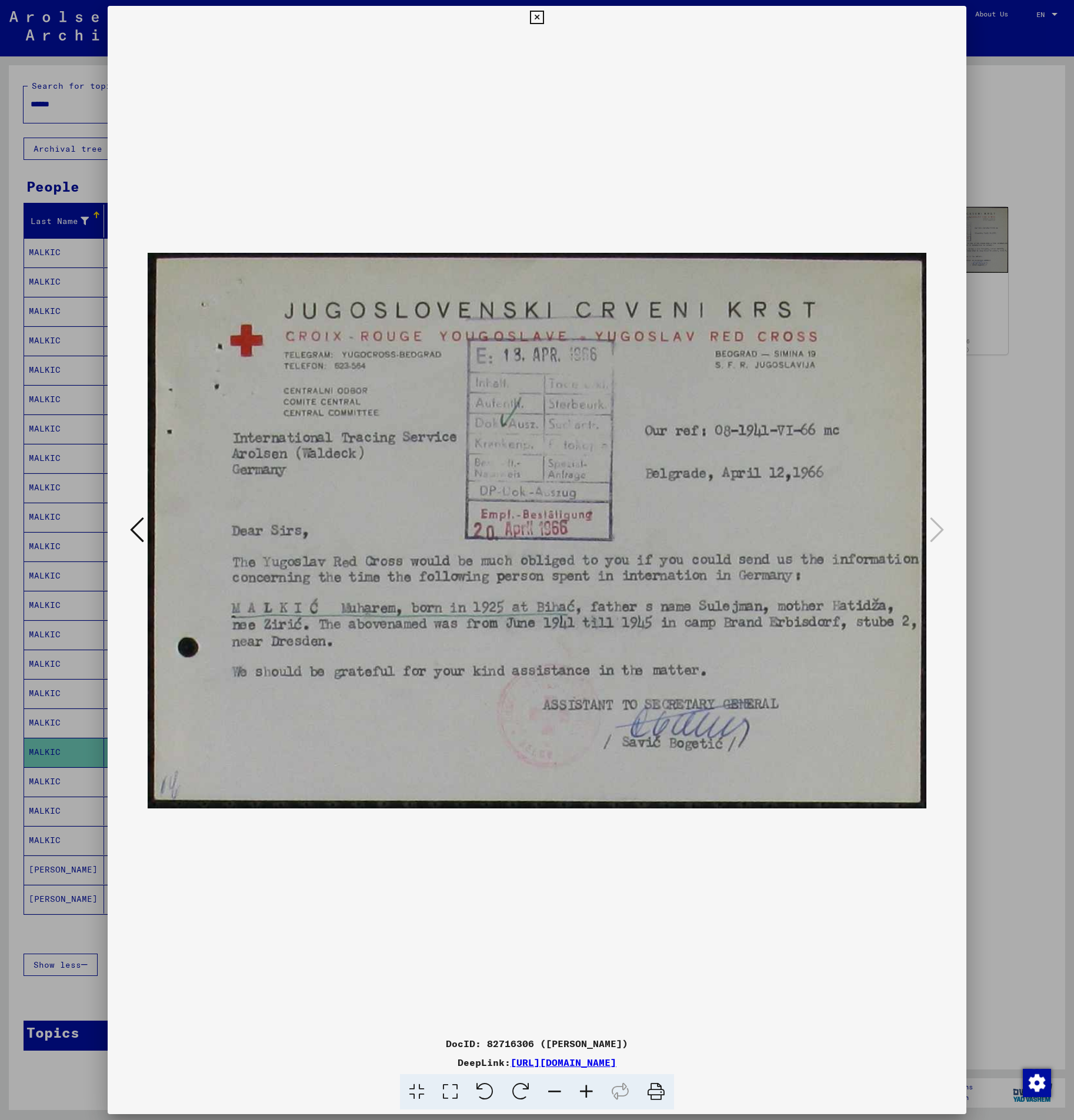
click at [1037, 565] on div at bounding box center [537, 560] width 1074 height 1120
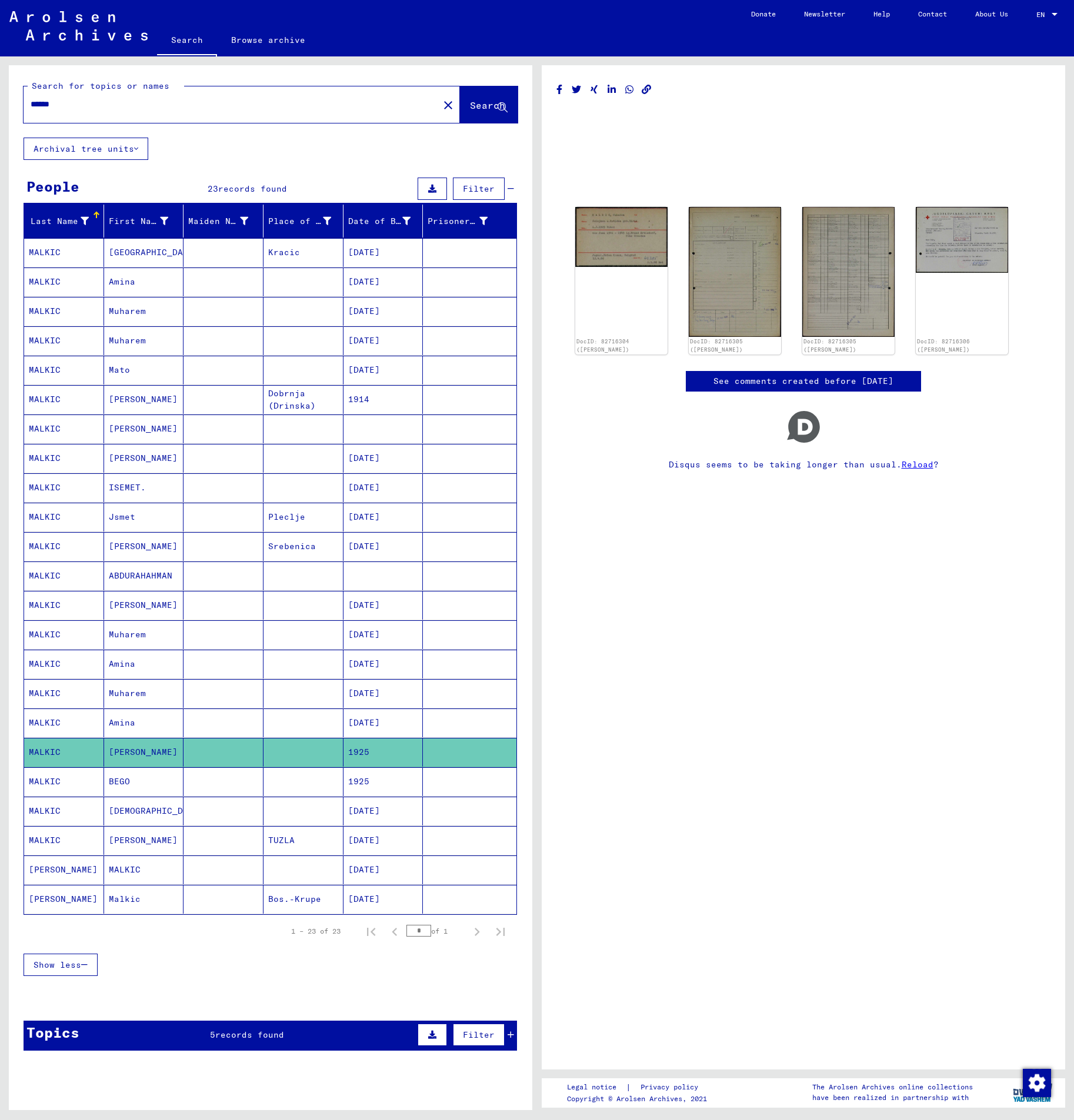
click at [287, 693] on mat-cell at bounding box center [303, 693] width 80 height 29
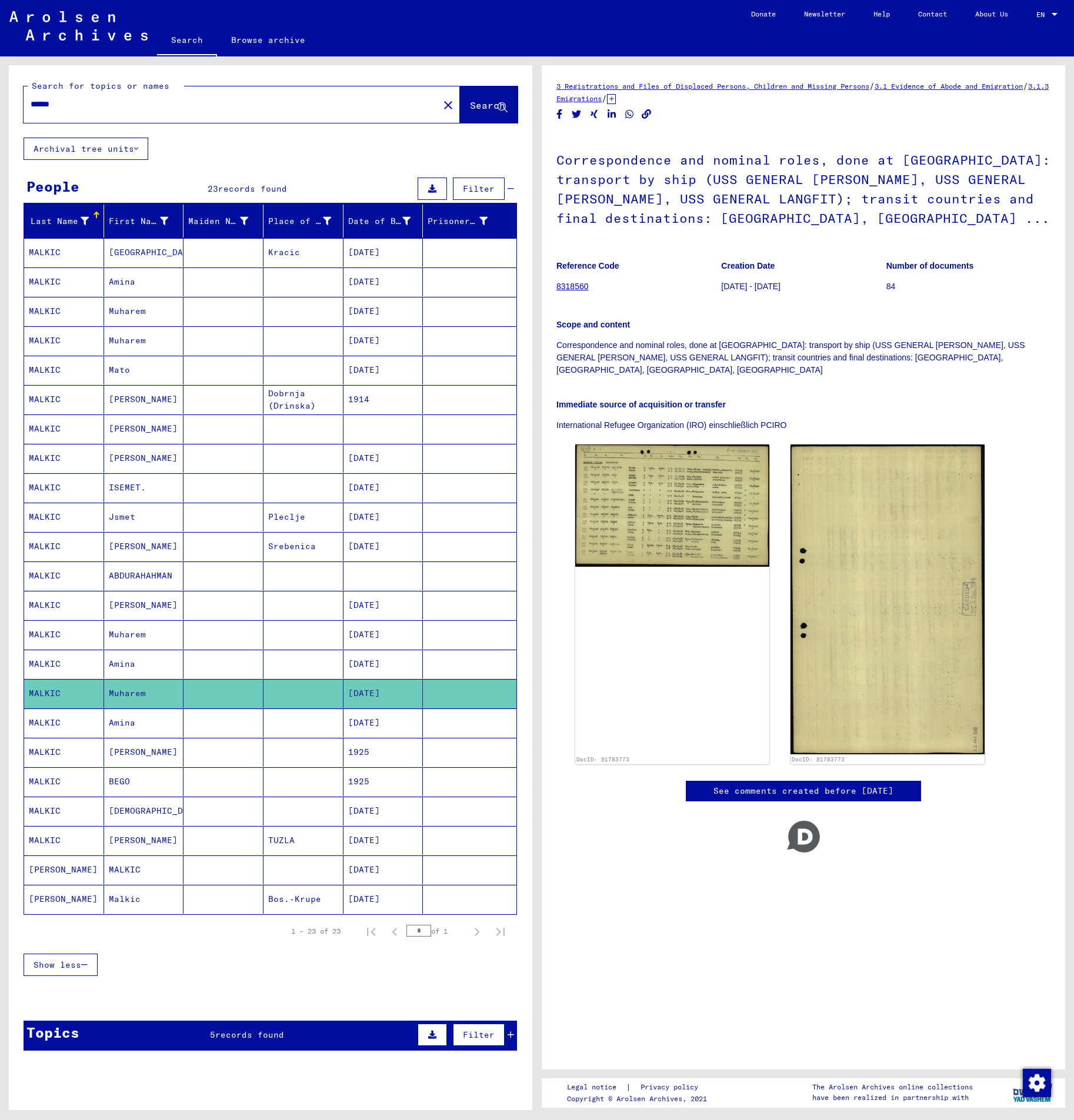
click at [297, 632] on mat-cell at bounding box center [303, 634] width 80 height 29
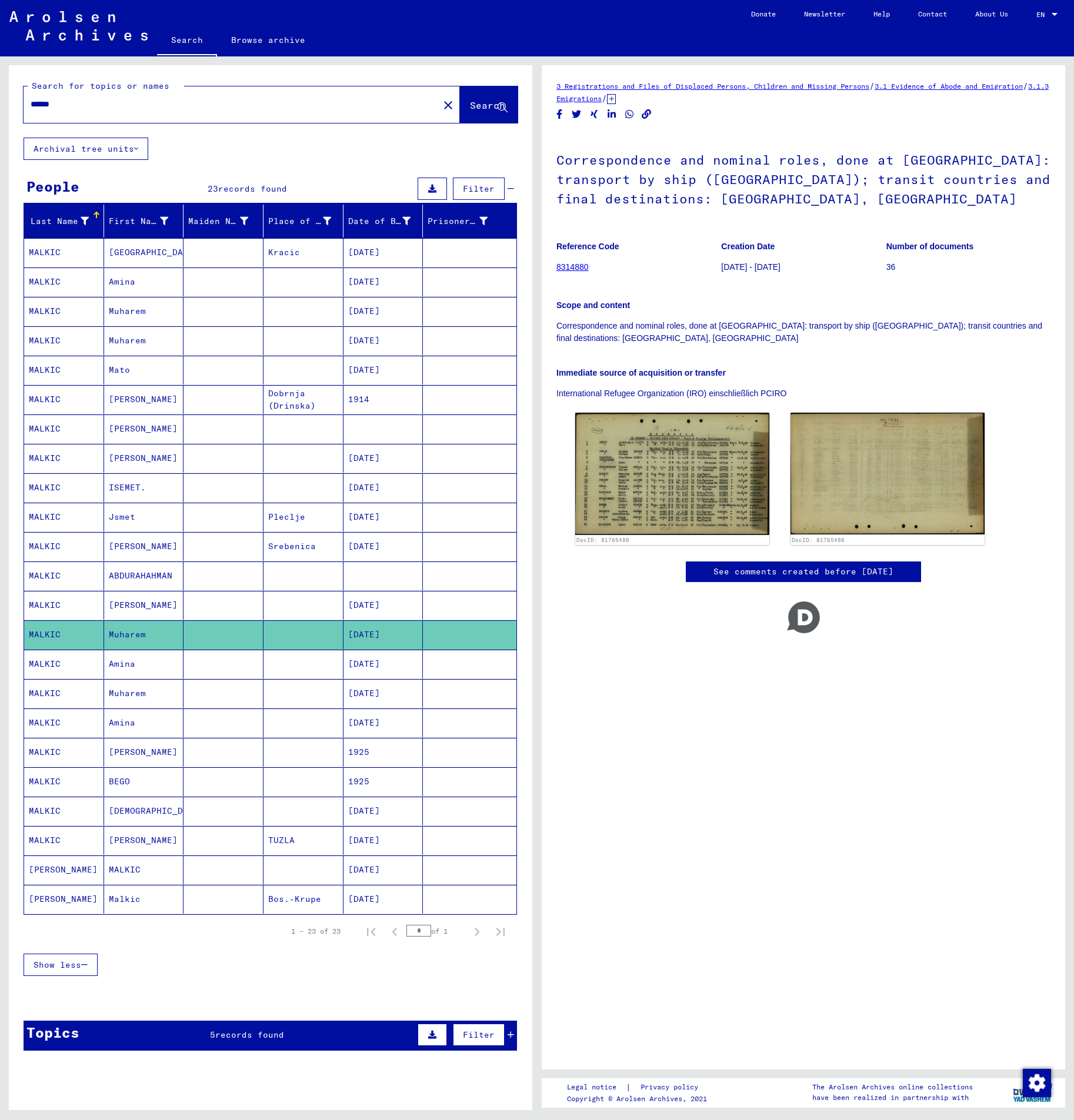
click at [287, 664] on mat-cell at bounding box center [303, 664] width 80 height 29
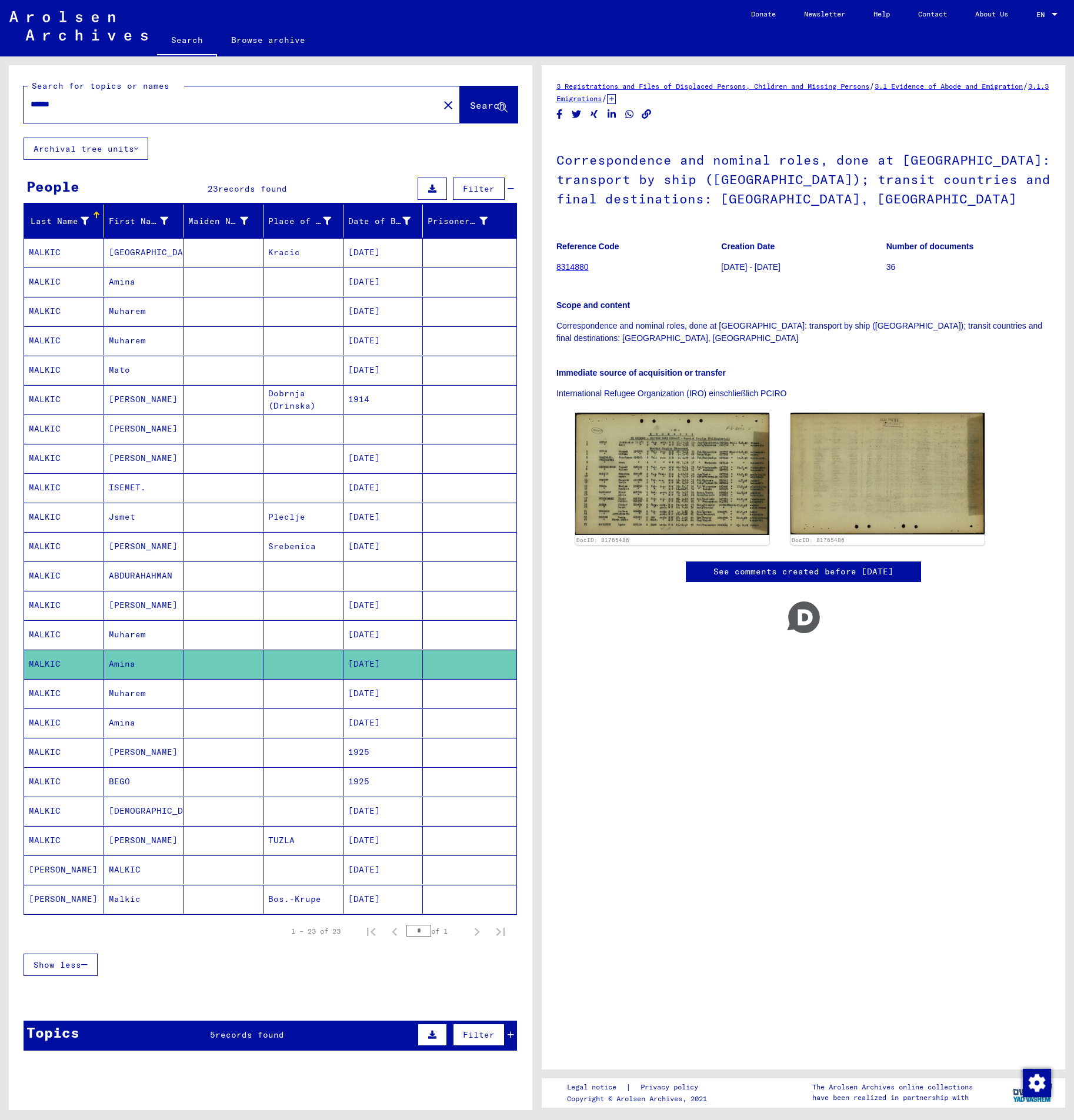
click at [171, 343] on mat-cell "Muharem" at bounding box center [144, 341] width 80 height 29
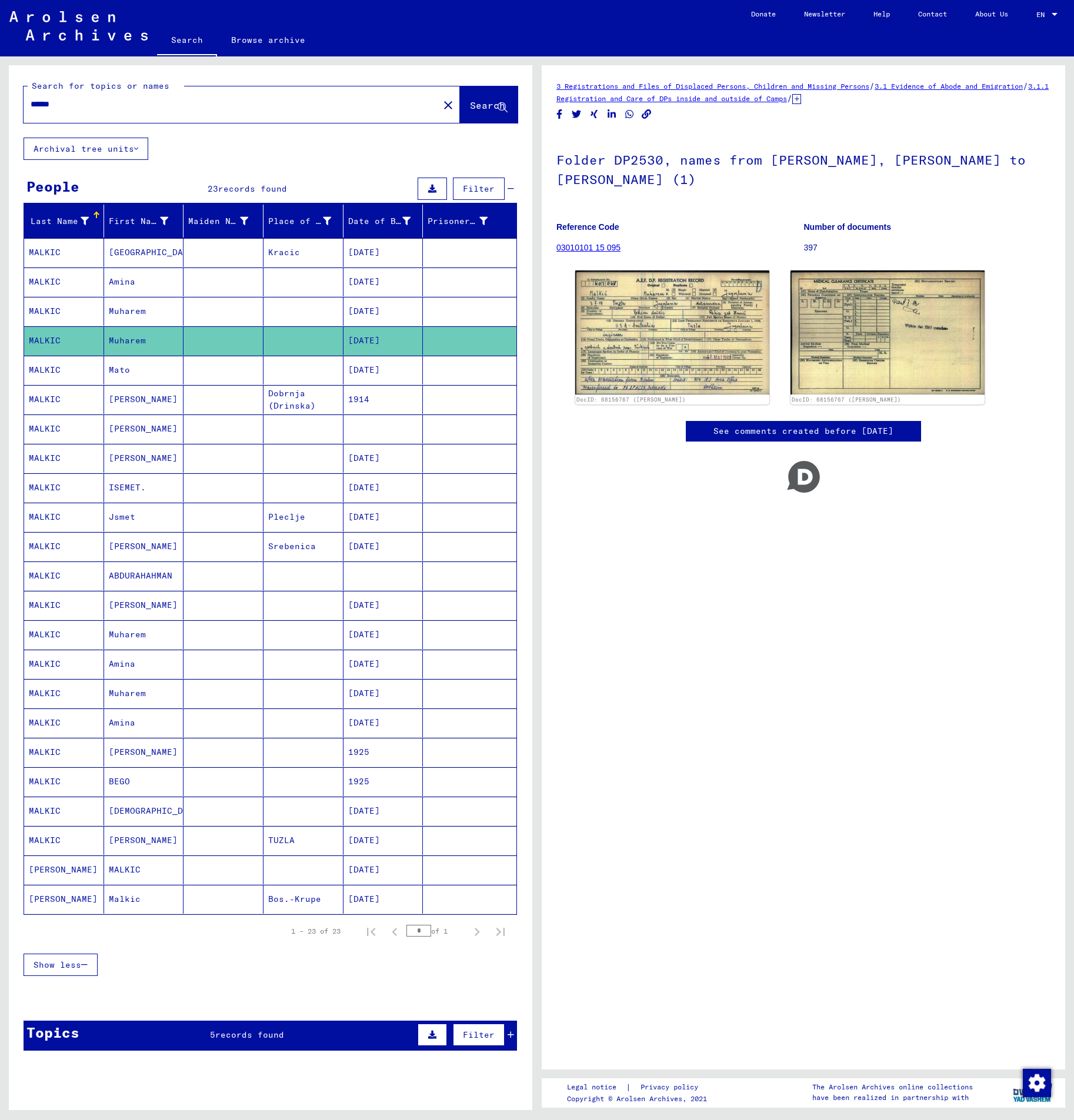
click at [183, 307] on mat-cell at bounding box center [223, 311] width 80 height 29
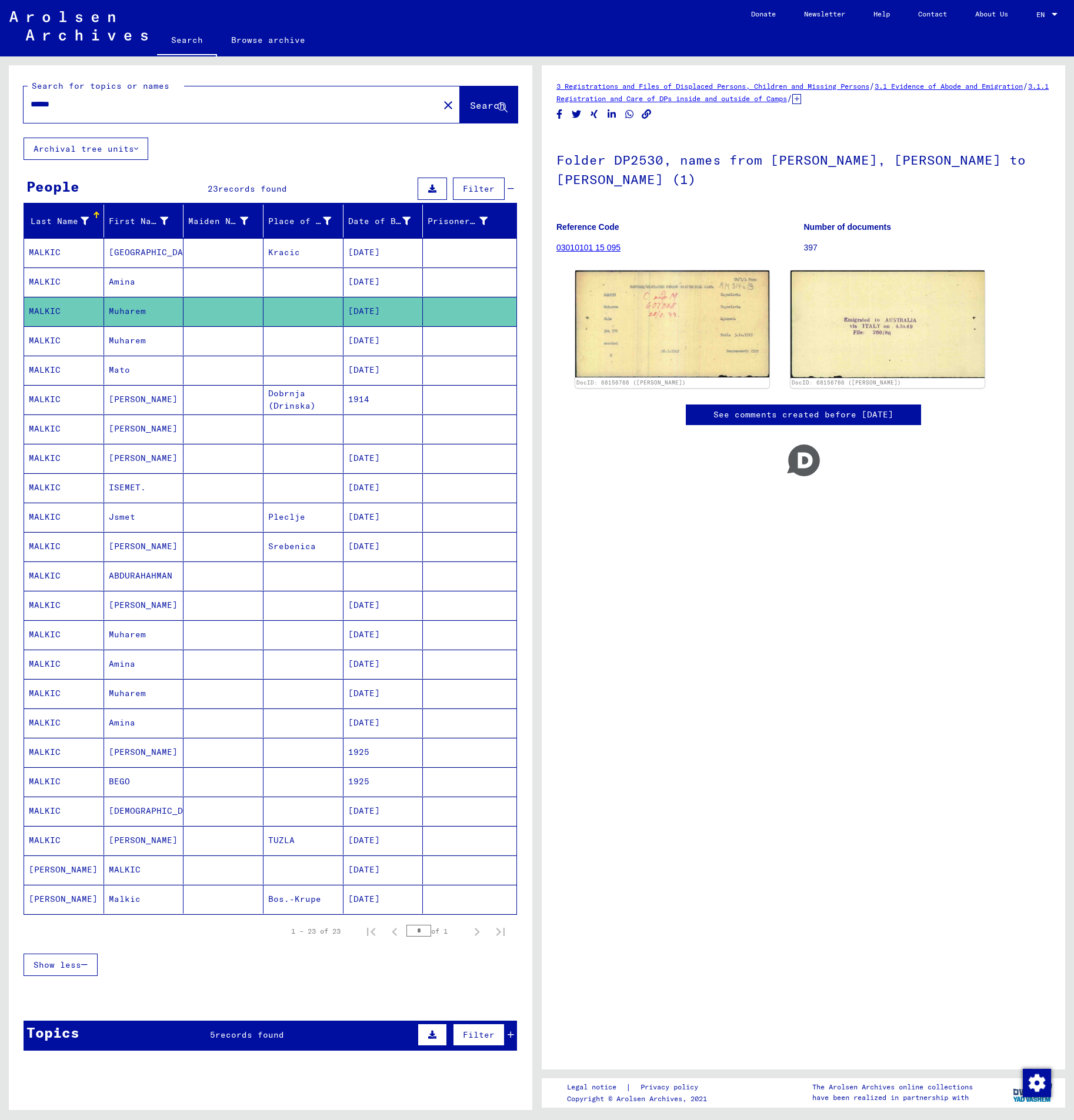
click at [770, 314] on div "DocID: 68156766 ([PERSON_NAME]) DocID: 68156766 ([PERSON_NAME])" at bounding box center [802, 329] width 466 height 127
click at [693, 314] on img at bounding box center [672, 323] width 204 height 112
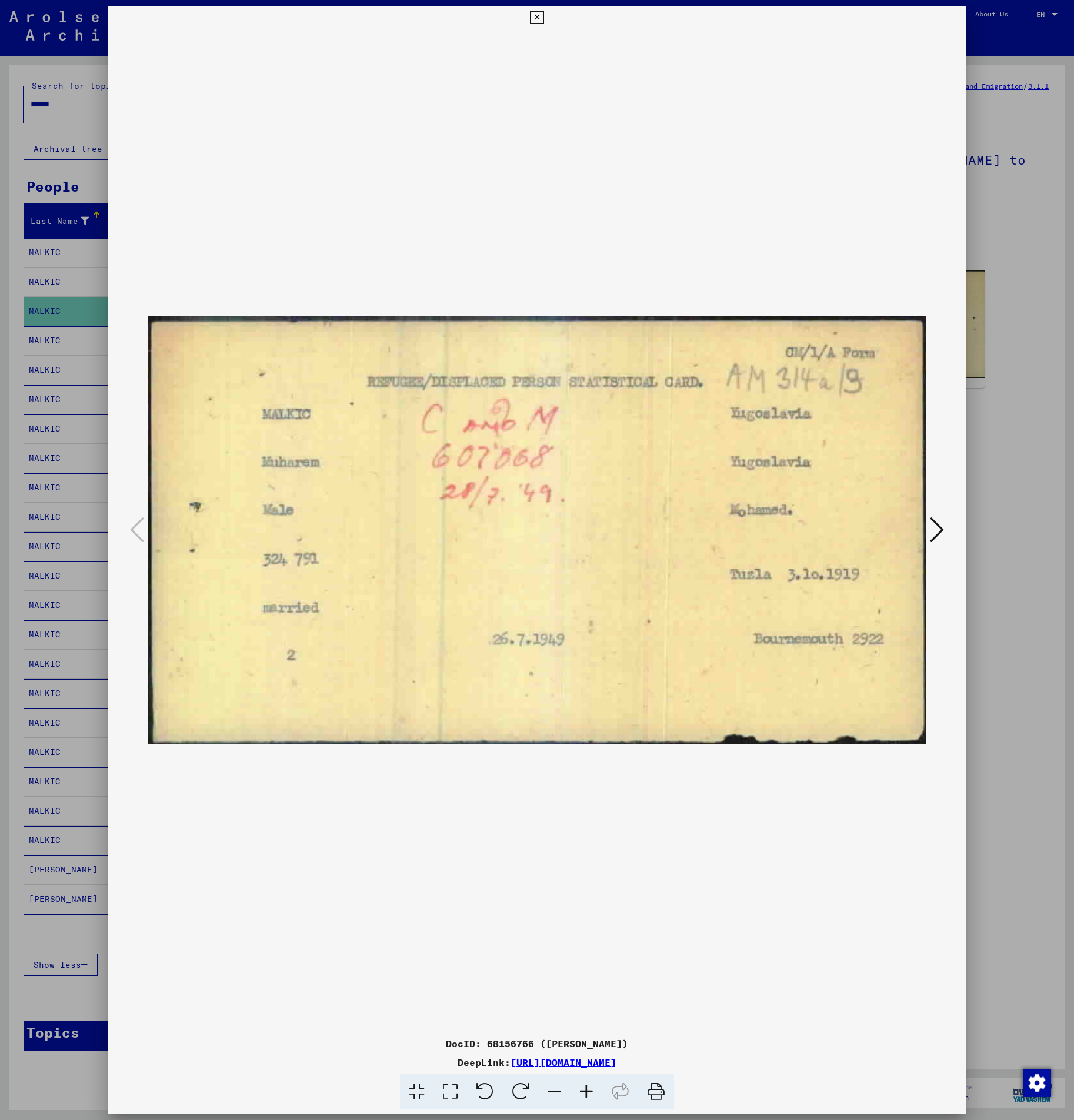
click at [994, 435] on div at bounding box center [537, 560] width 1074 height 1120
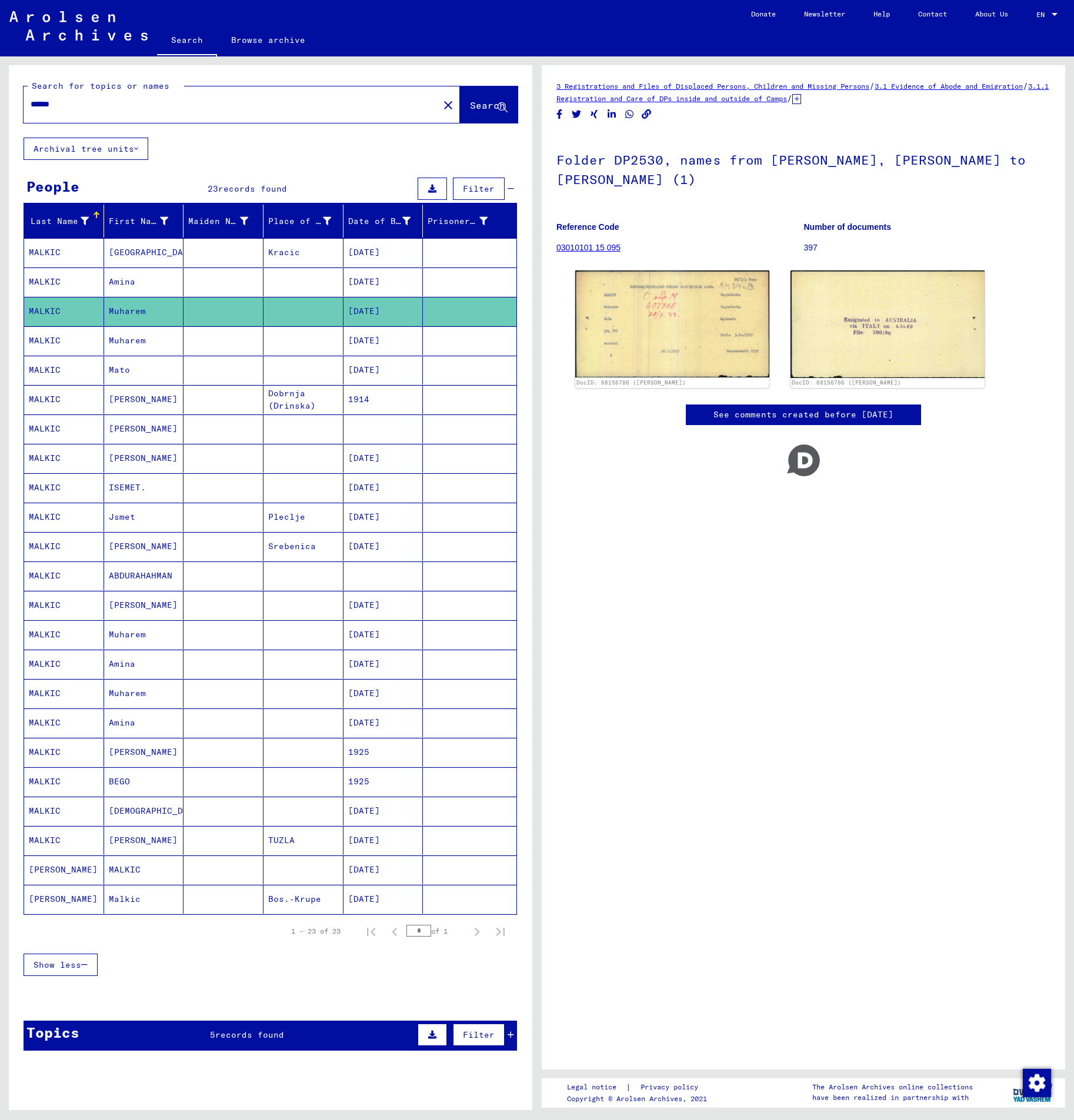
click at [233, 756] on mat-cell at bounding box center [223, 752] width 80 height 29
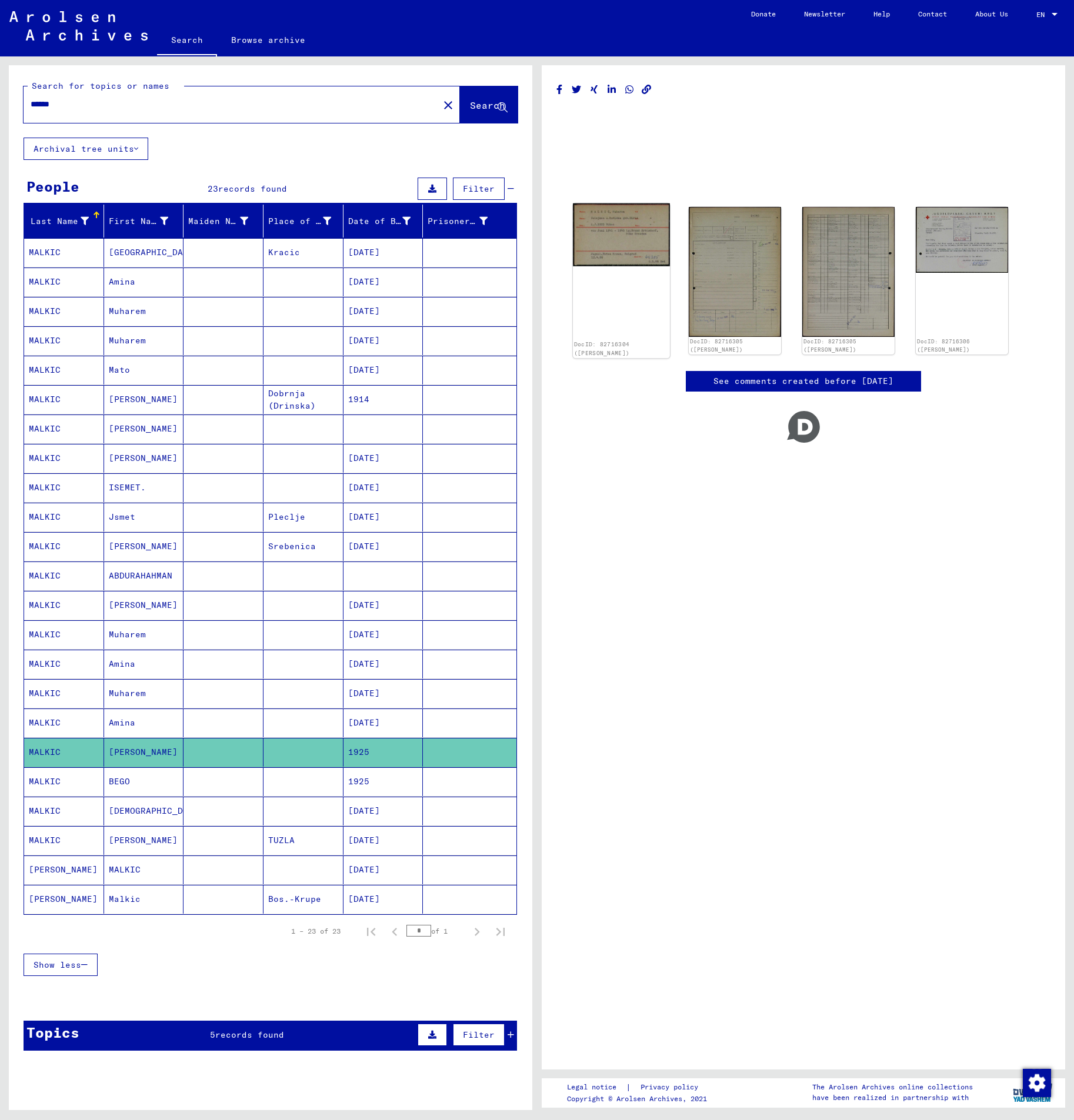
click at [621, 248] on img at bounding box center [621, 235] width 97 height 63
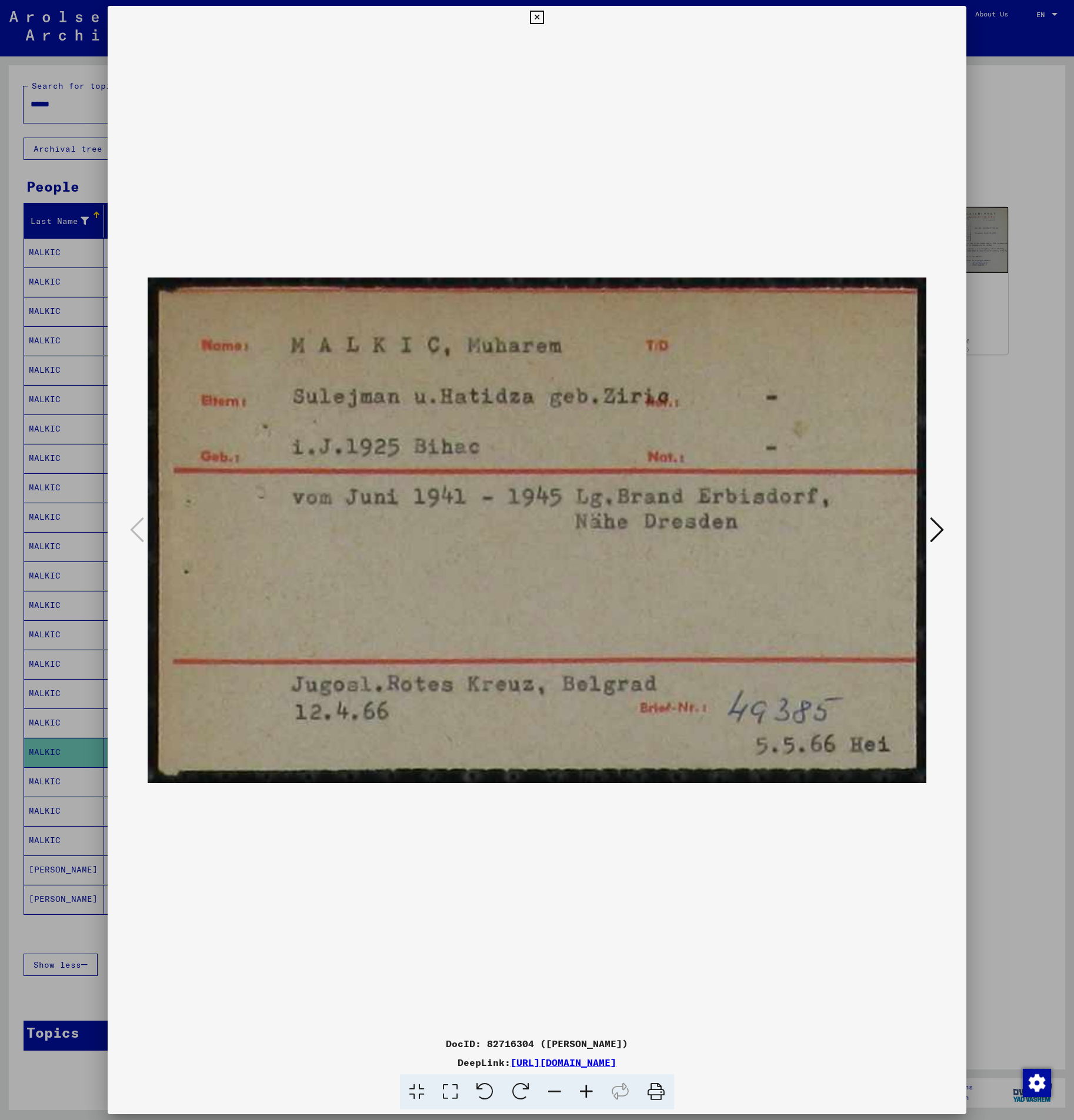
click at [993, 502] on div at bounding box center [537, 560] width 1074 height 1120
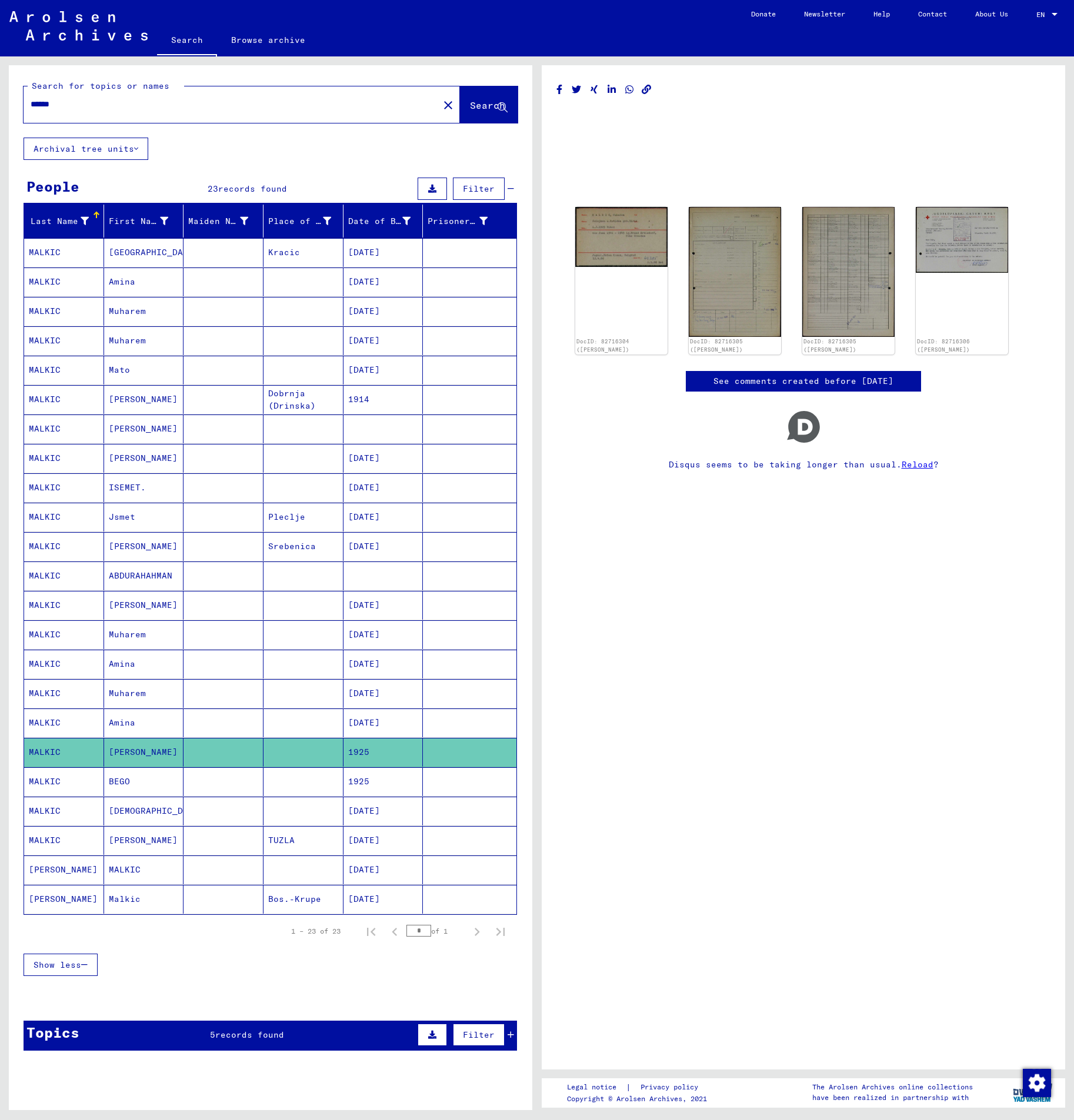
click at [274, 802] on mat-cell at bounding box center [303, 811] width 80 height 29
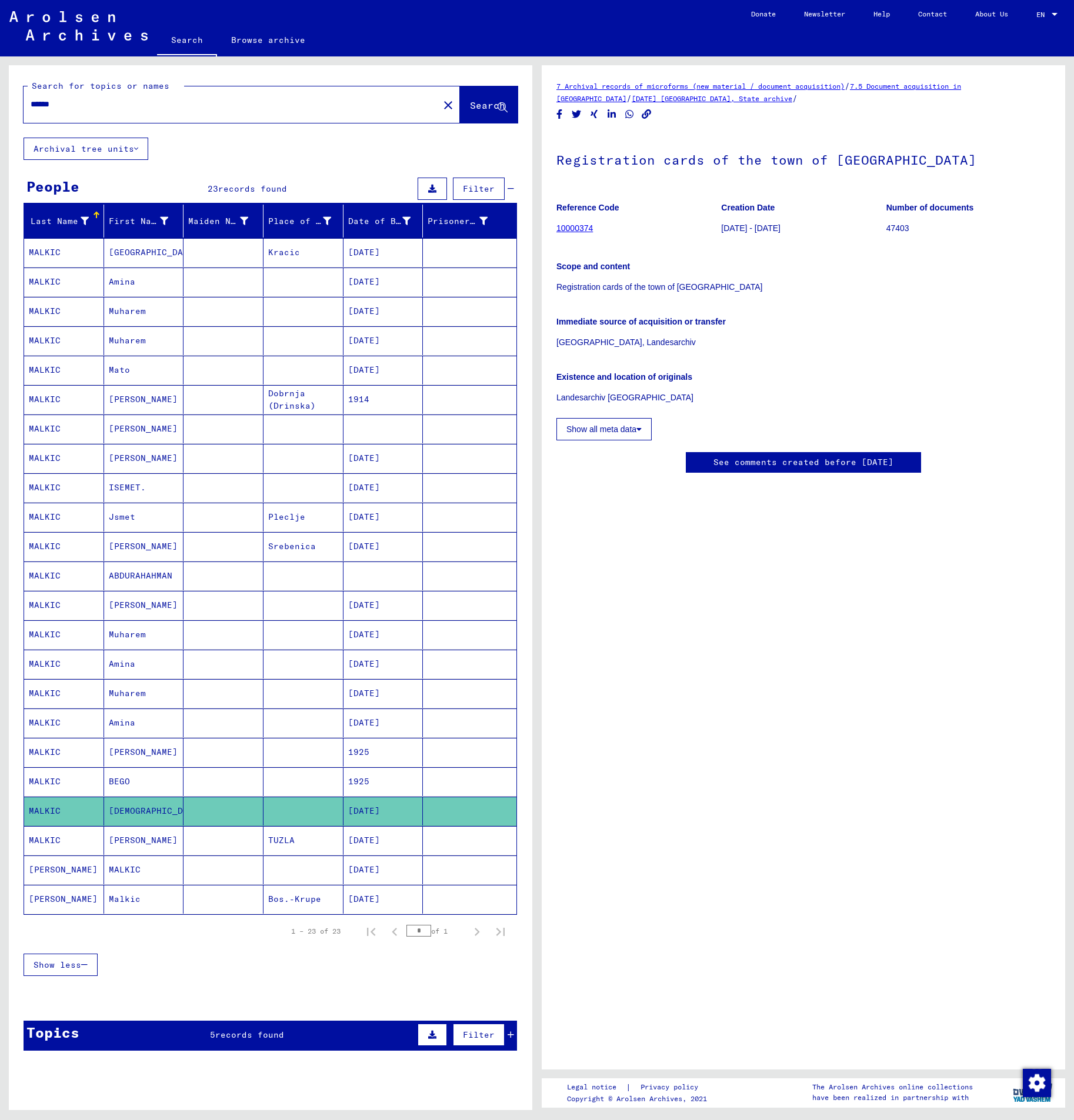
click at [263, 832] on mat-cell "TUZLA" at bounding box center [303, 840] width 80 height 29
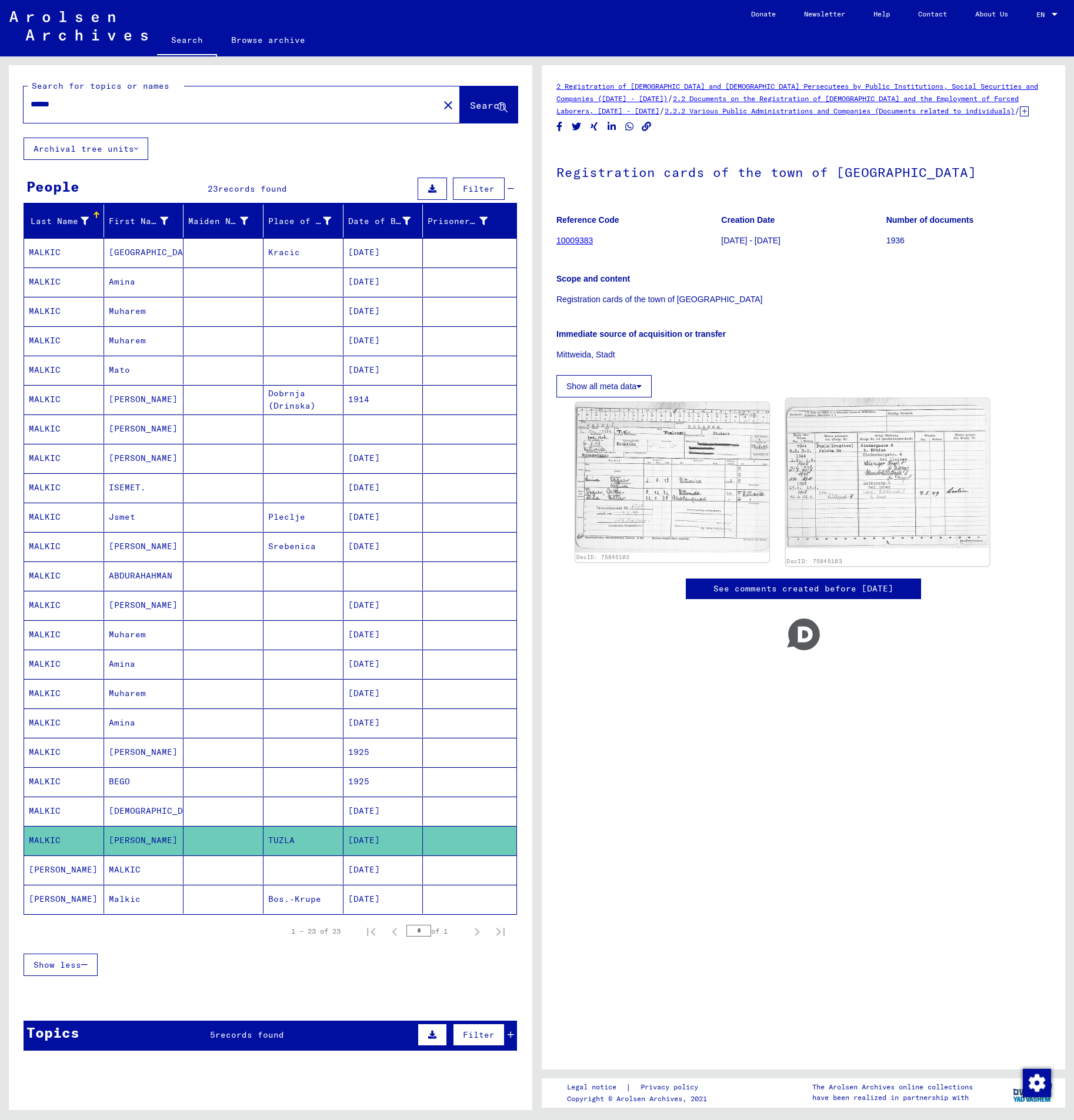
click at [874, 491] on img at bounding box center [887, 473] width 204 height 150
